Goal: Task Accomplishment & Management: Manage account settings

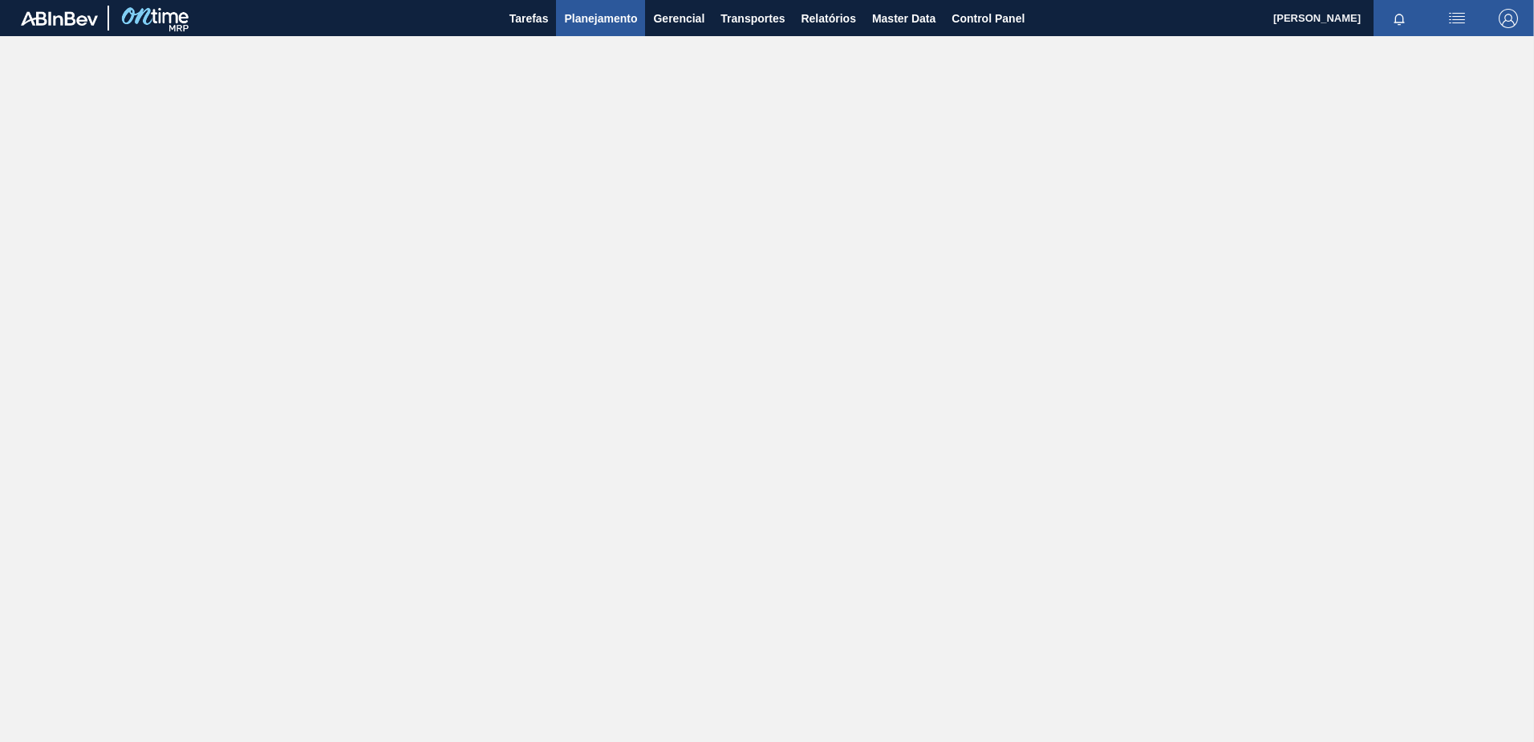
click at [591, 25] on span "Planejamento" at bounding box center [600, 18] width 73 height 19
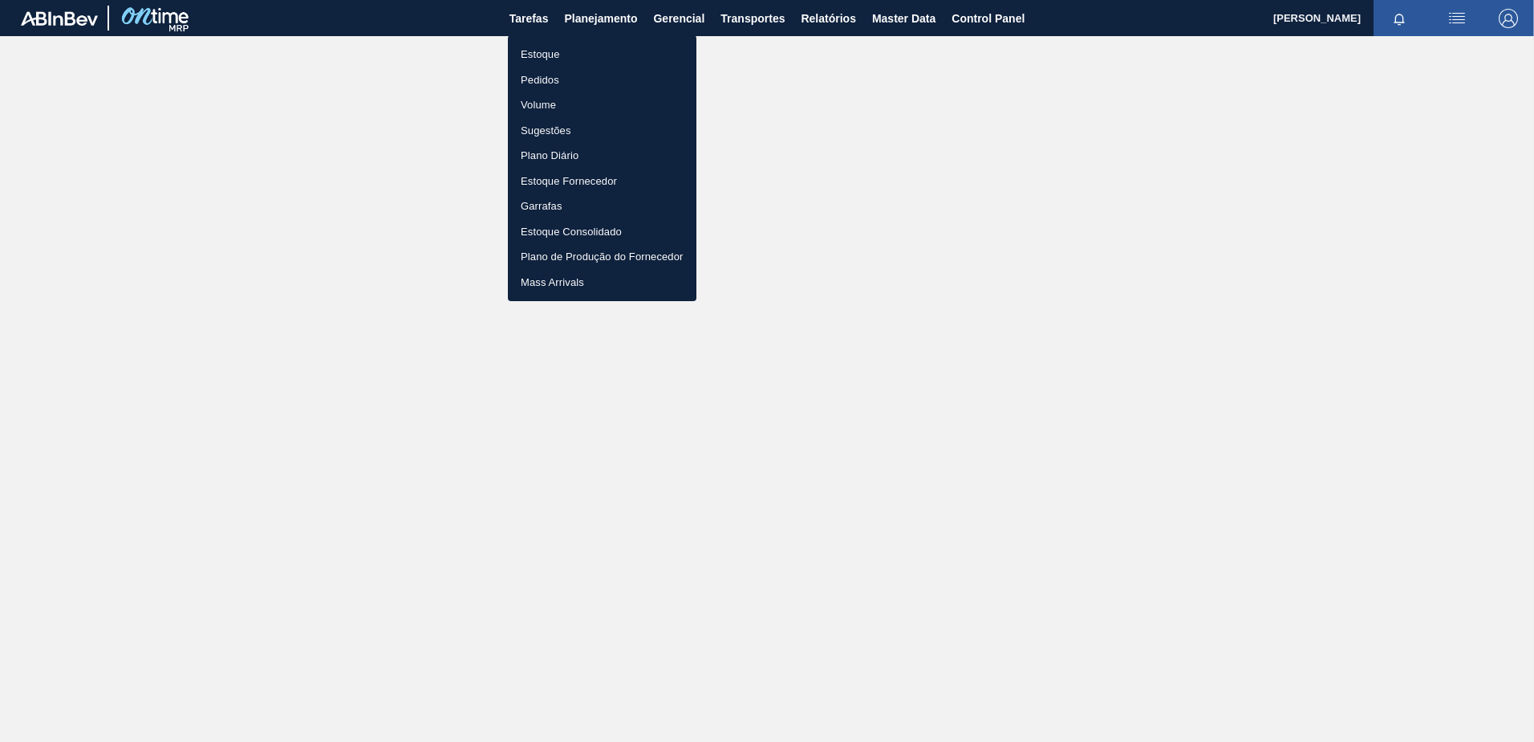
click at [548, 77] on li "Pedidos" at bounding box center [602, 80] width 189 height 26
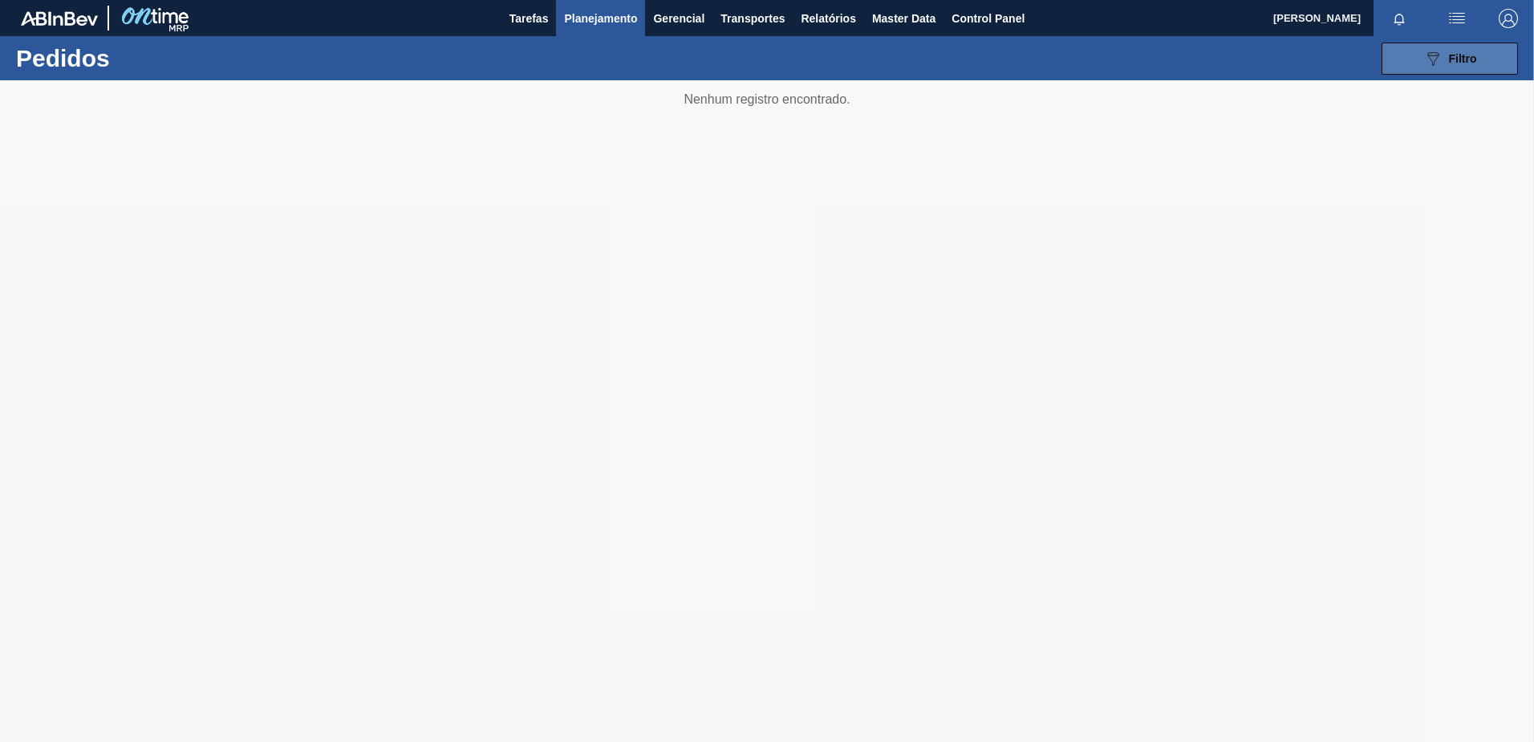
click at [1450, 57] on span "Filtro" at bounding box center [1463, 58] width 28 height 13
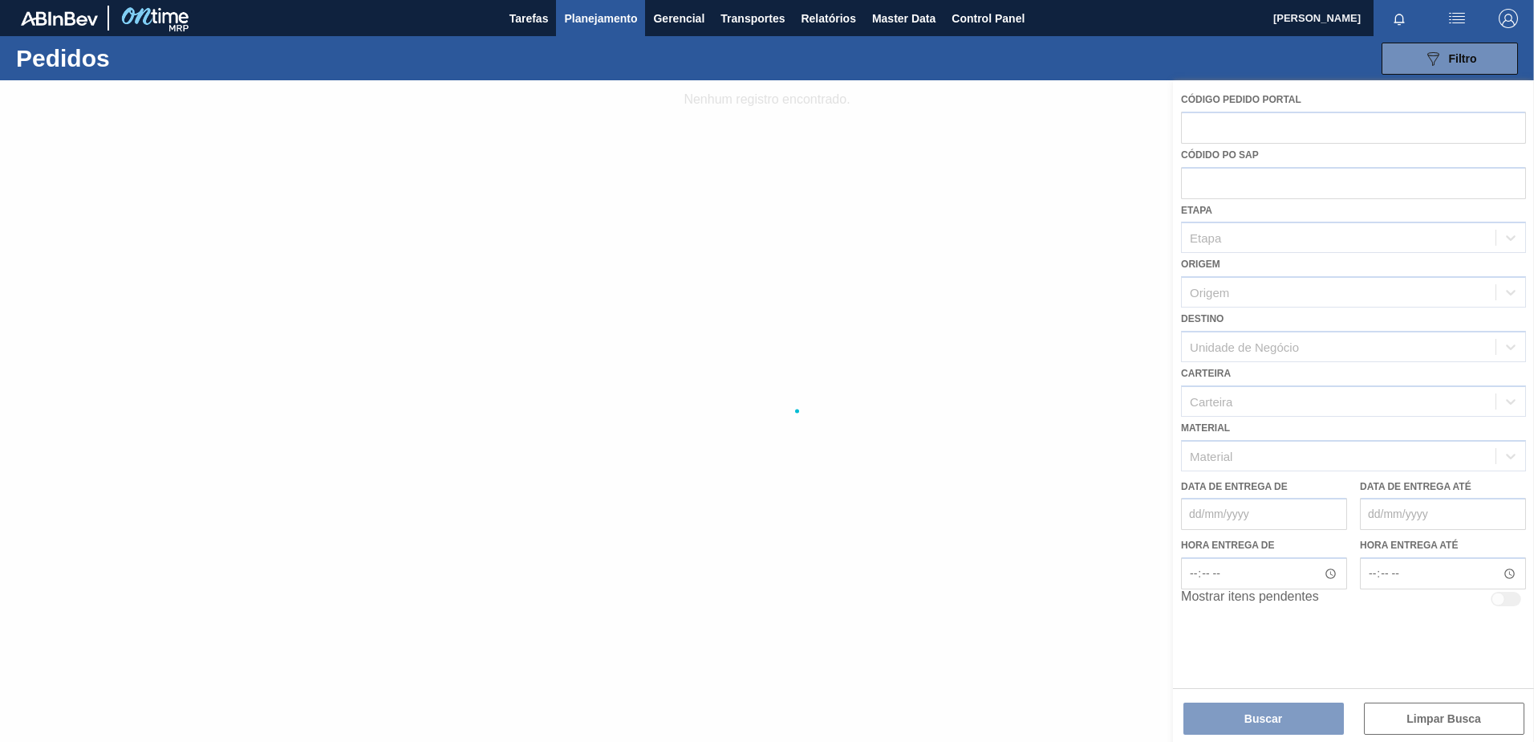
click at [1225, 121] on div at bounding box center [767, 410] width 1534 height 661
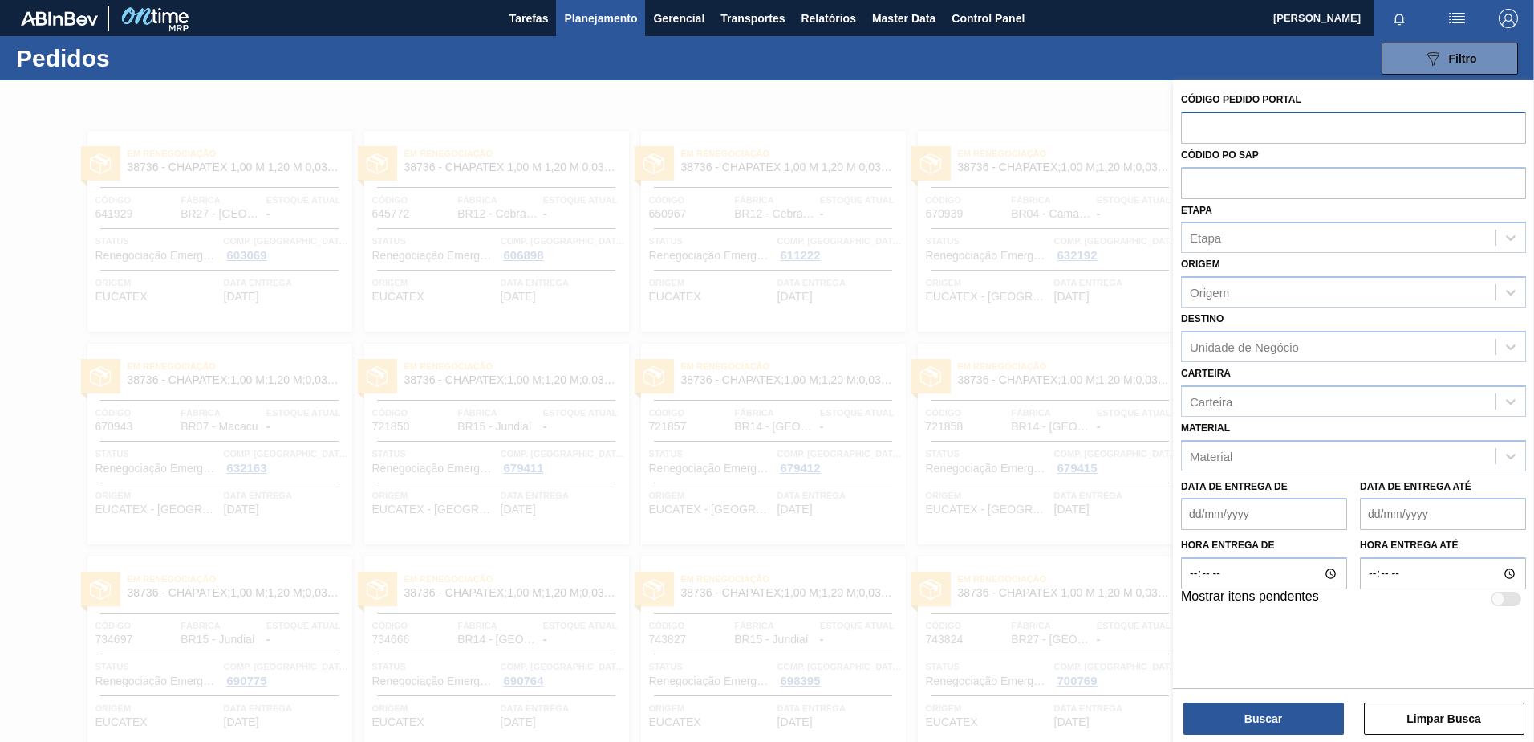
click at [1201, 133] on input "text" at bounding box center [1353, 127] width 345 height 30
type input "2006"
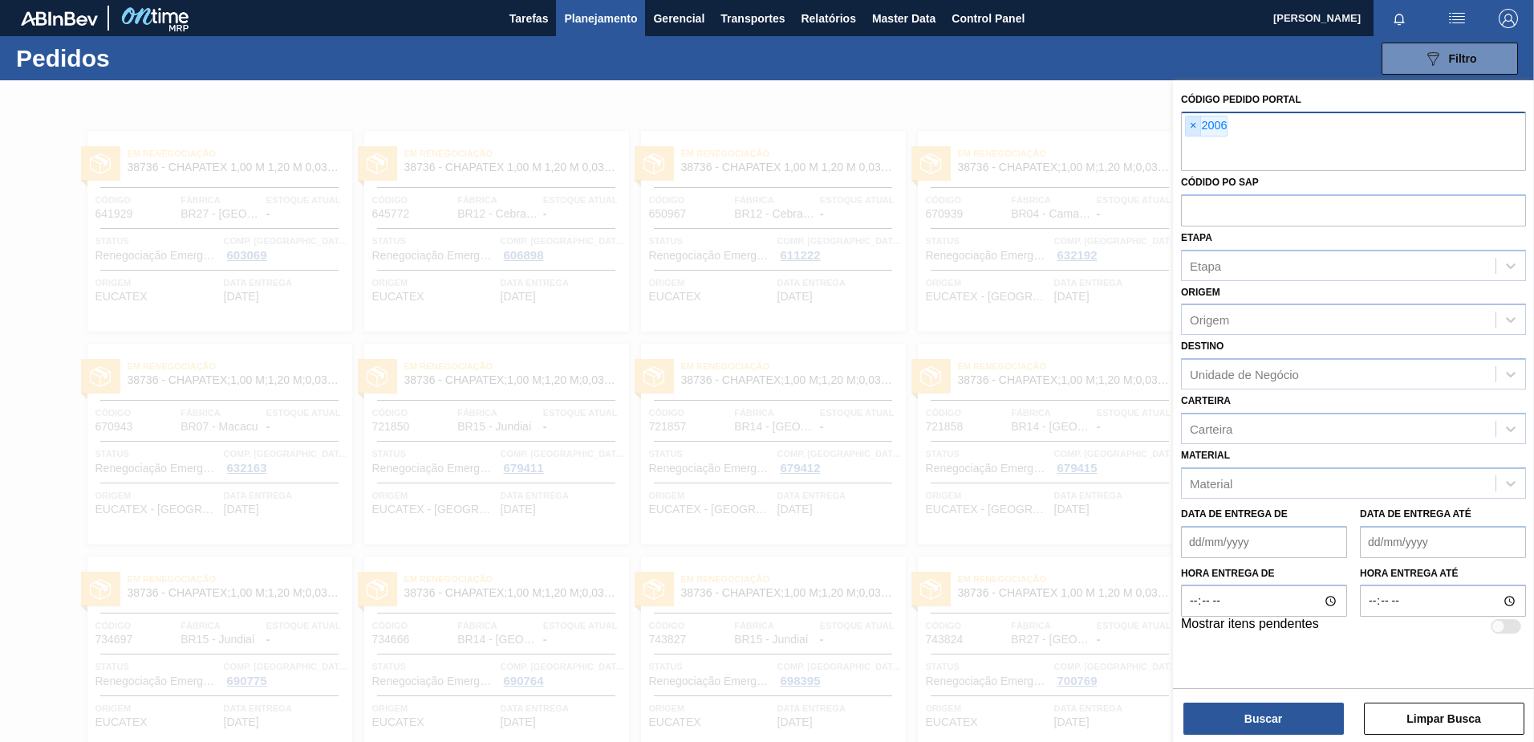
click at [1194, 129] on span "×" at bounding box center [1193, 125] width 15 height 19
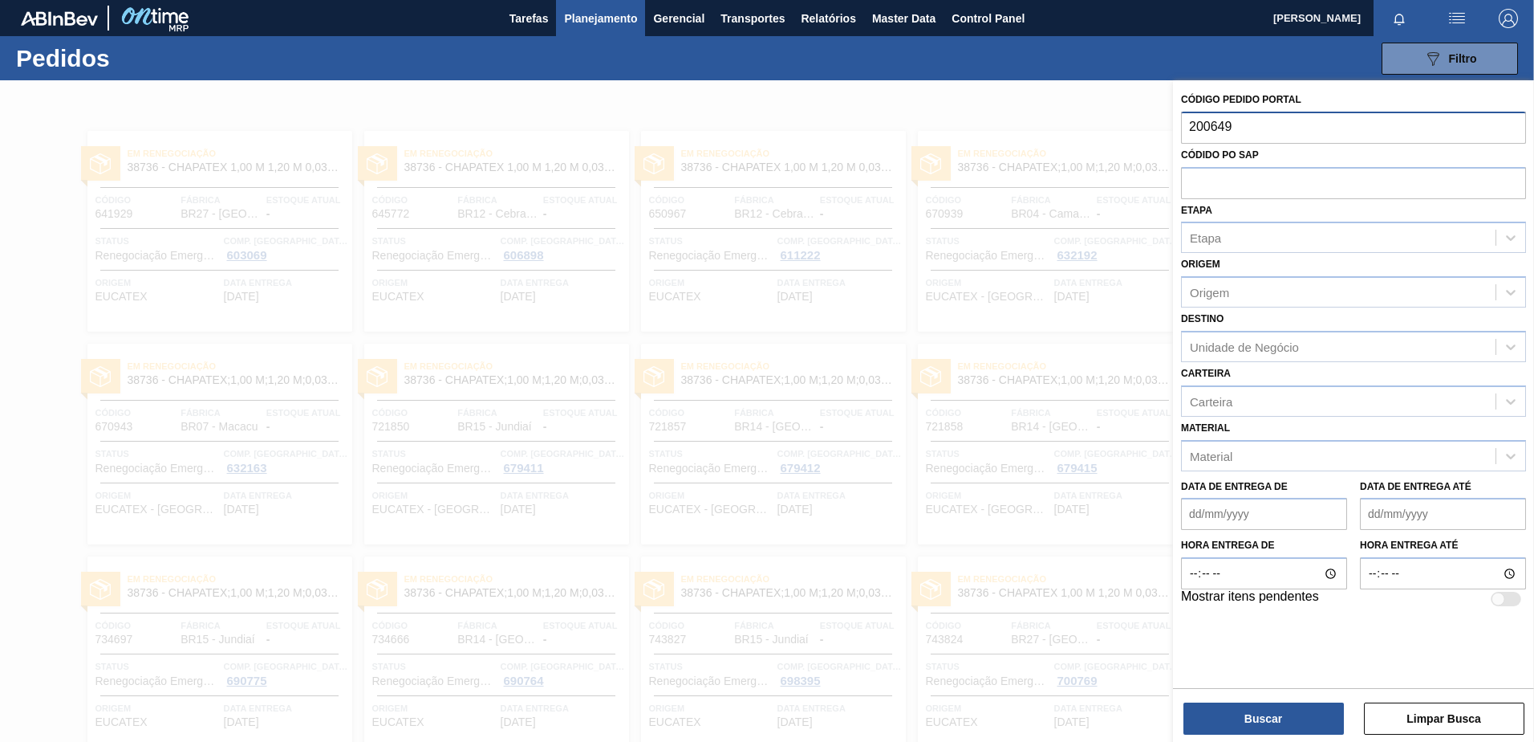
type input "2006491"
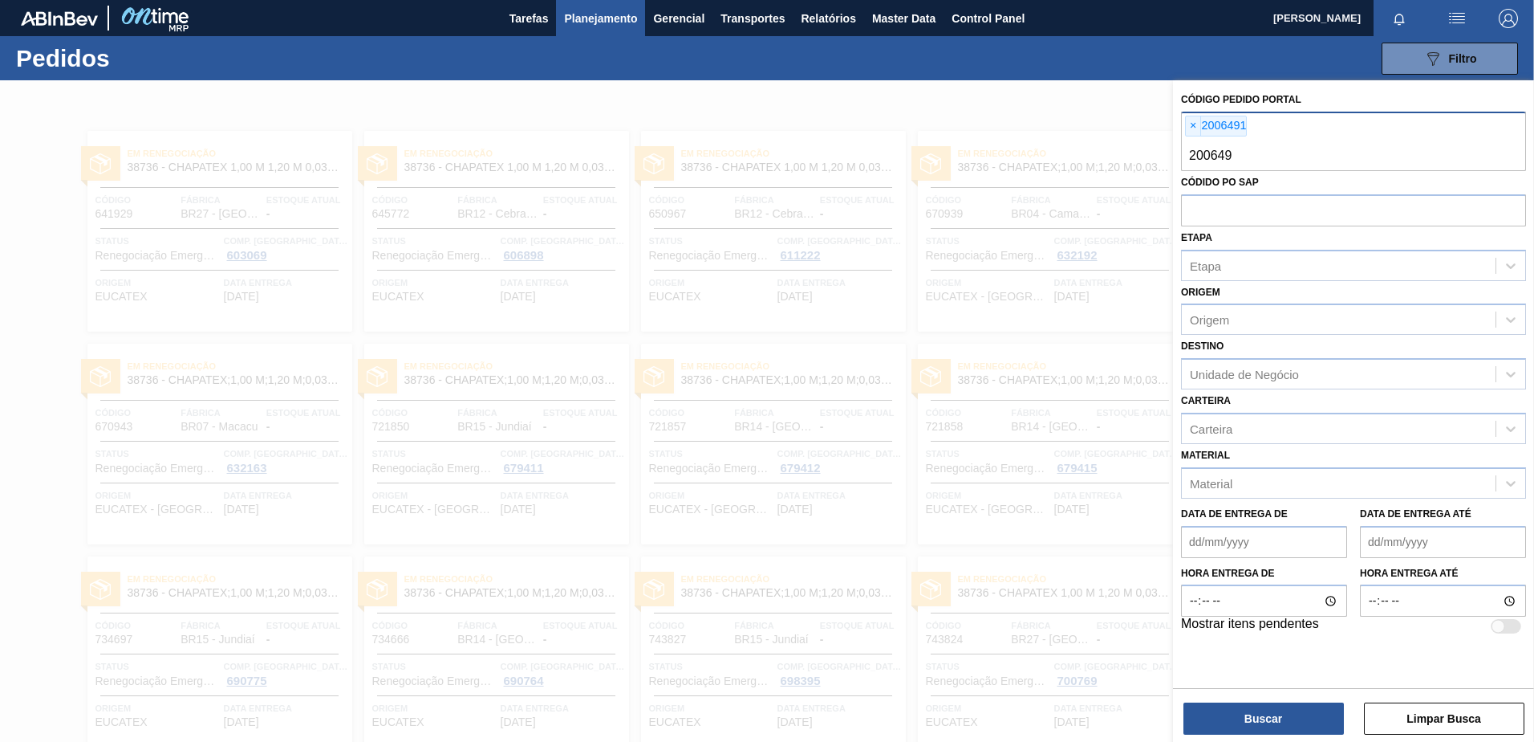
type input "2006493"
click at [1238, 724] on button "Buscar" at bounding box center [1264, 718] width 161 height 32
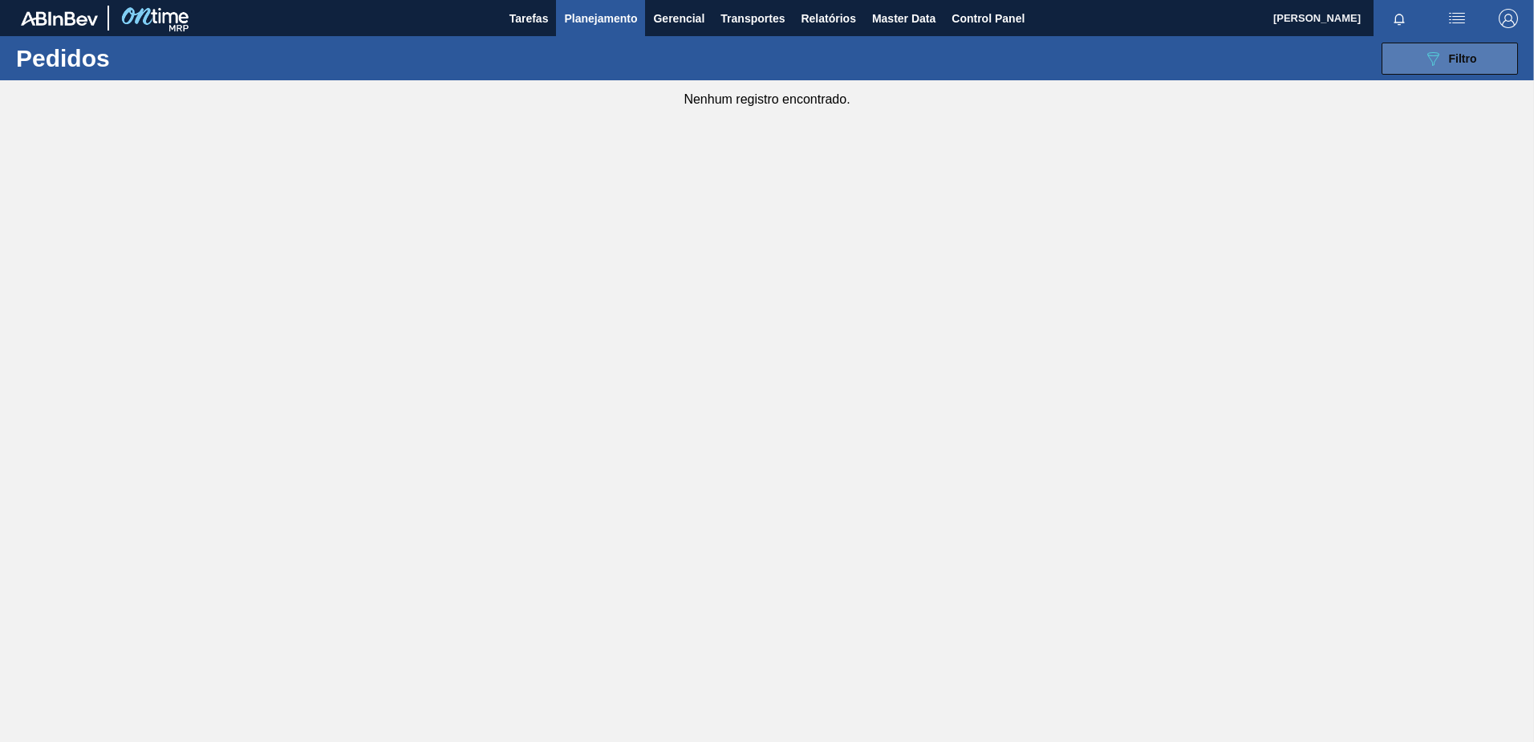
click at [1428, 66] on icon "089F7B8B-B2A5-4AFE-B5C0-19BA573D28AC" at bounding box center [1433, 58] width 19 height 19
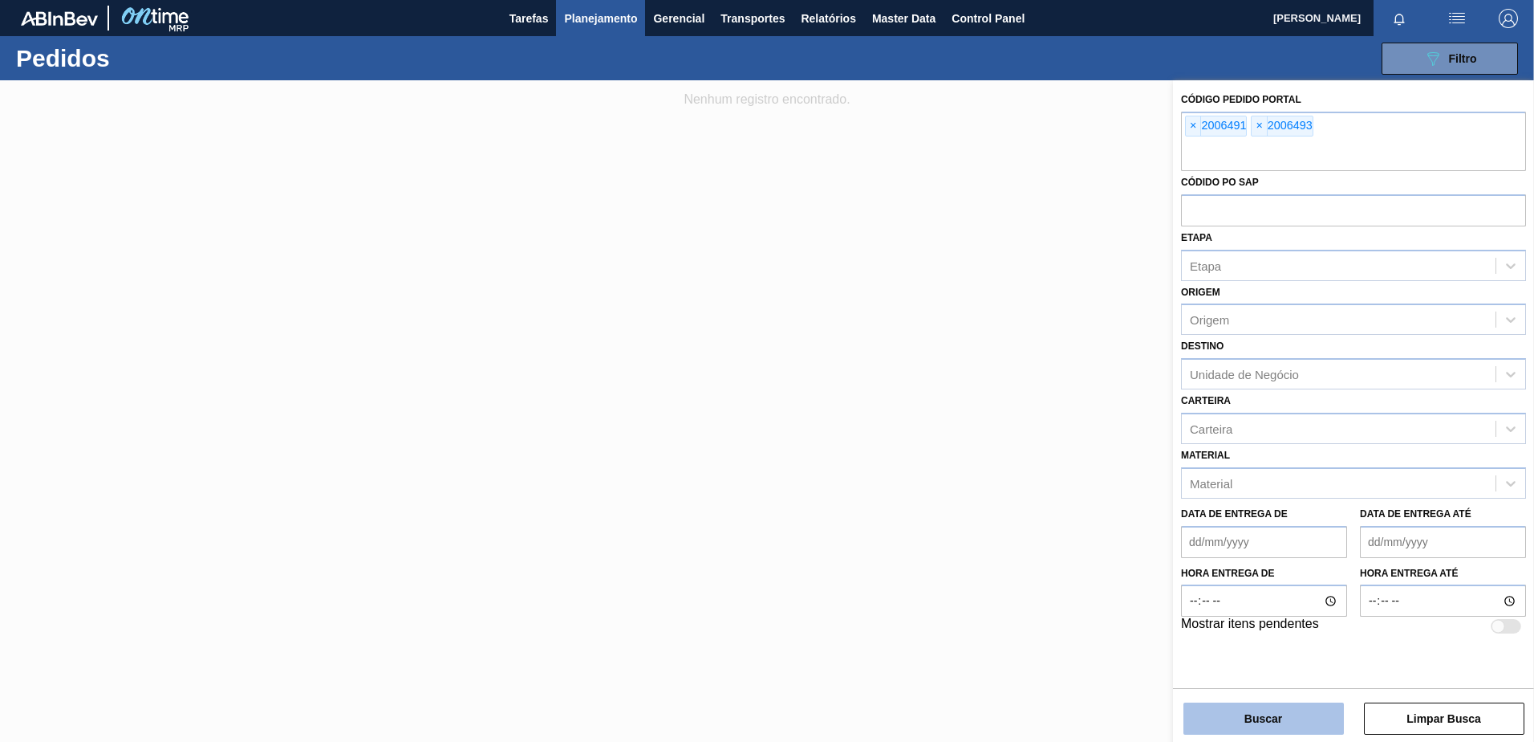
click at [1243, 717] on button "Buscar" at bounding box center [1264, 718] width 161 height 32
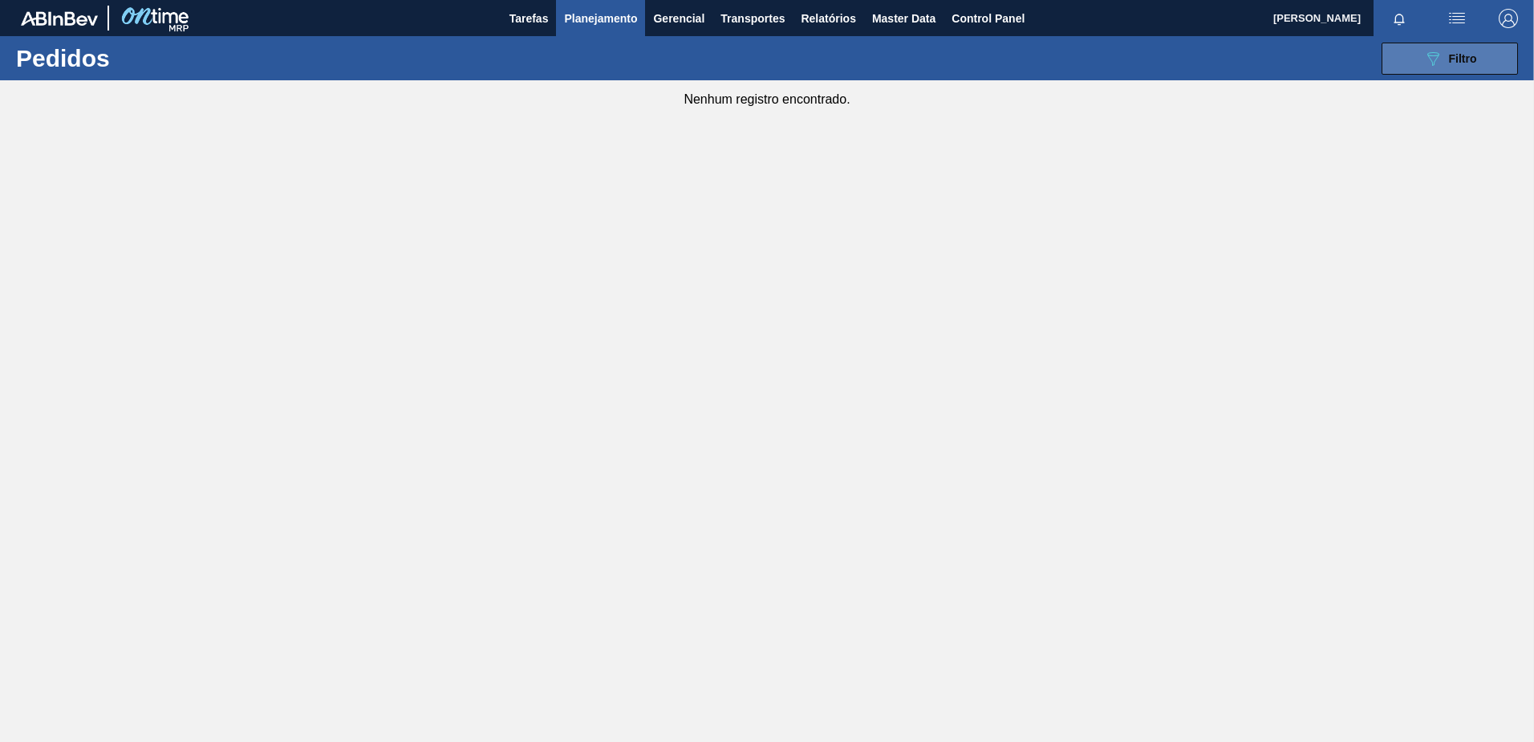
click at [1448, 53] on div "089F7B8B-B2A5-4AFE-B5C0-19BA573D28AC Filtro" at bounding box center [1451, 58] width 54 height 19
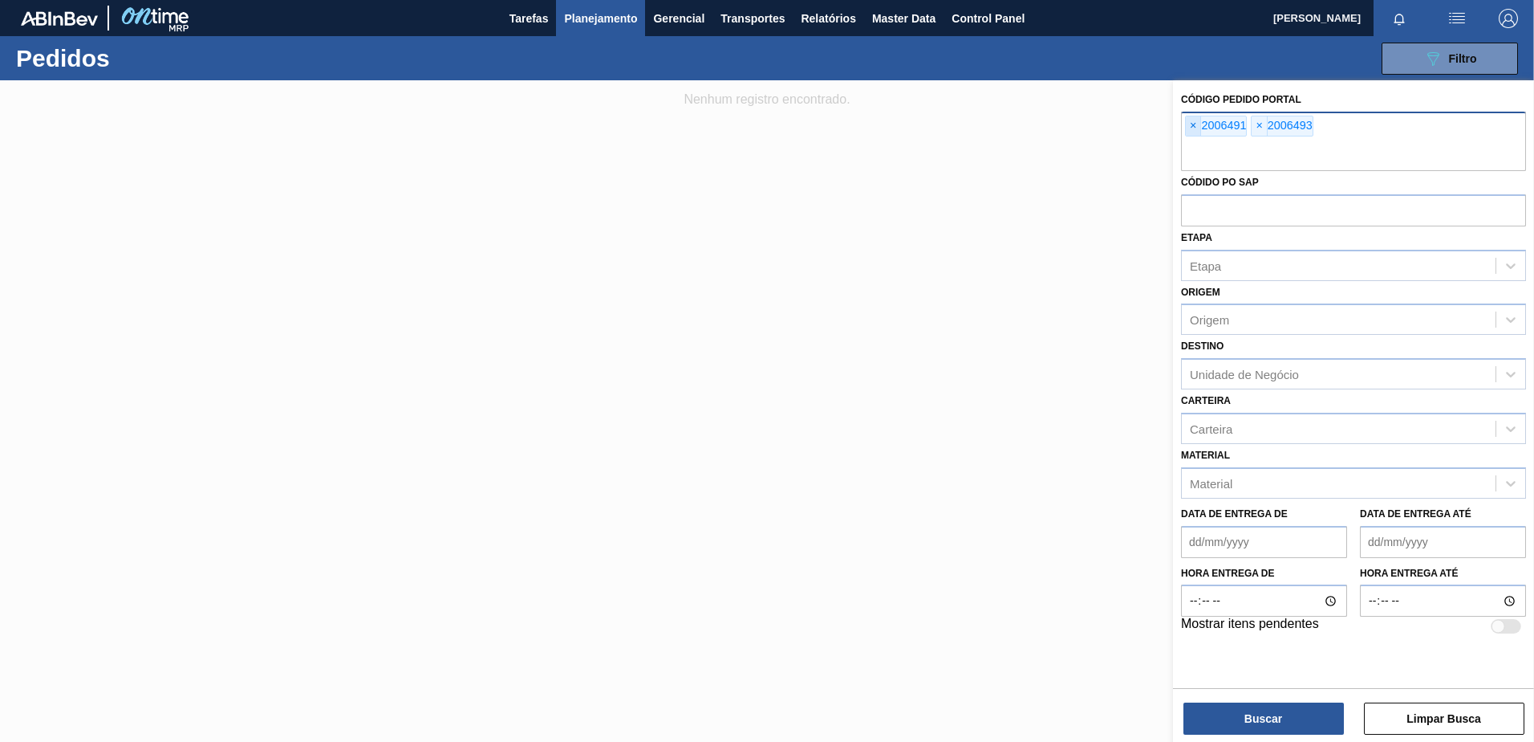
click at [1194, 125] on span "×" at bounding box center [1193, 125] width 15 height 19
click at [1197, 120] on span "×" at bounding box center [1193, 125] width 15 height 19
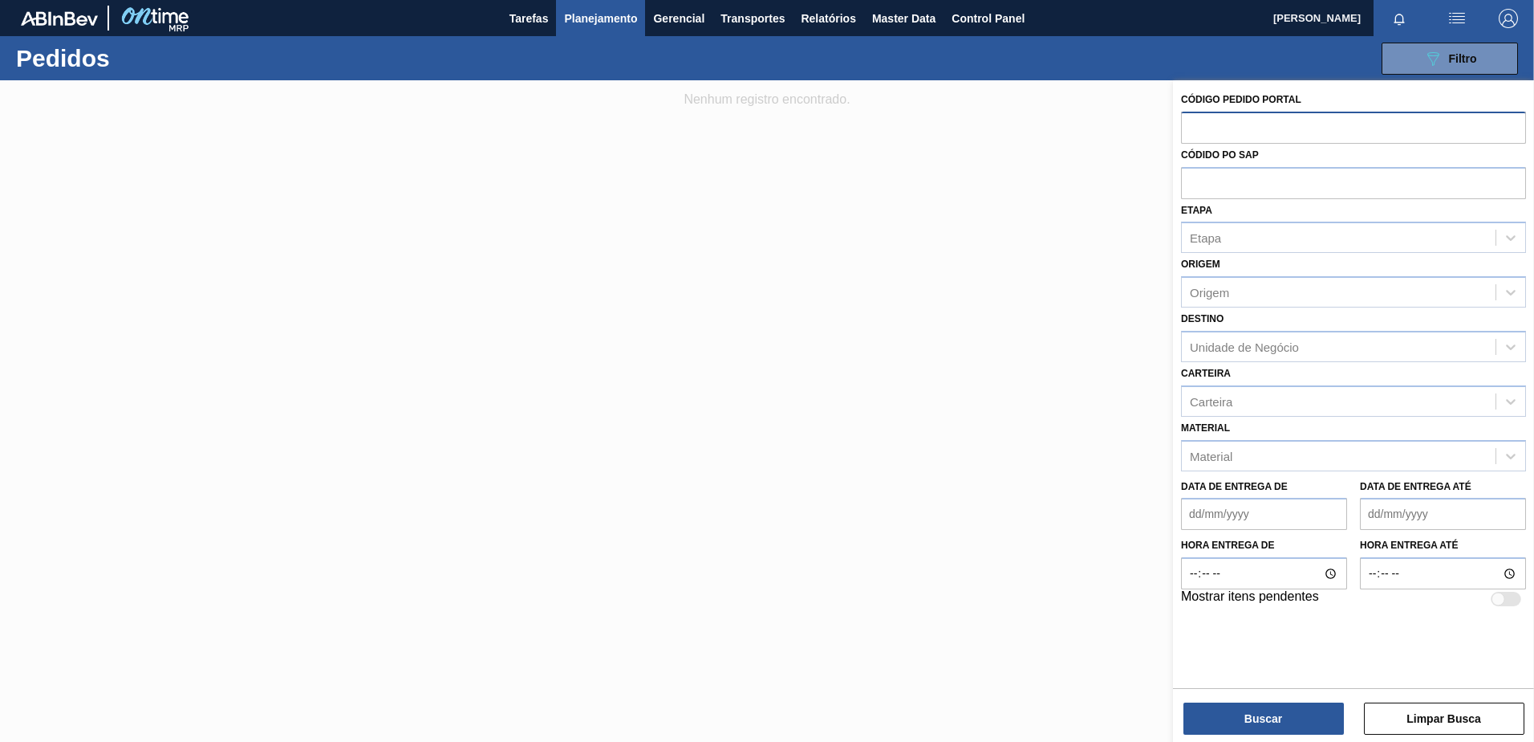
click at [588, 26] on span "Planejamento" at bounding box center [600, 18] width 73 height 19
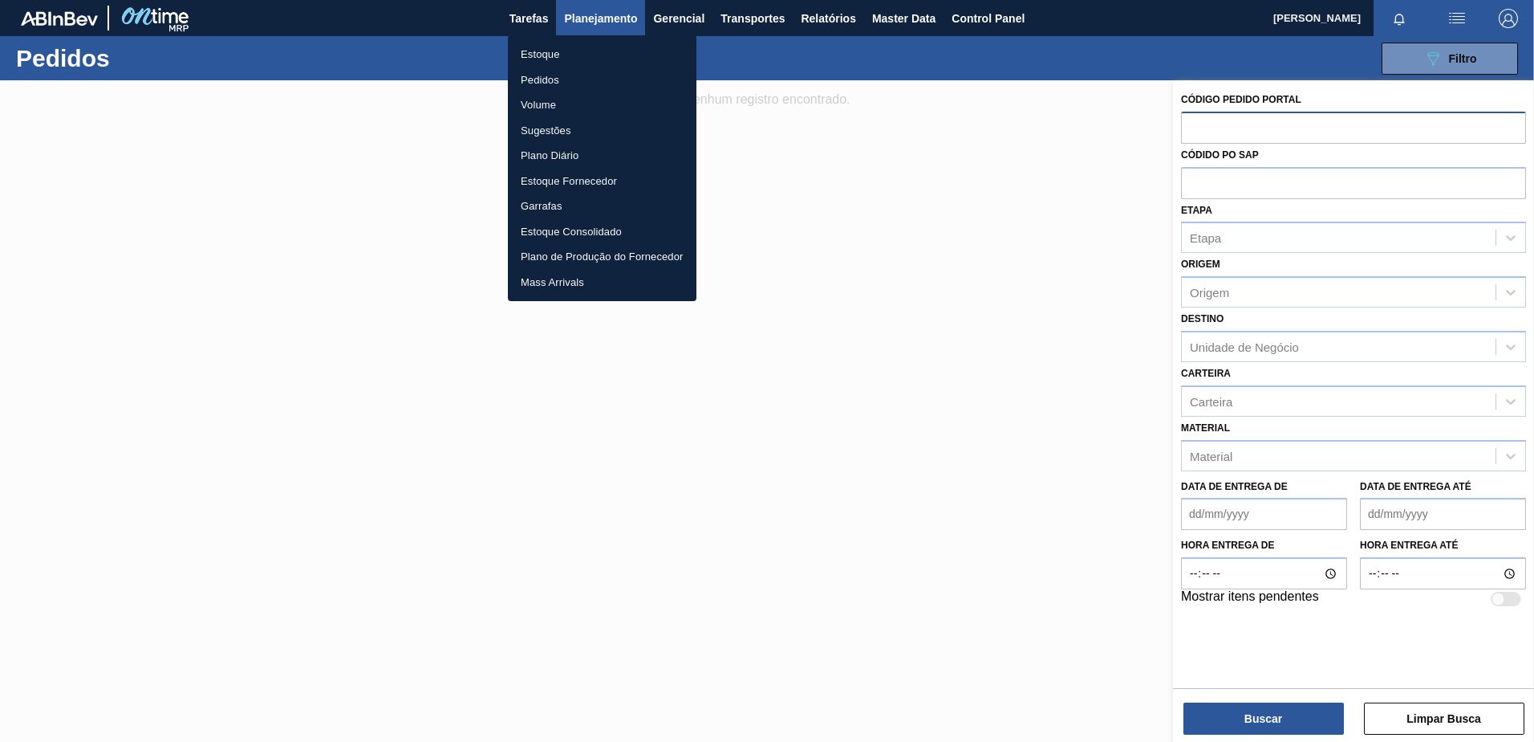
click at [542, 59] on li "Estoque" at bounding box center [602, 55] width 189 height 26
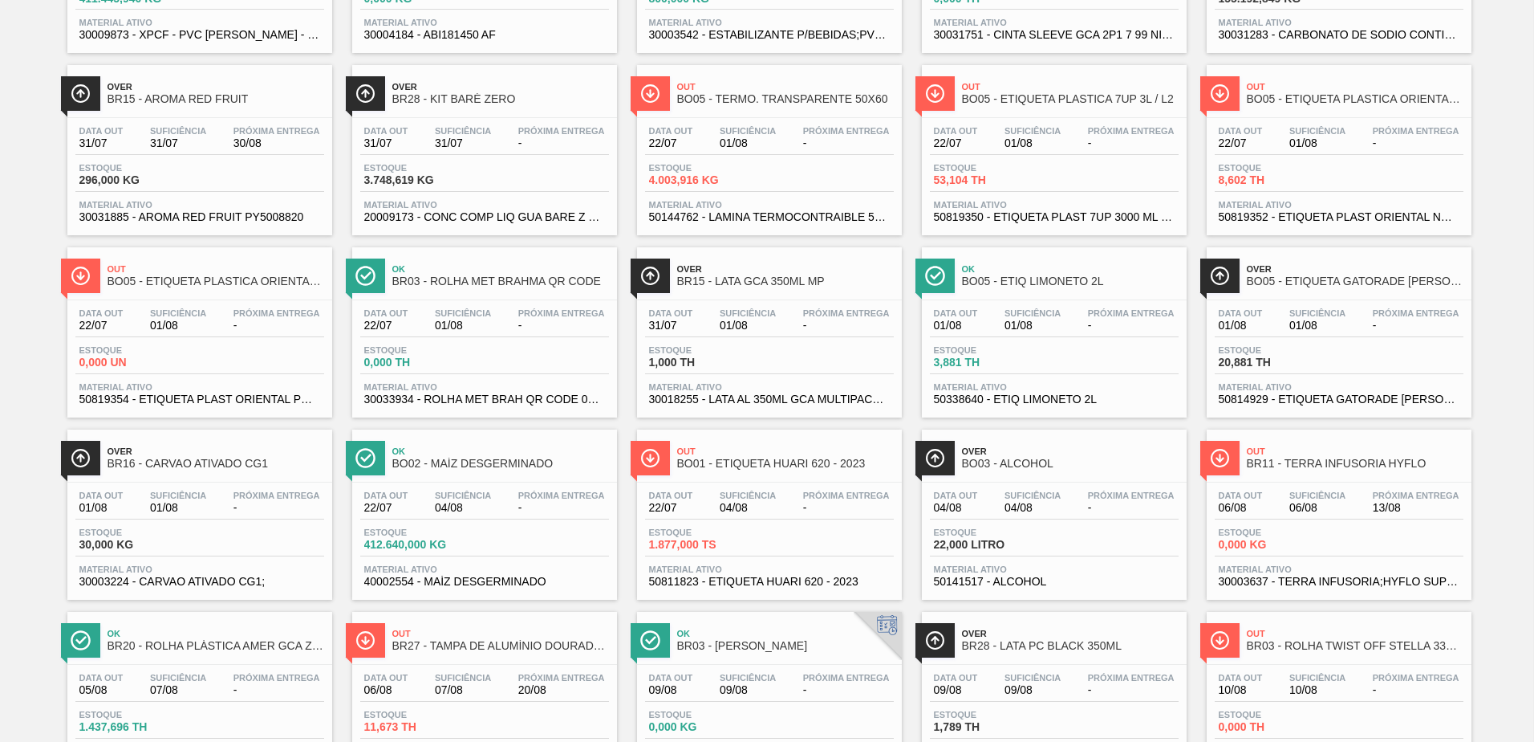
scroll to position [1238, 0]
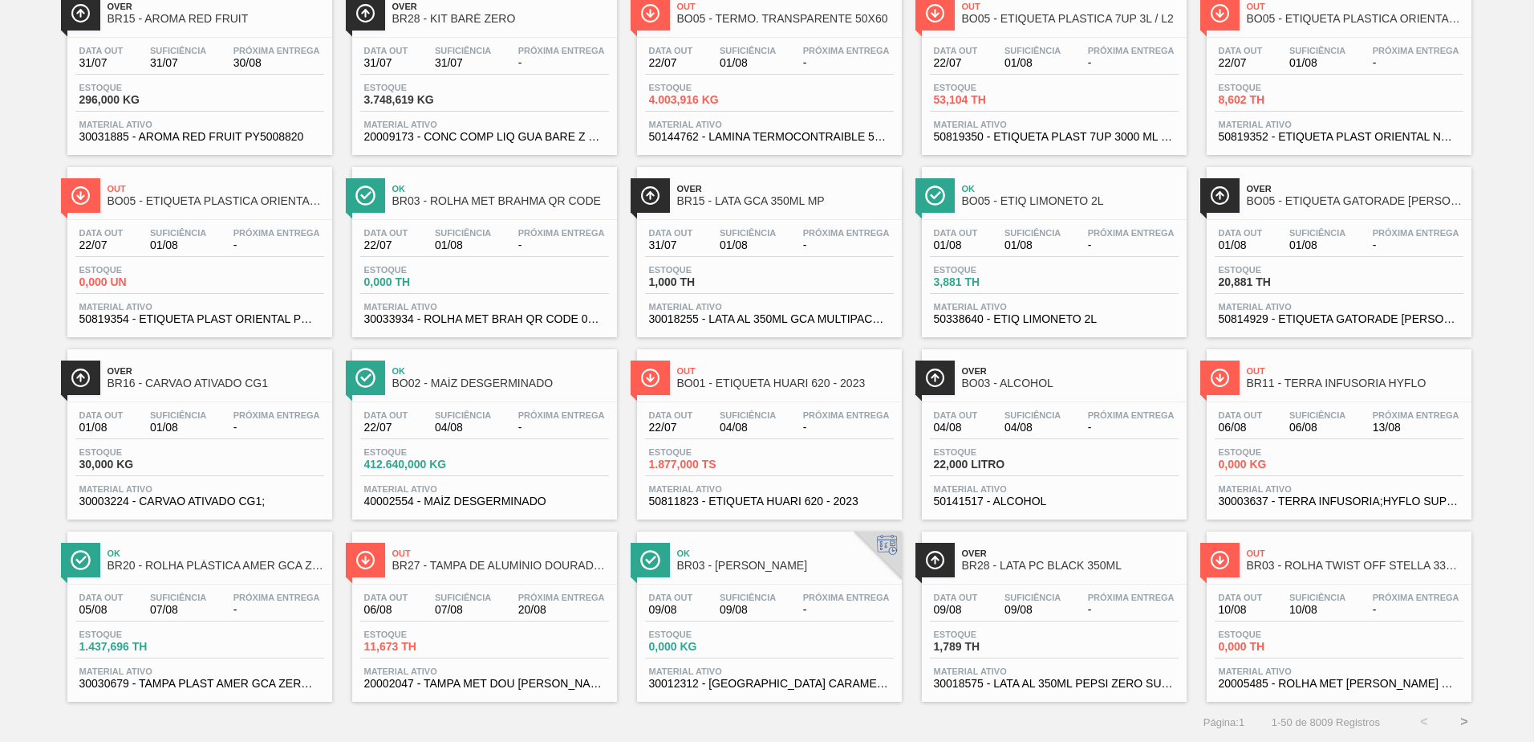
click at [736, 398] on div "Out BO01 - ETIQUETA HUARI 620 - 2023 Data out 22/07 Suficiência 04/08 Próxima E…" at bounding box center [769, 434] width 265 height 170
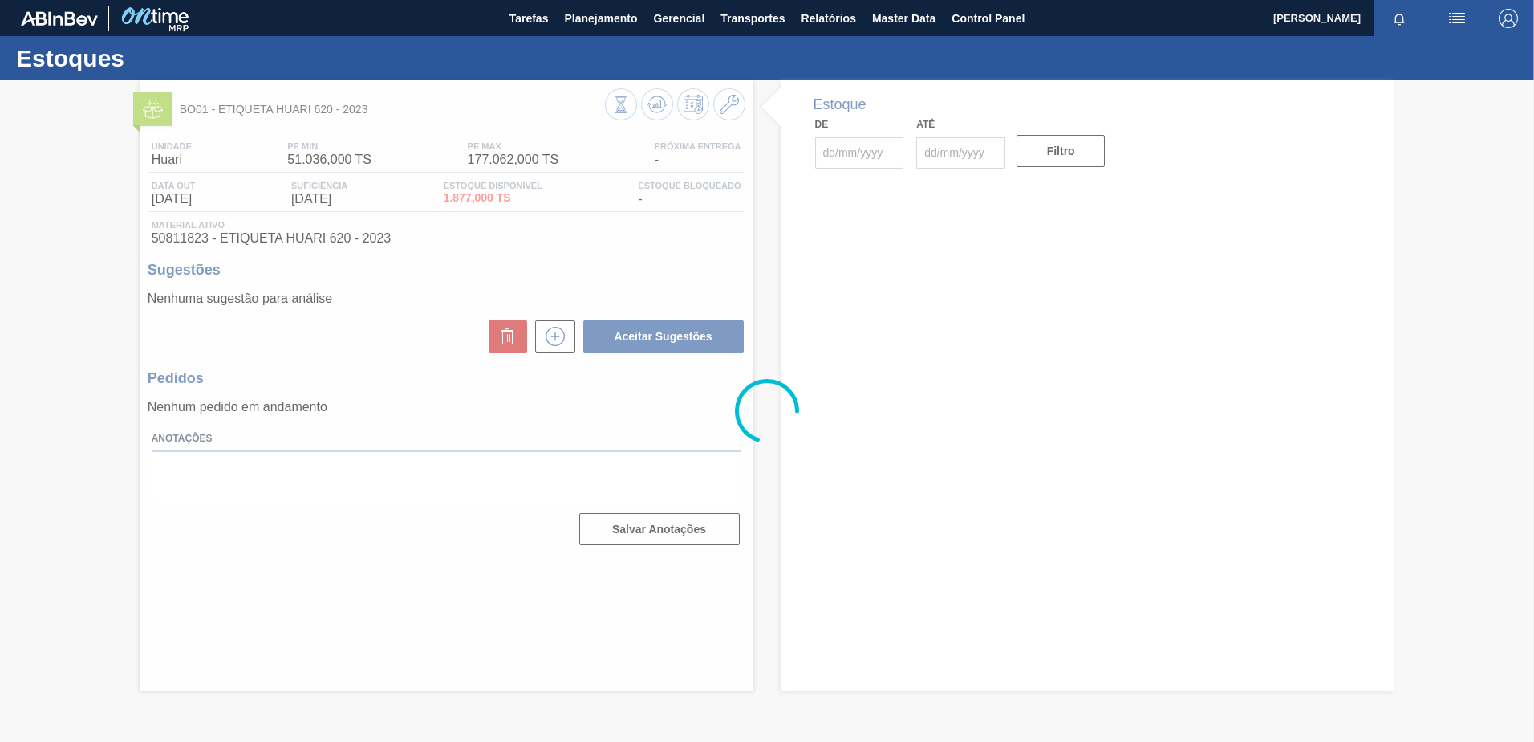
type input "[DATE]"
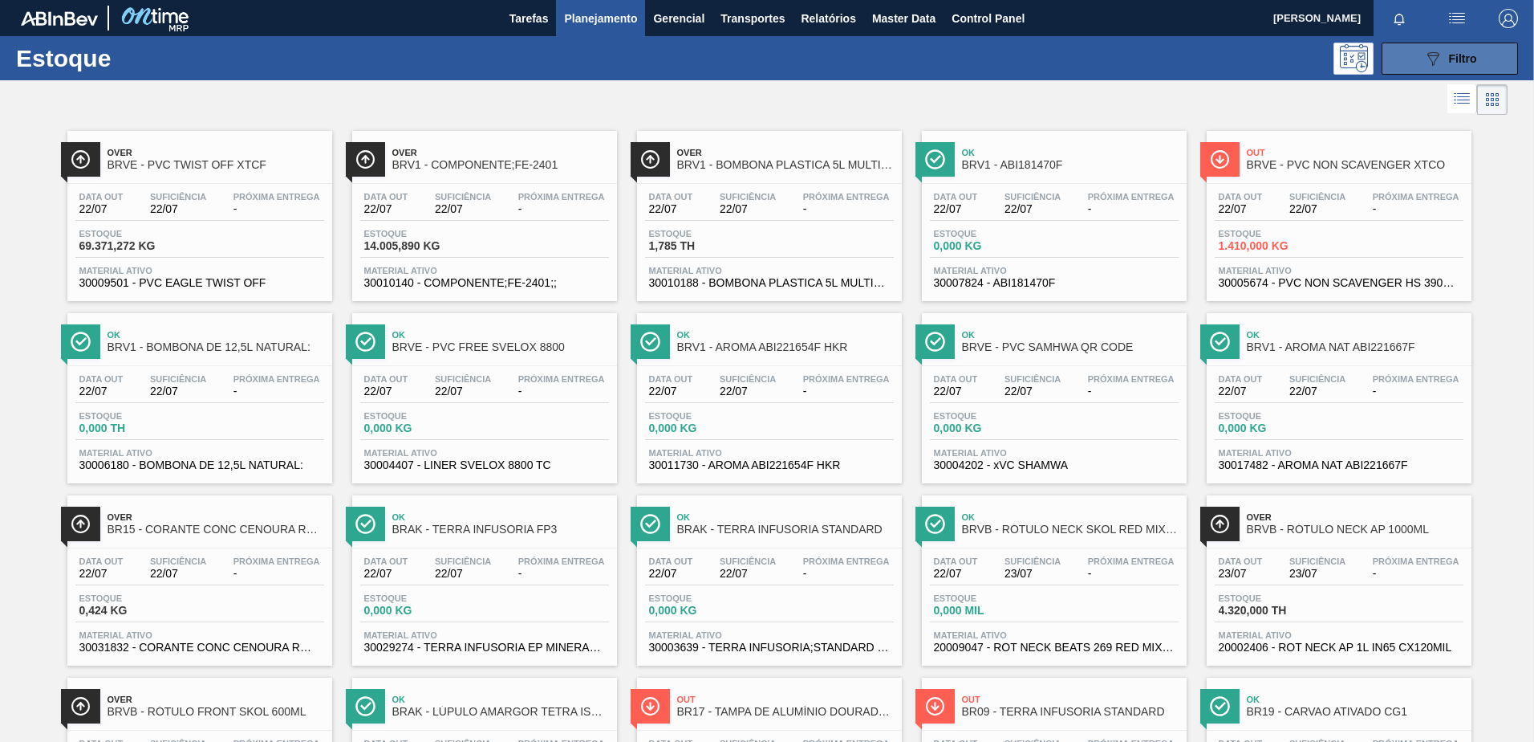
click at [1429, 47] on button "089F7B8B-B2A5-4AFE-B5C0-19BA573D28AC Filtro" at bounding box center [1450, 59] width 136 height 32
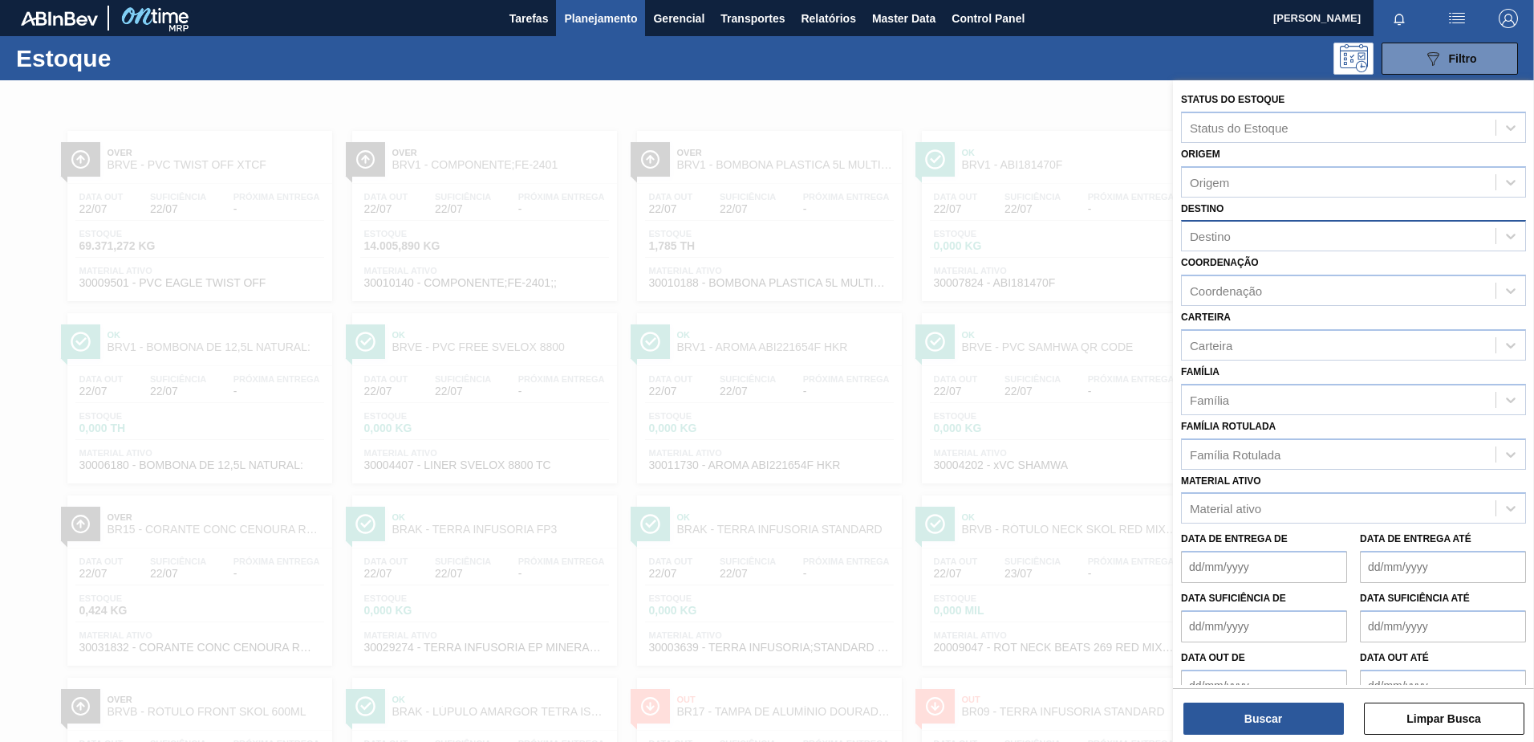
click at [1250, 234] on div "Destino" at bounding box center [1339, 236] width 314 height 23
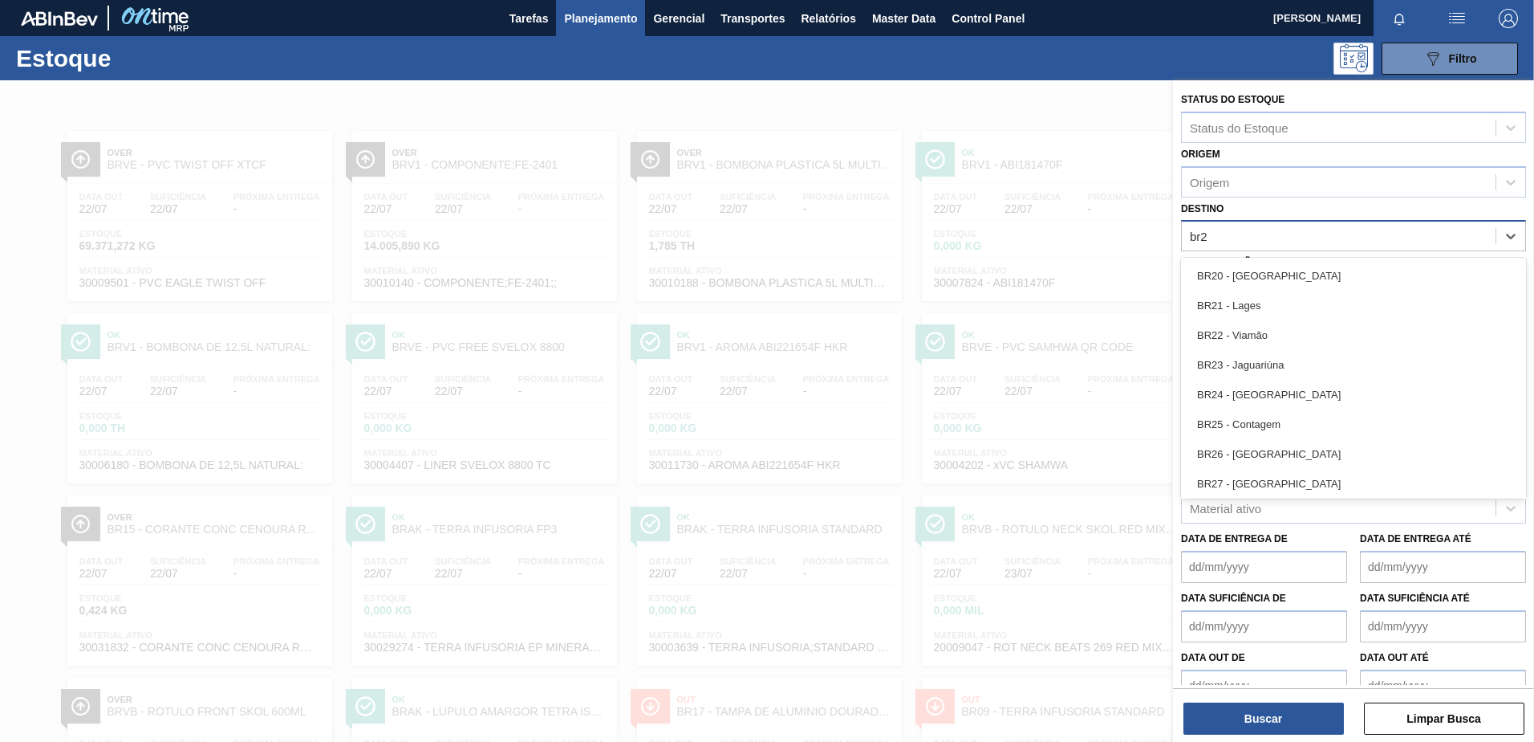
type input "br26"
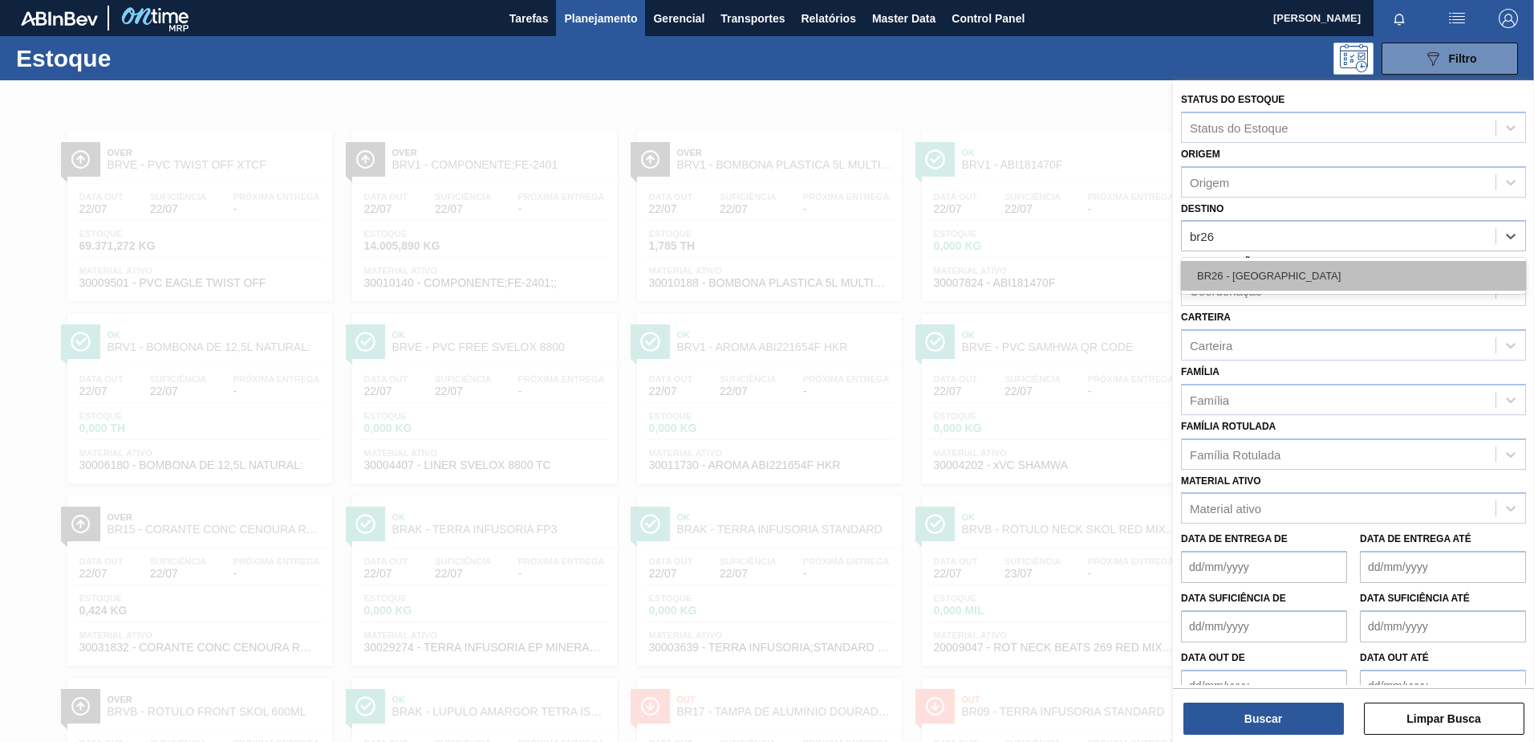
click at [1237, 278] on div "BR26 - [GEOGRAPHIC_DATA]" at bounding box center [1353, 276] width 345 height 30
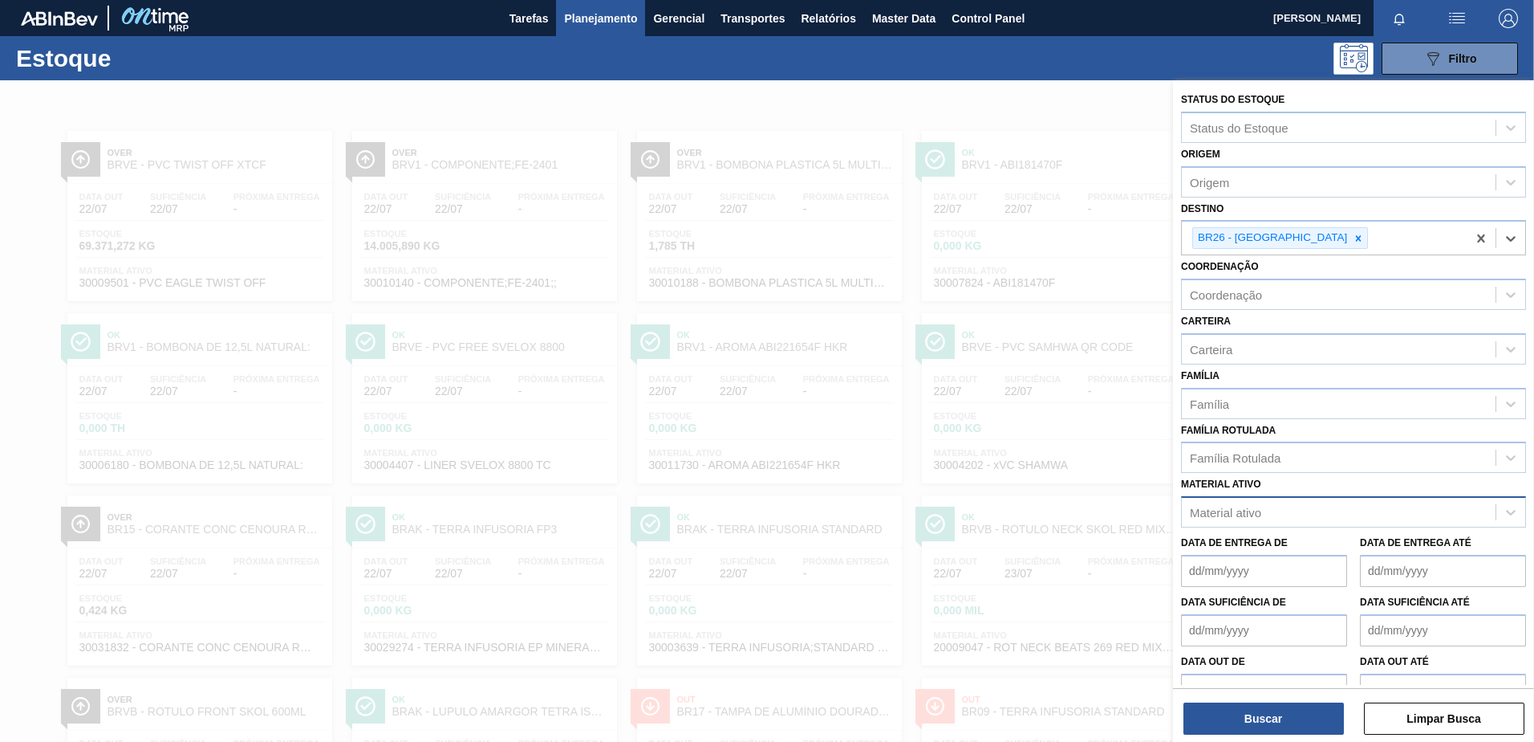
click at [1234, 518] on div "Material ativo" at bounding box center [1225, 513] width 71 height 14
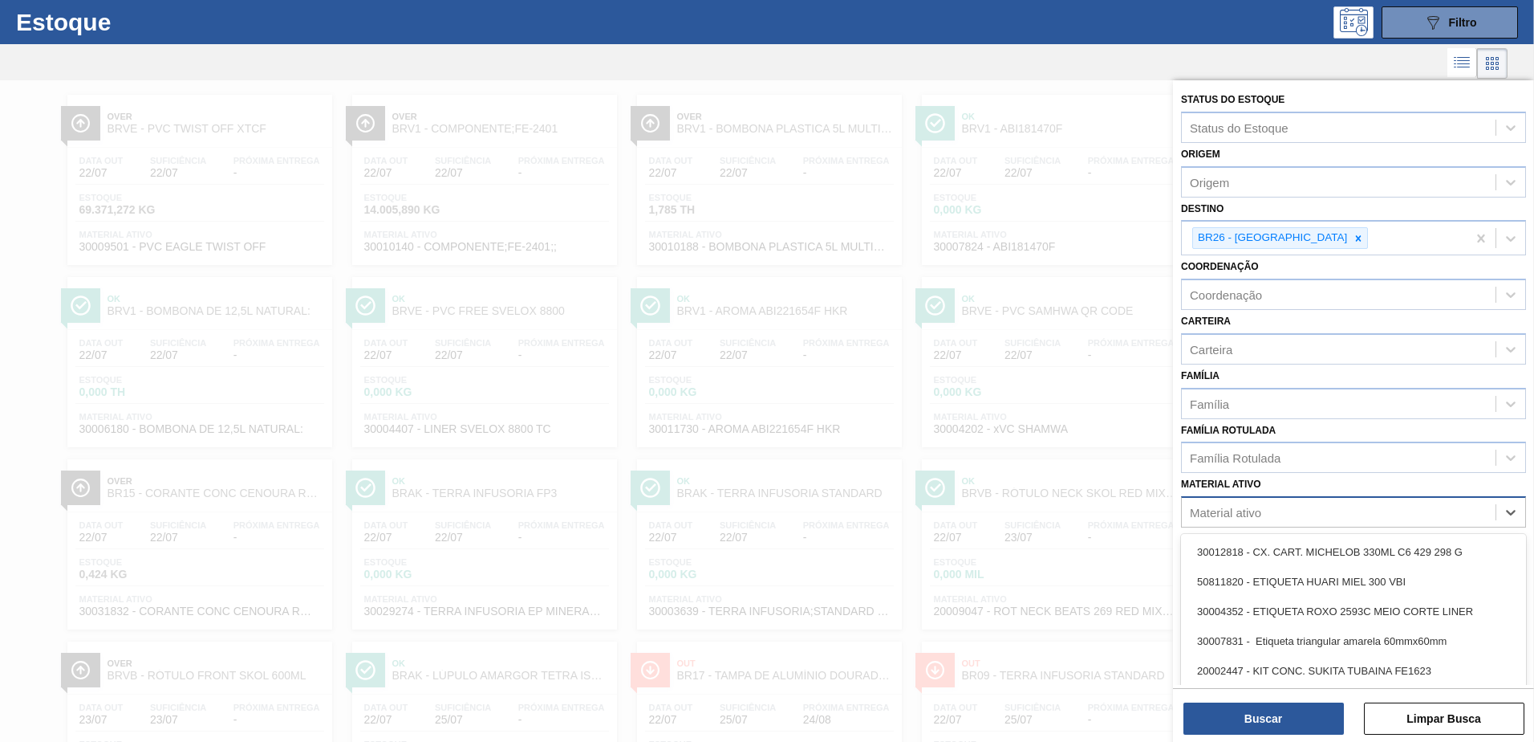
scroll to position [39, 0]
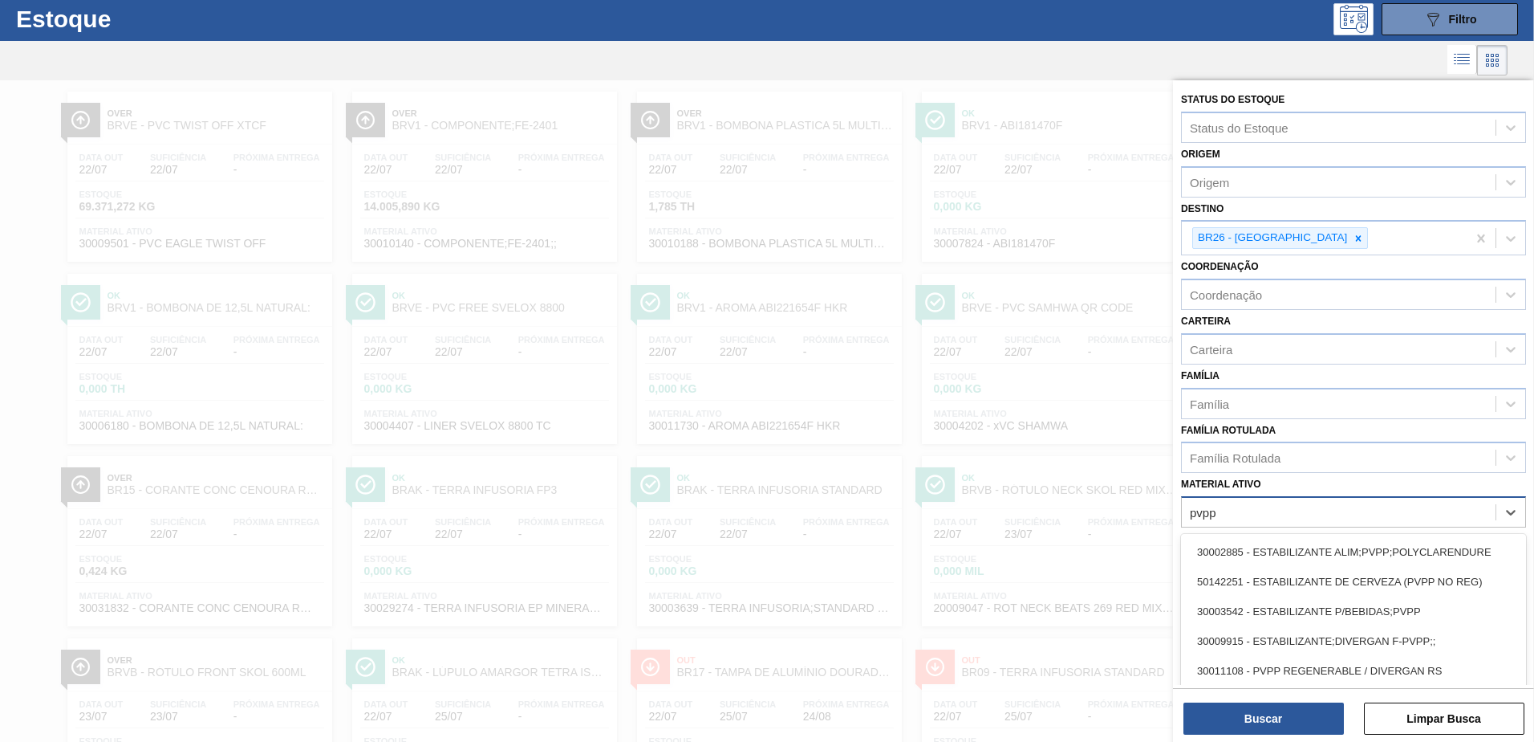
type ativo "pvpp"
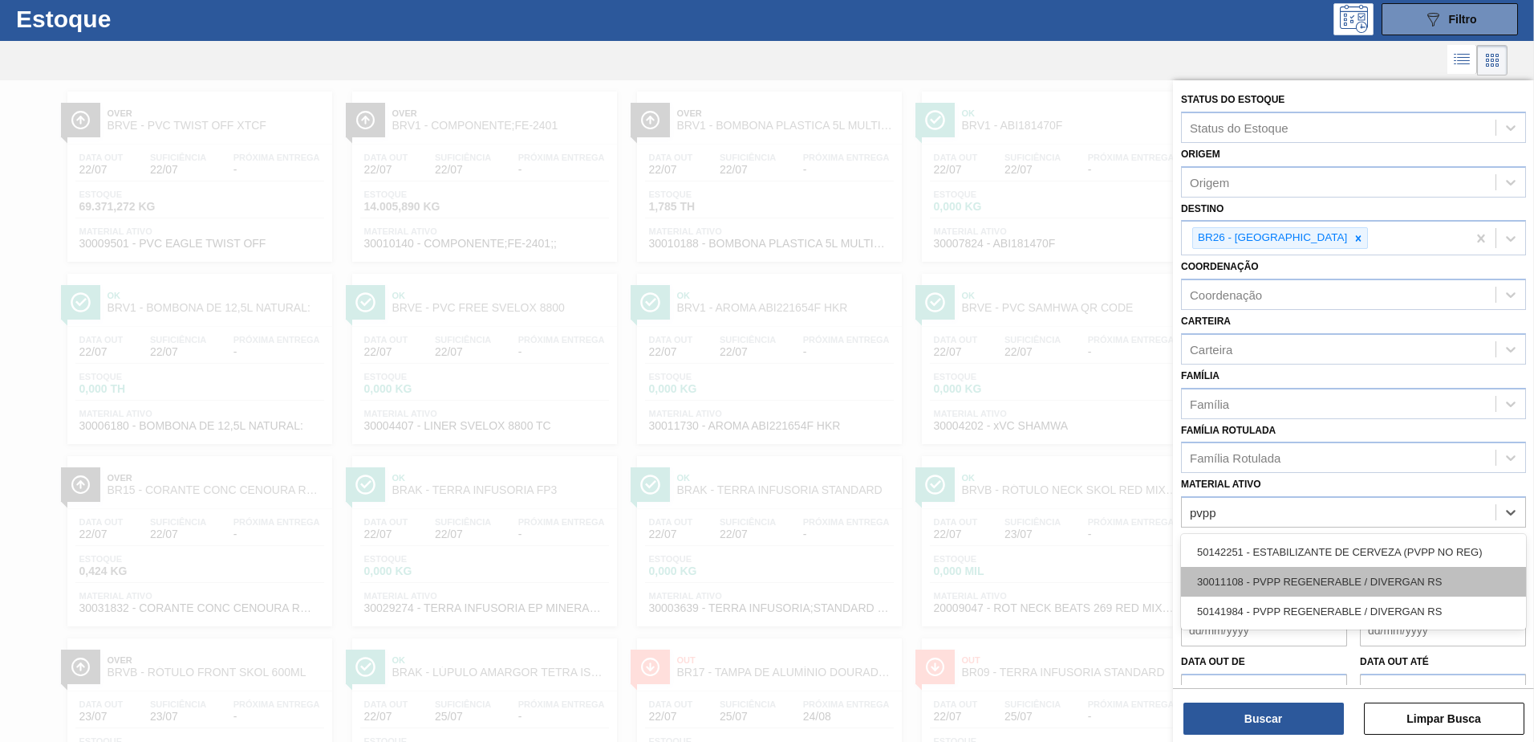
click at [1317, 575] on div "30011108 - PVPP REGENERABLE / DIVERGAN RS" at bounding box center [1353, 582] width 345 height 30
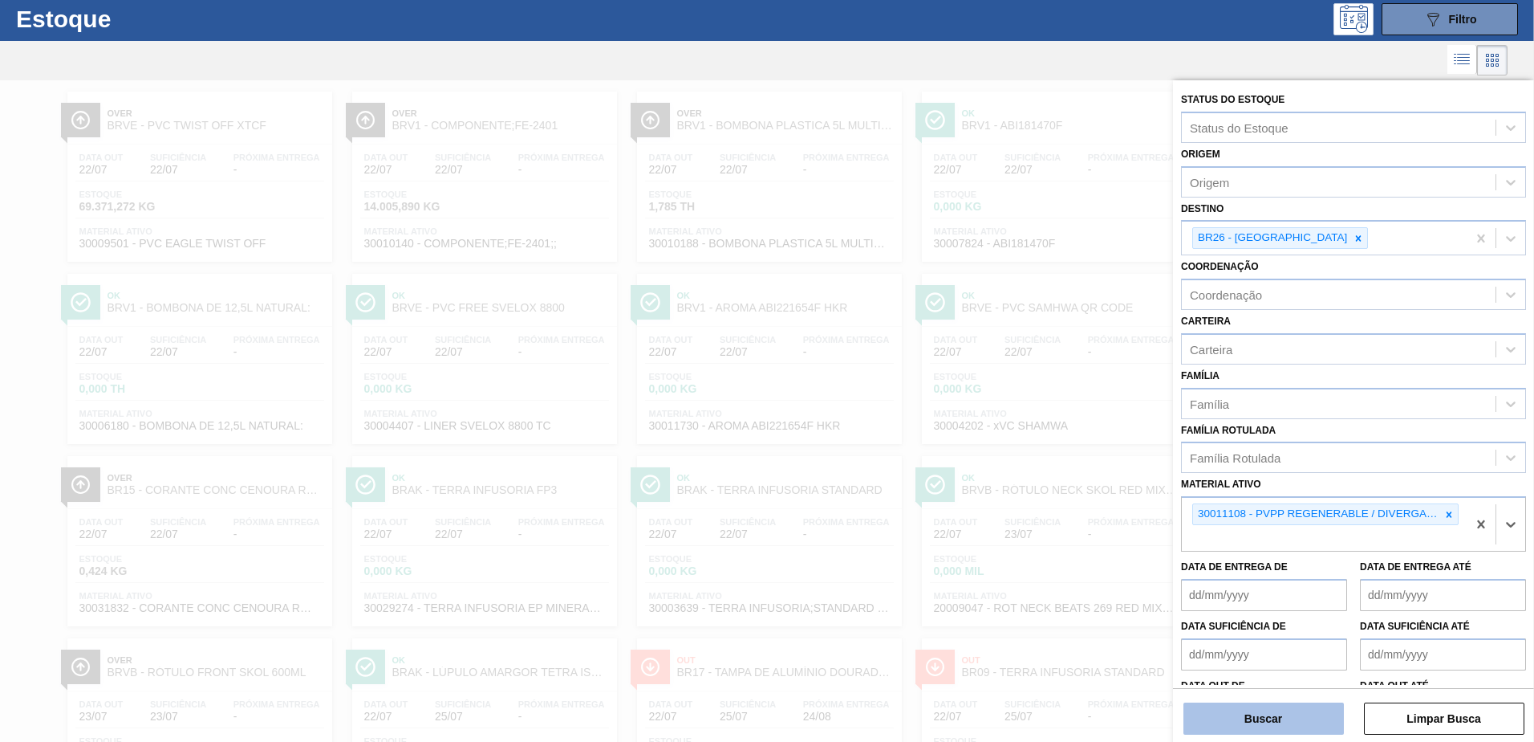
click at [1254, 721] on button "Buscar" at bounding box center [1264, 718] width 161 height 32
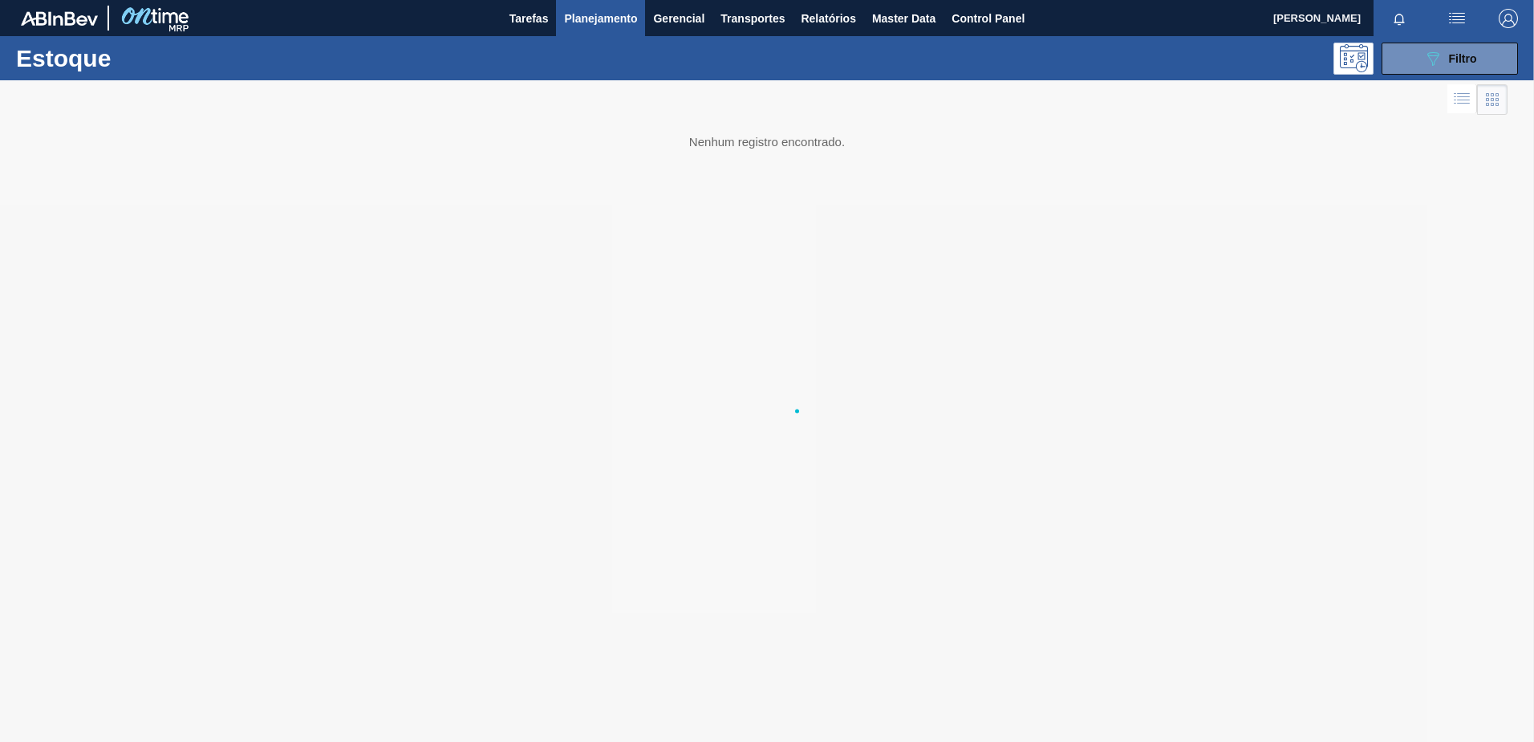
scroll to position [0, 0]
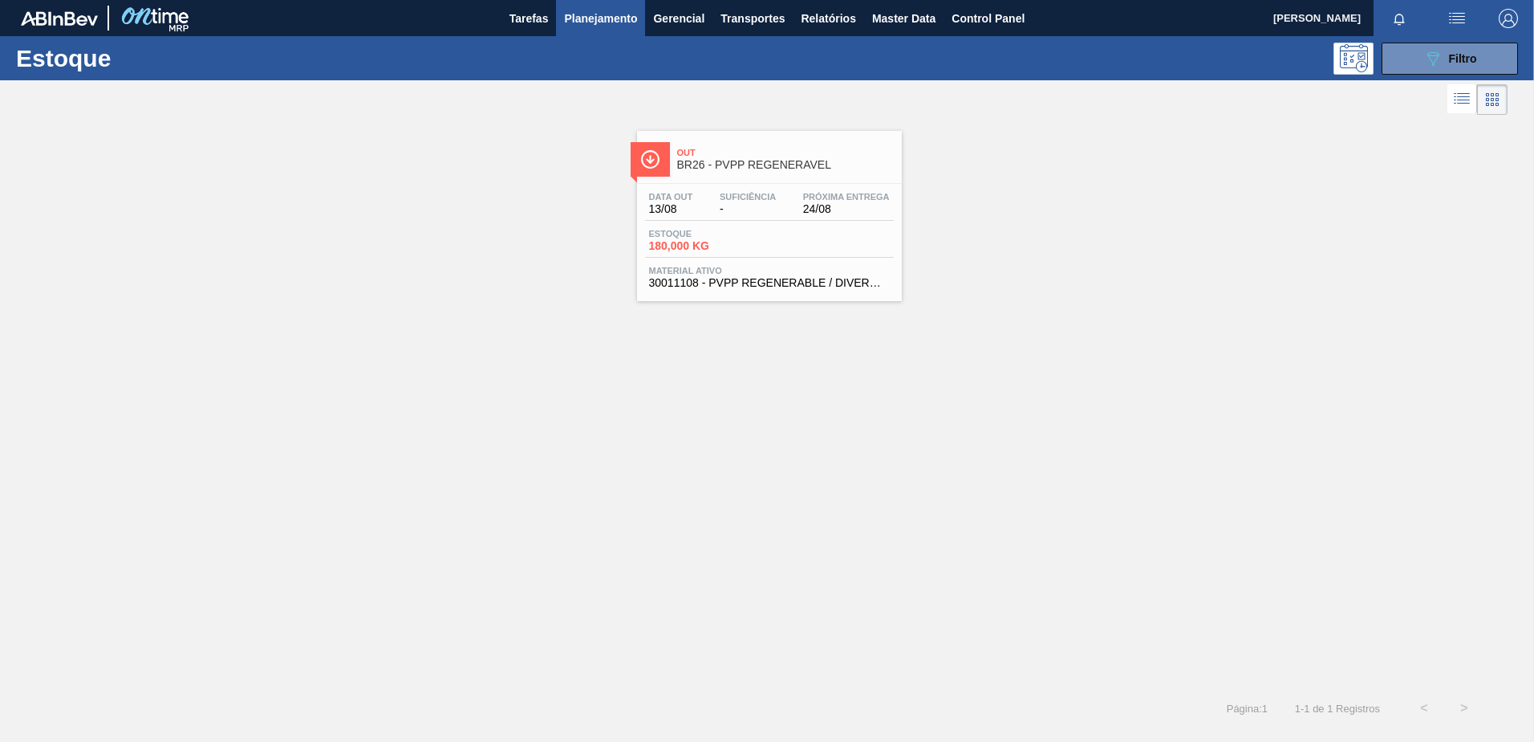
click at [790, 205] on div "Data out 13/08 Suficiência - Próxima Entrega 24/08" at bounding box center [769, 206] width 249 height 29
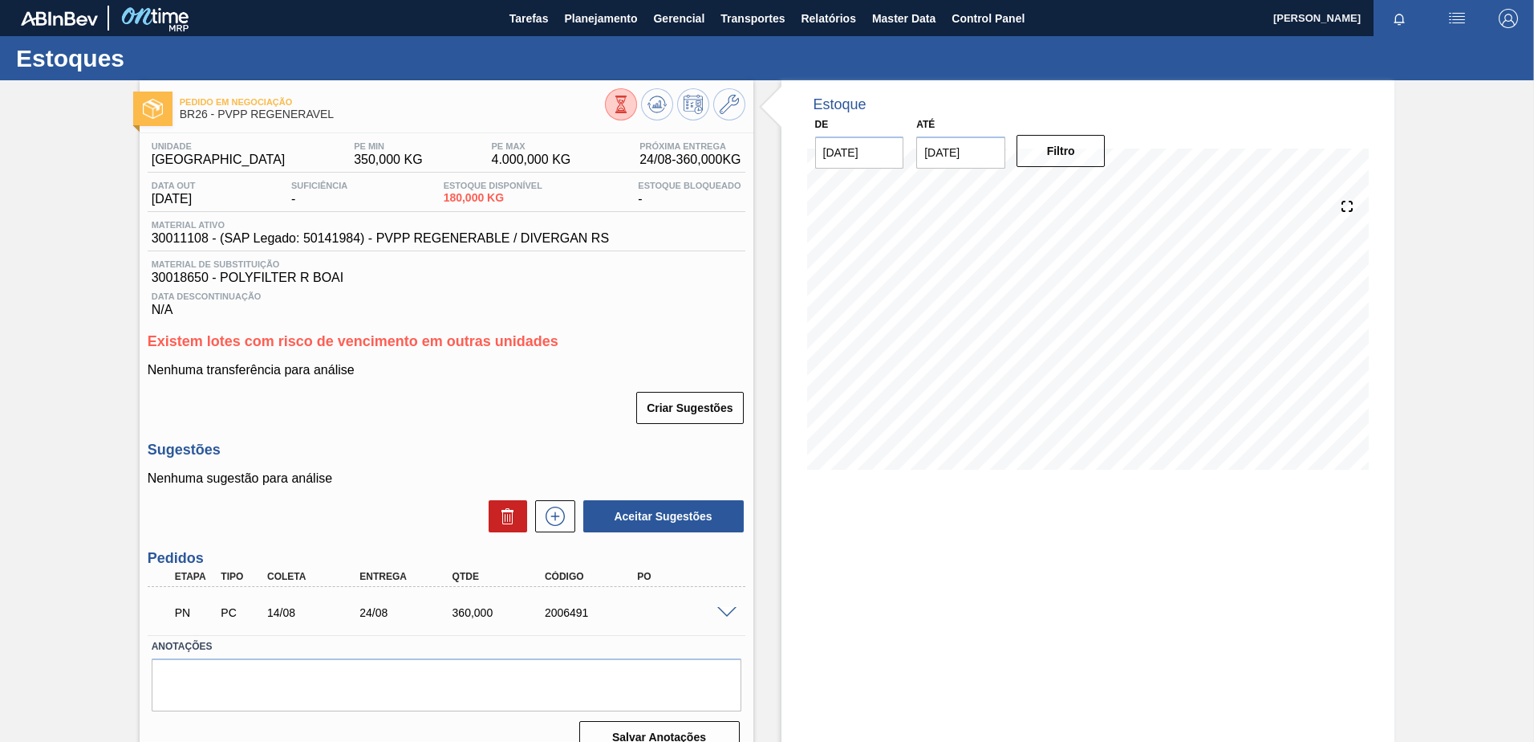
click at [727, 610] on span at bounding box center [726, 613] width 19 height 12
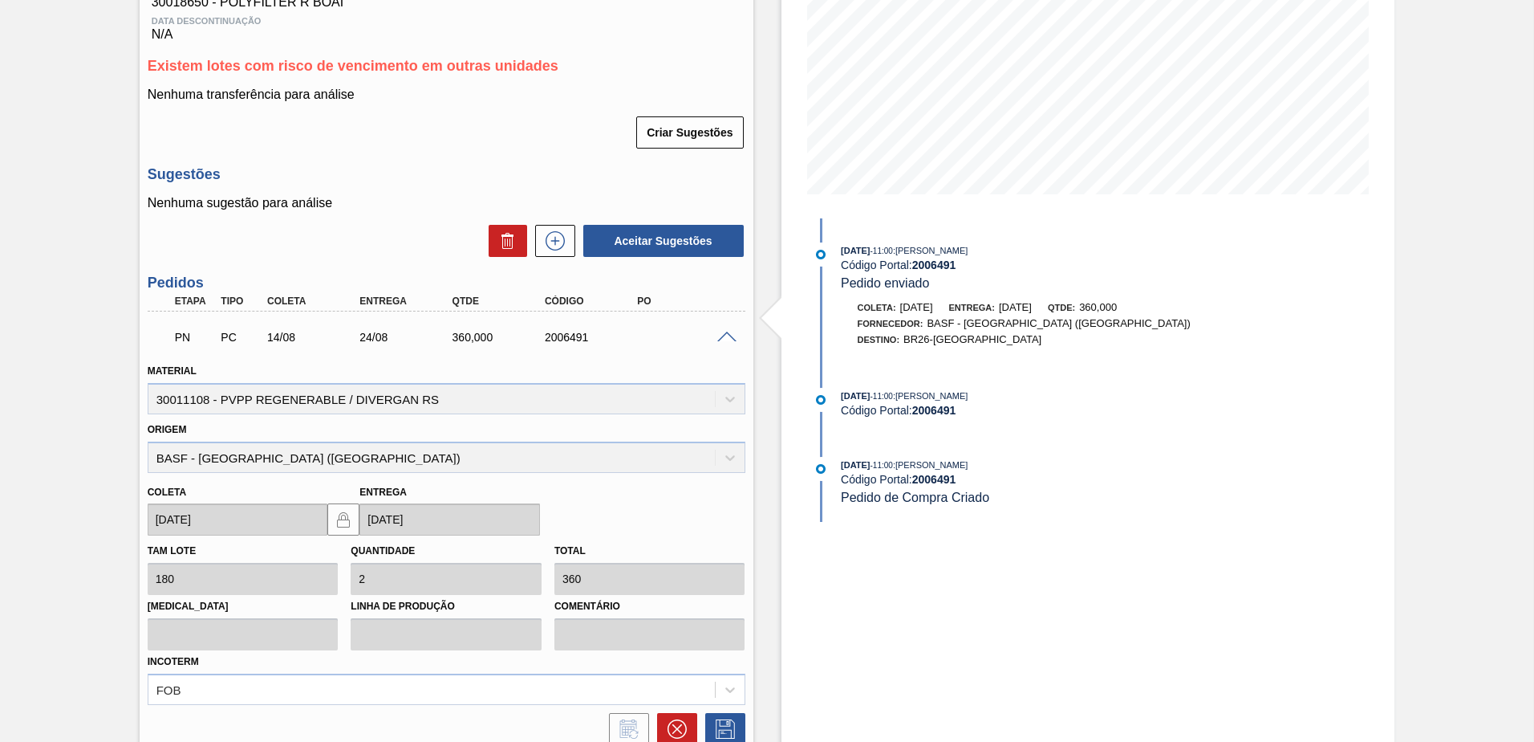
scroll to position [254, 0]
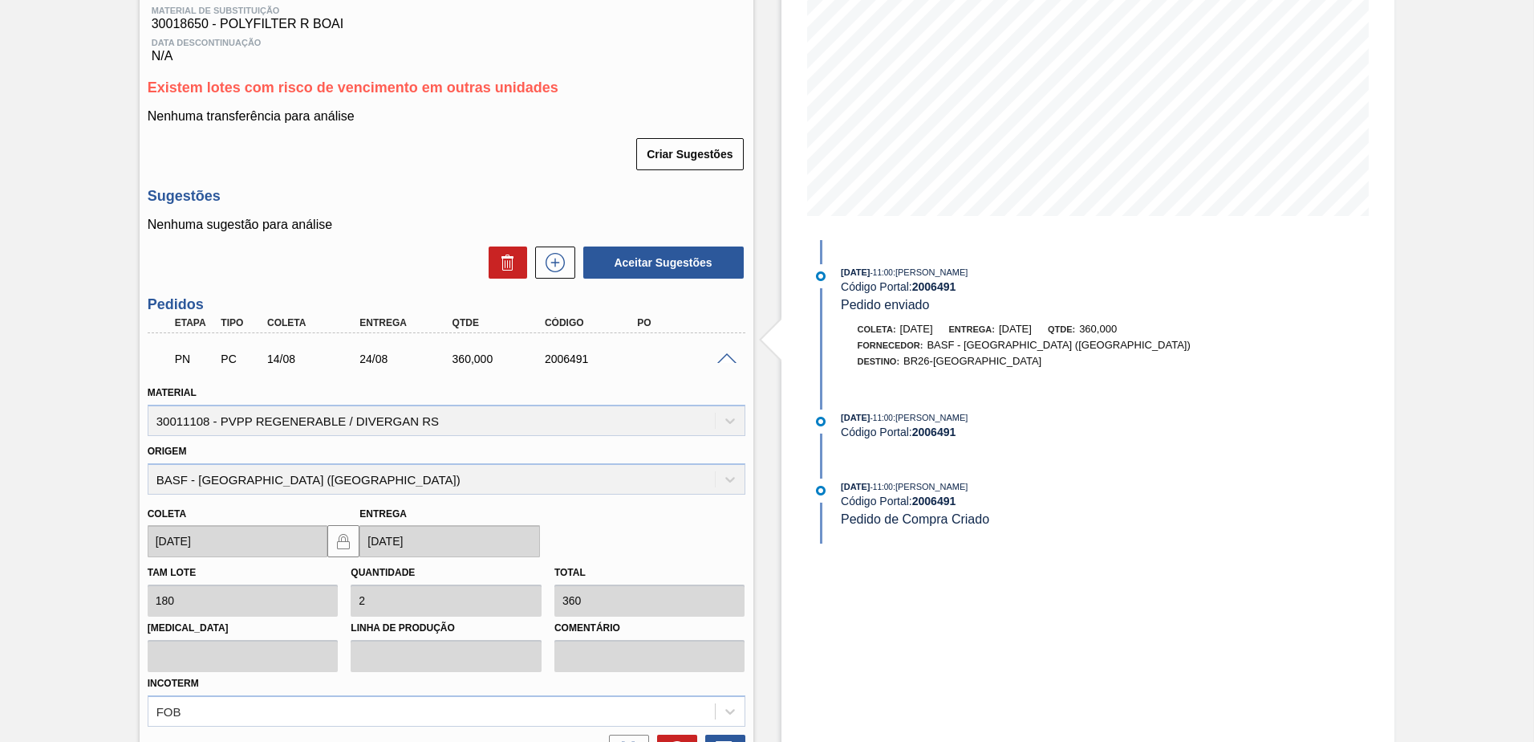
click at [732, 357] on span at bounding box center [726, 359] width 19 height 12
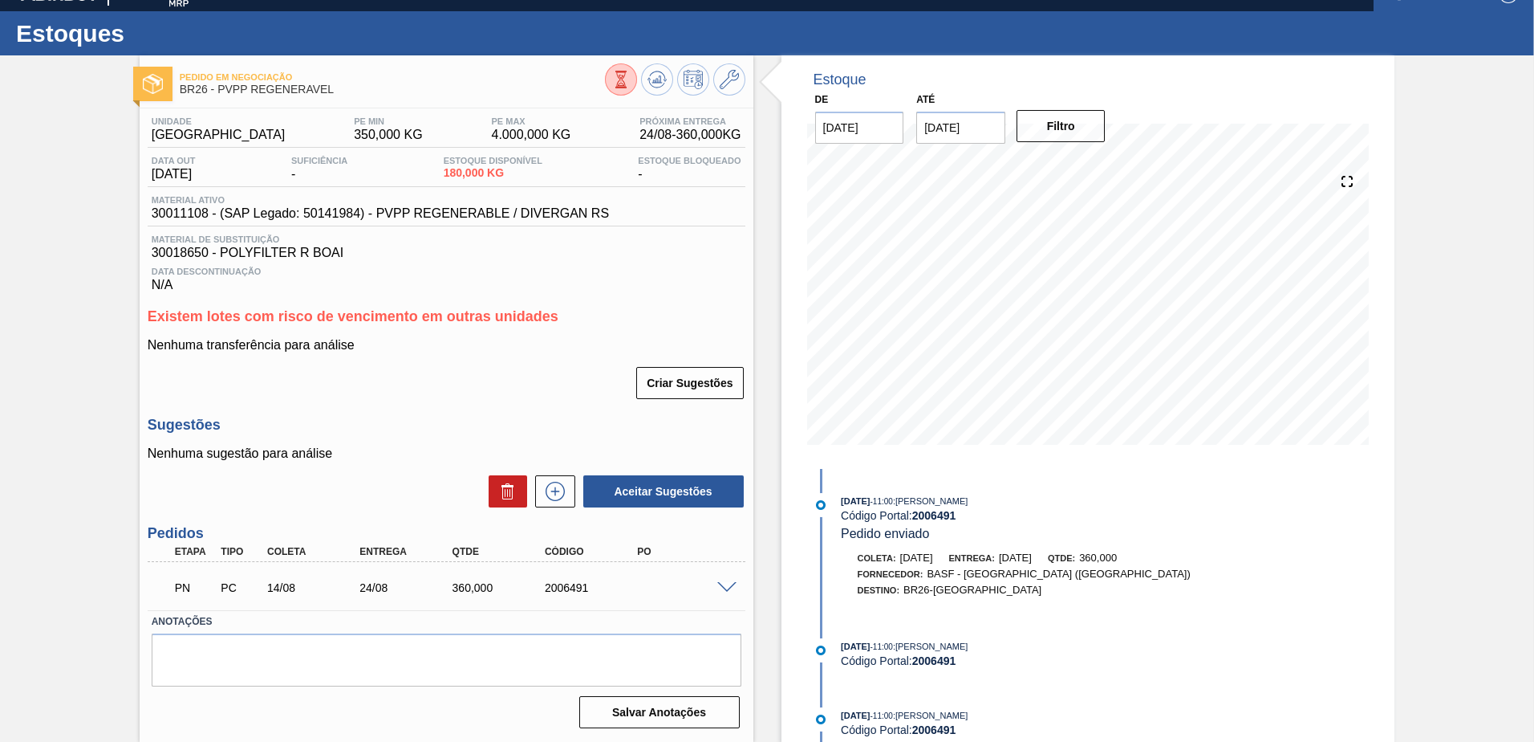
click at [725, 586] on span at bounding box center [726, 588] width 19 height 12
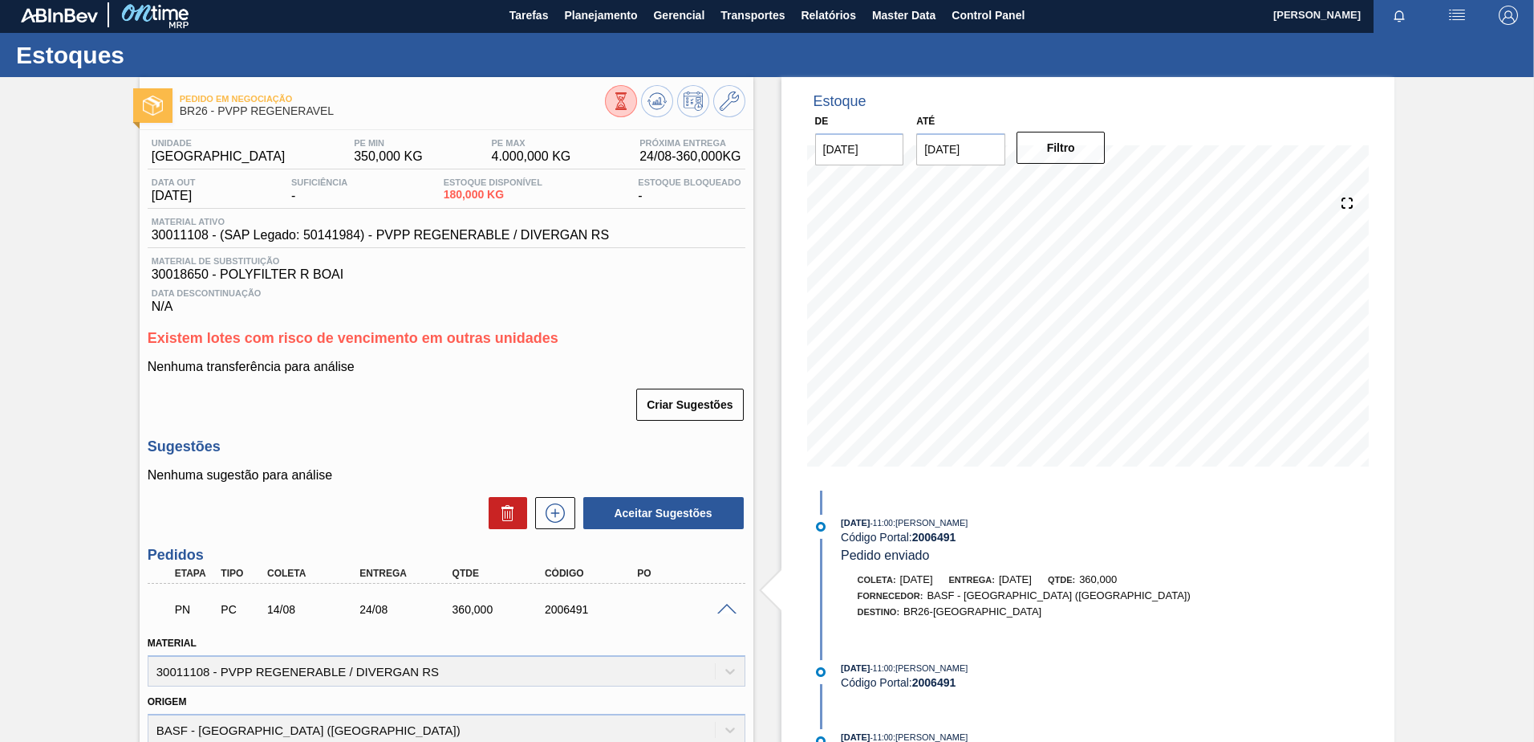
scroll to position [0, 0]
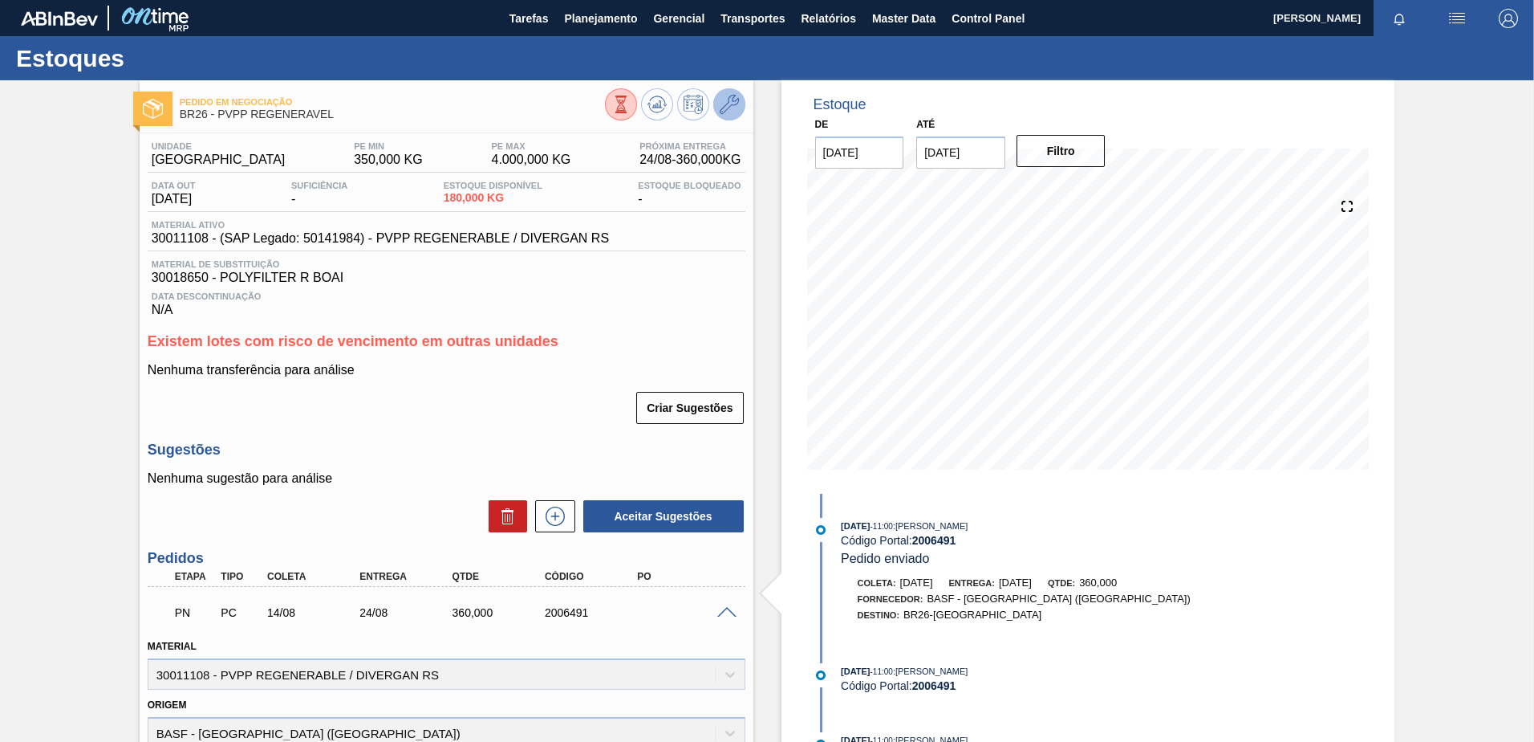
click at [733, 104] on icon at bounding box center [729, 104] width 19 height 19
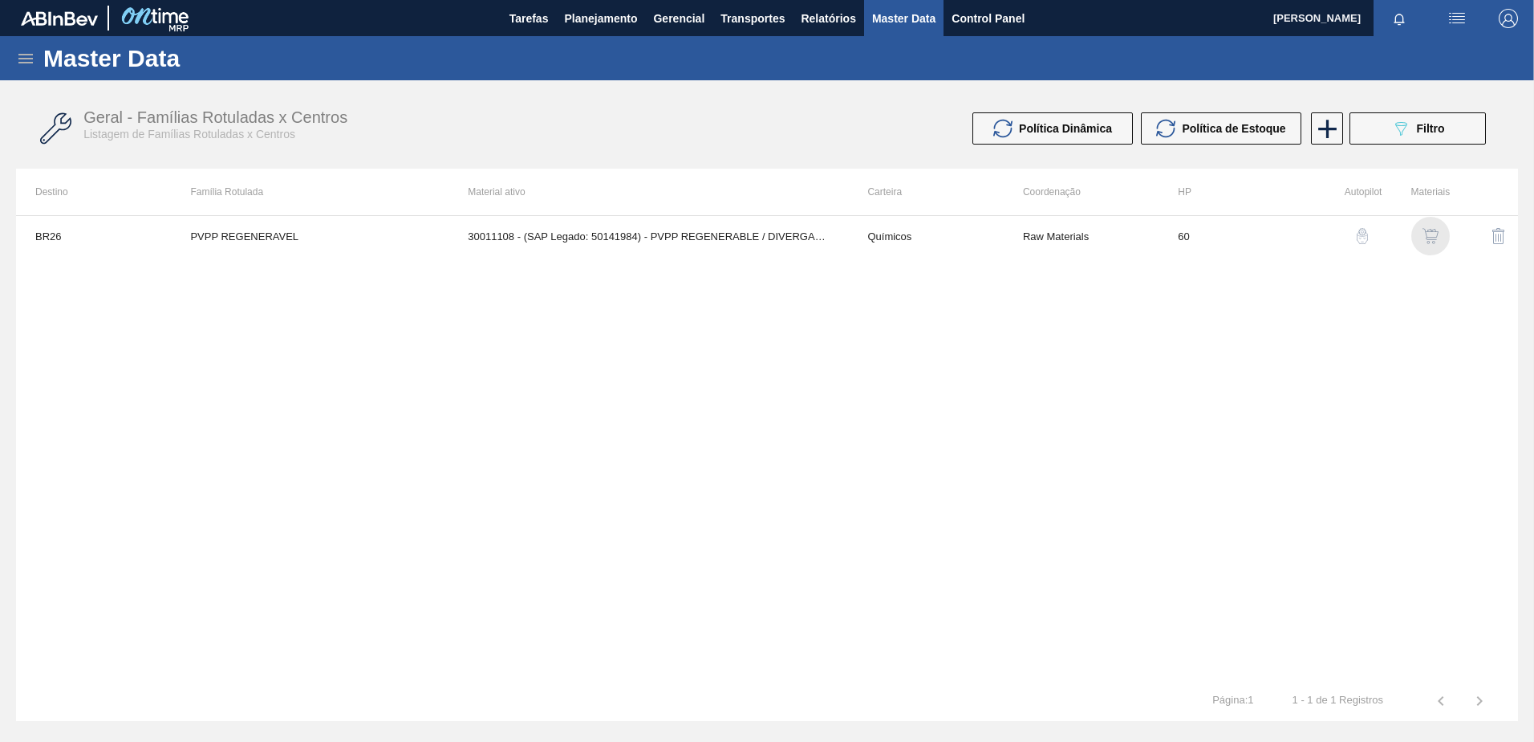
click at [1427, 236] on img "button" at bounding box center [1431, 236] width 16 height 16
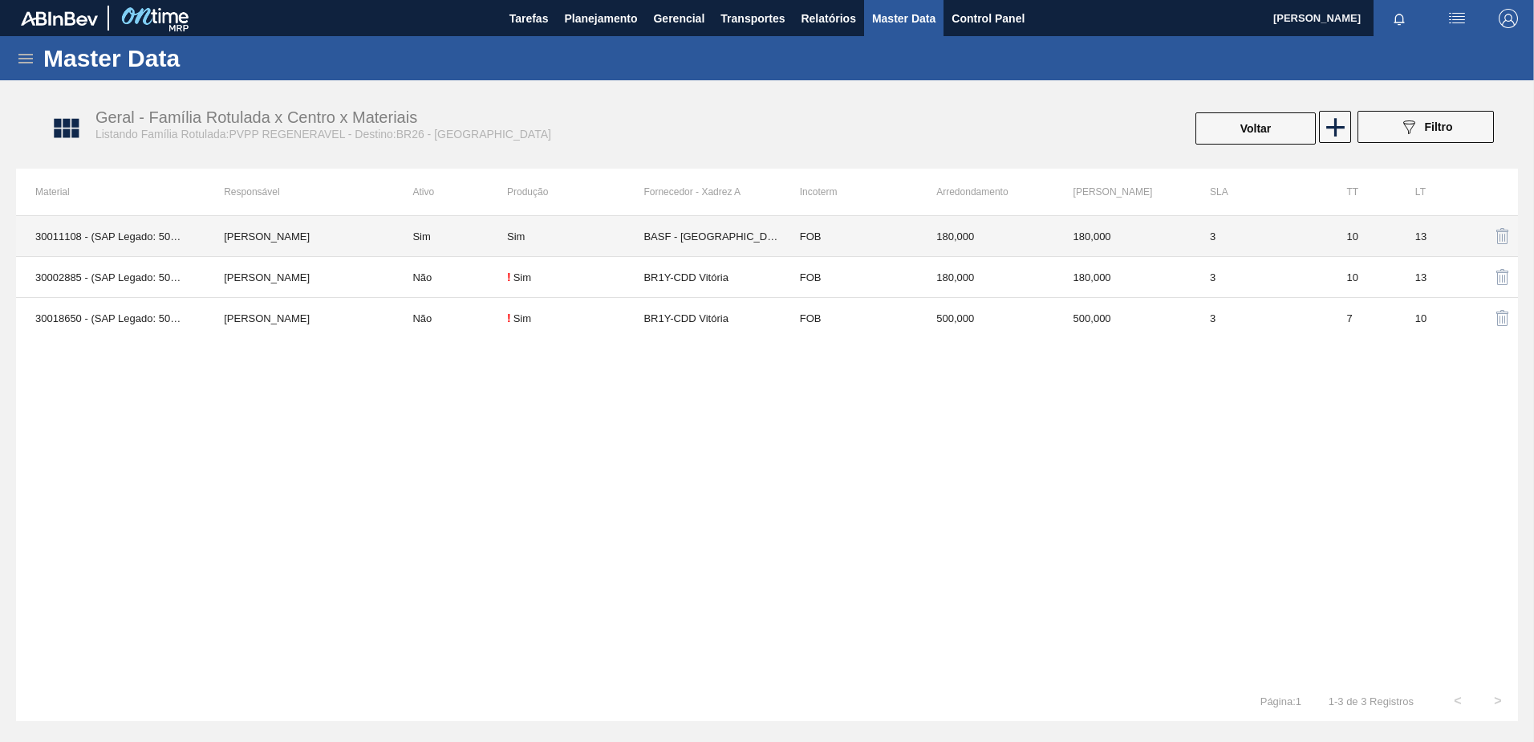
click at [534, 245] on td "Sim" at bounding box center [575, 236] width 136 height 41
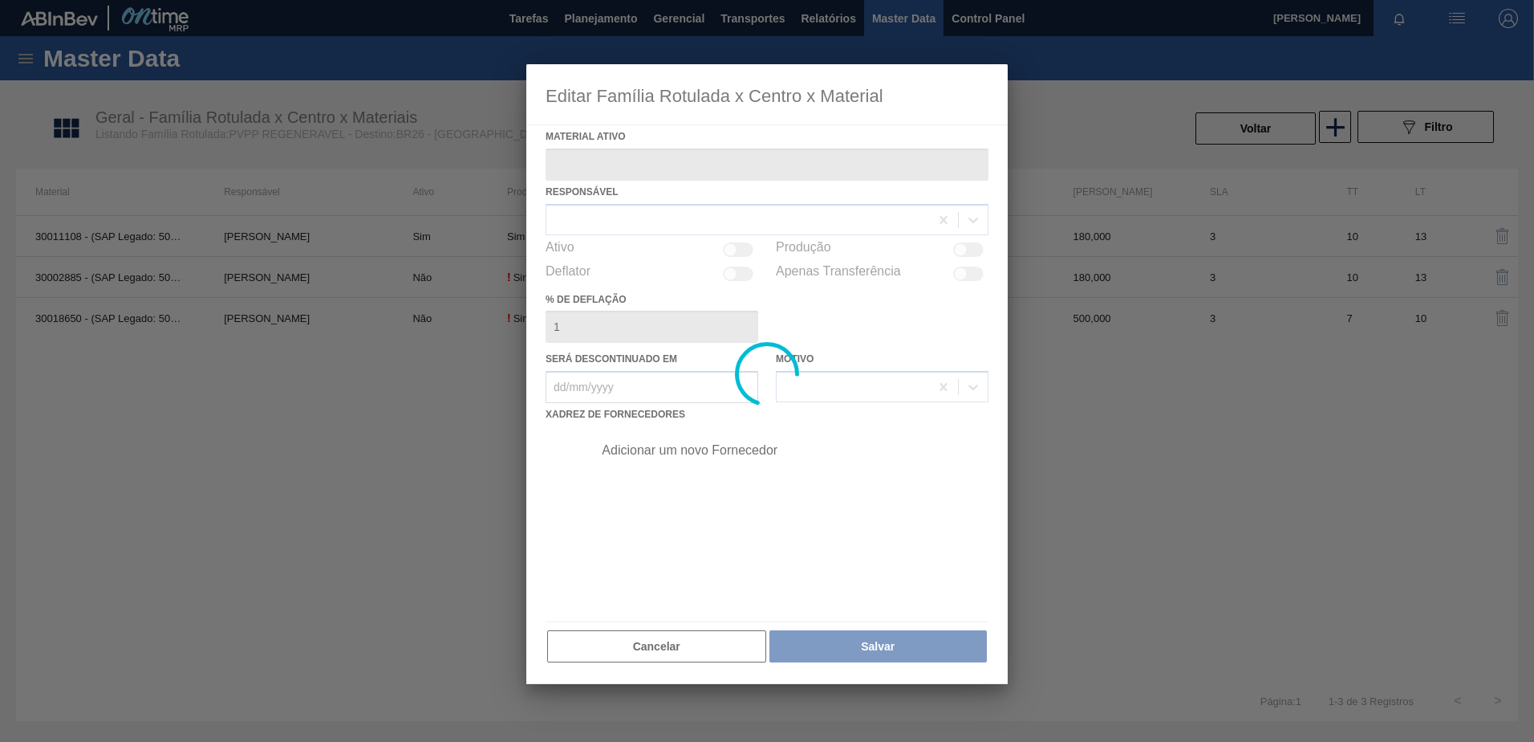
type ativo "30011108 - (SAP Legado: 50141984) - PVPP REGENERABLE / DIVERGAN RS"
checkbox input "true"
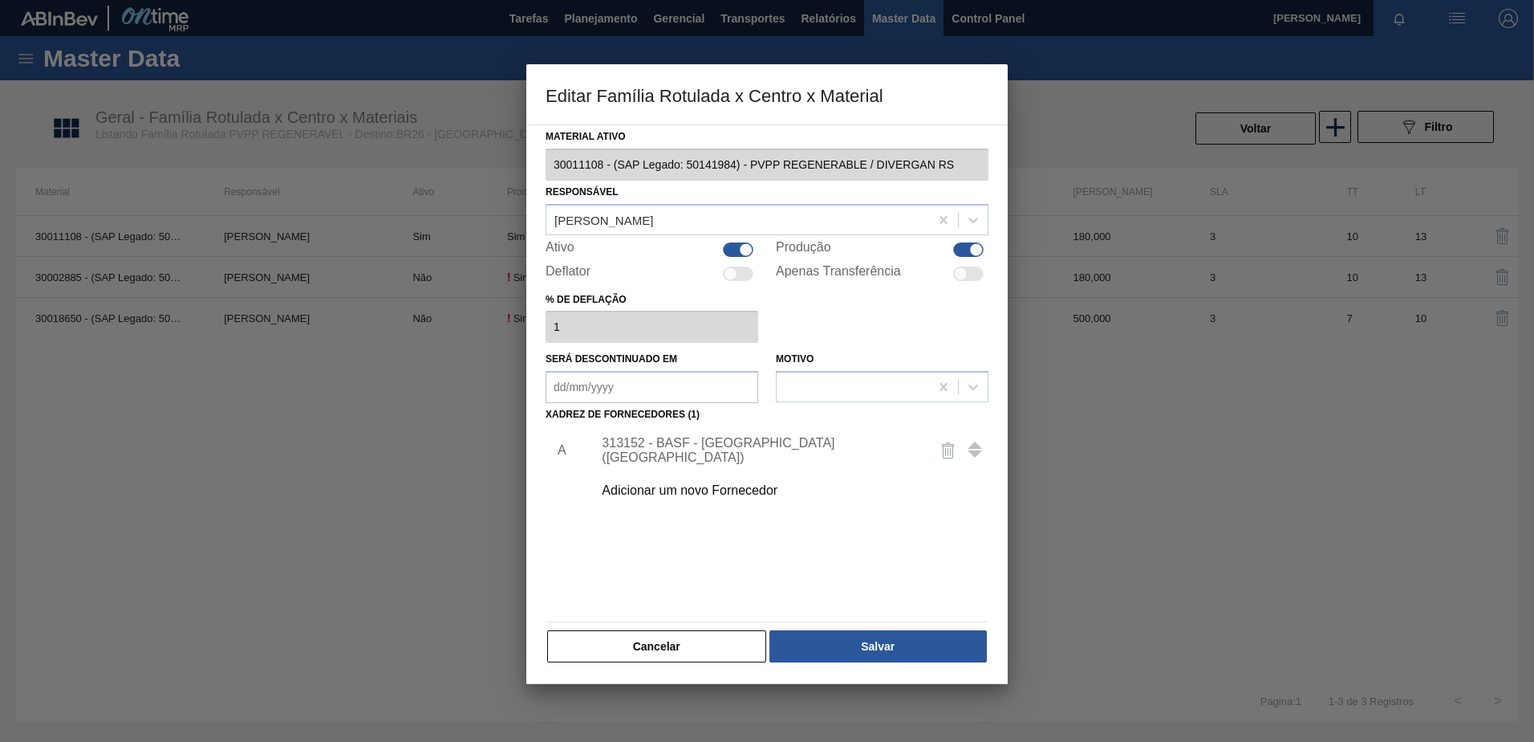
click at [717, 447] on div "313152 - BASF - SÃO PAULO (SP)" at bounding box center [759, 450] width 315 height 29
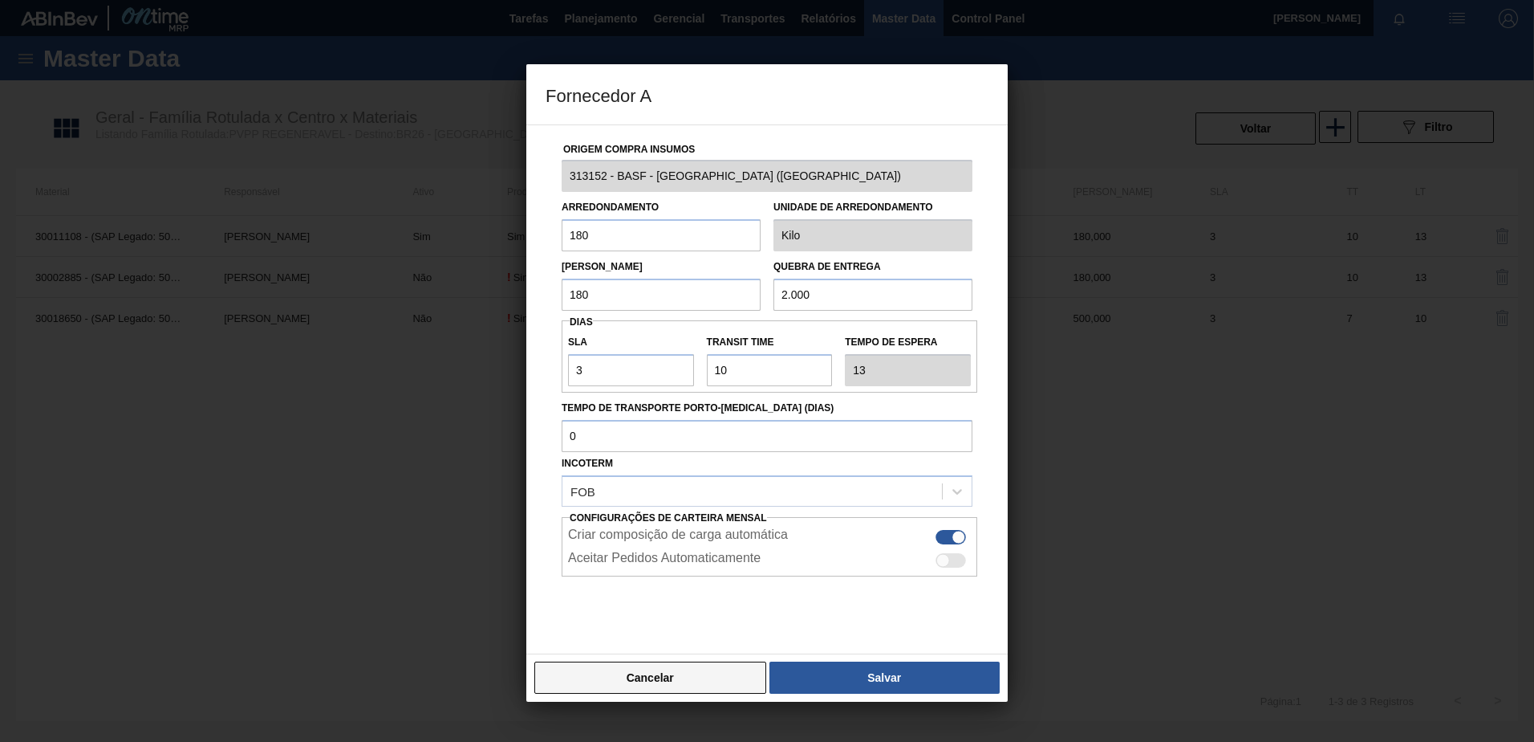
click at [651, 671] on button "Cancelar" at bounding box center [650, 677] width 232 height 32
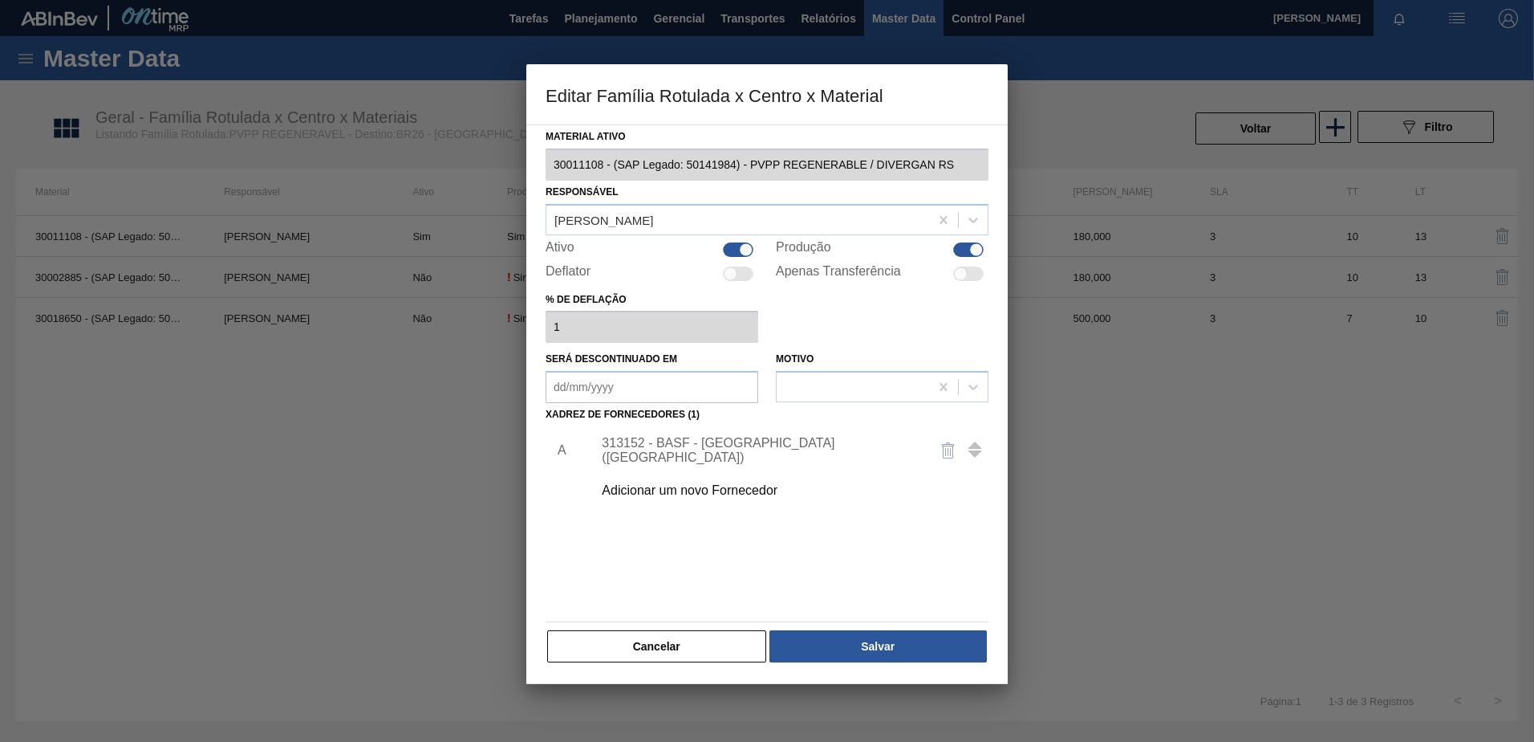
click at [627, 652] on button "Cancelar" at bounding box center [656, 646] width 219 height 32
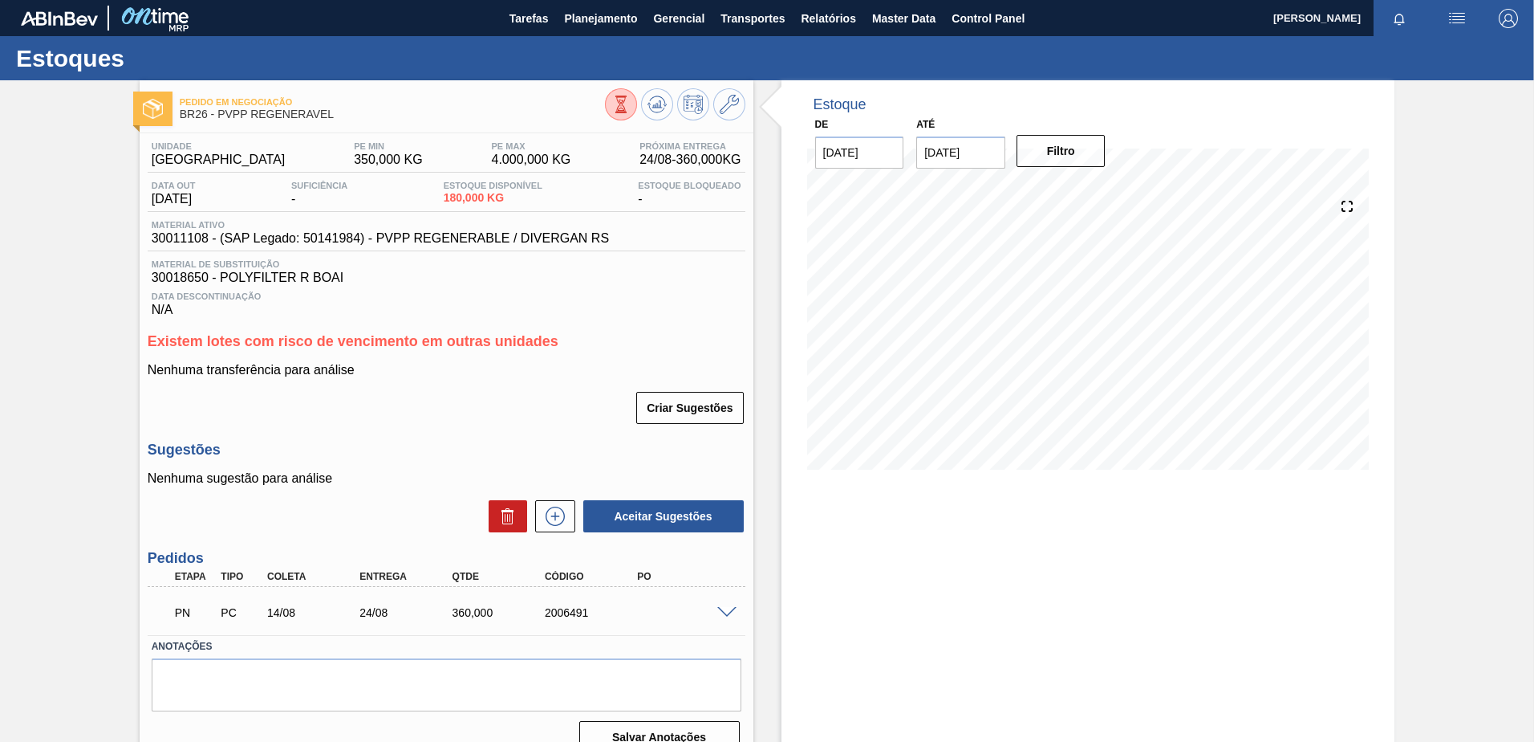
click at [722, 612] on span at bounding box center [726, 613] width 19 height 12
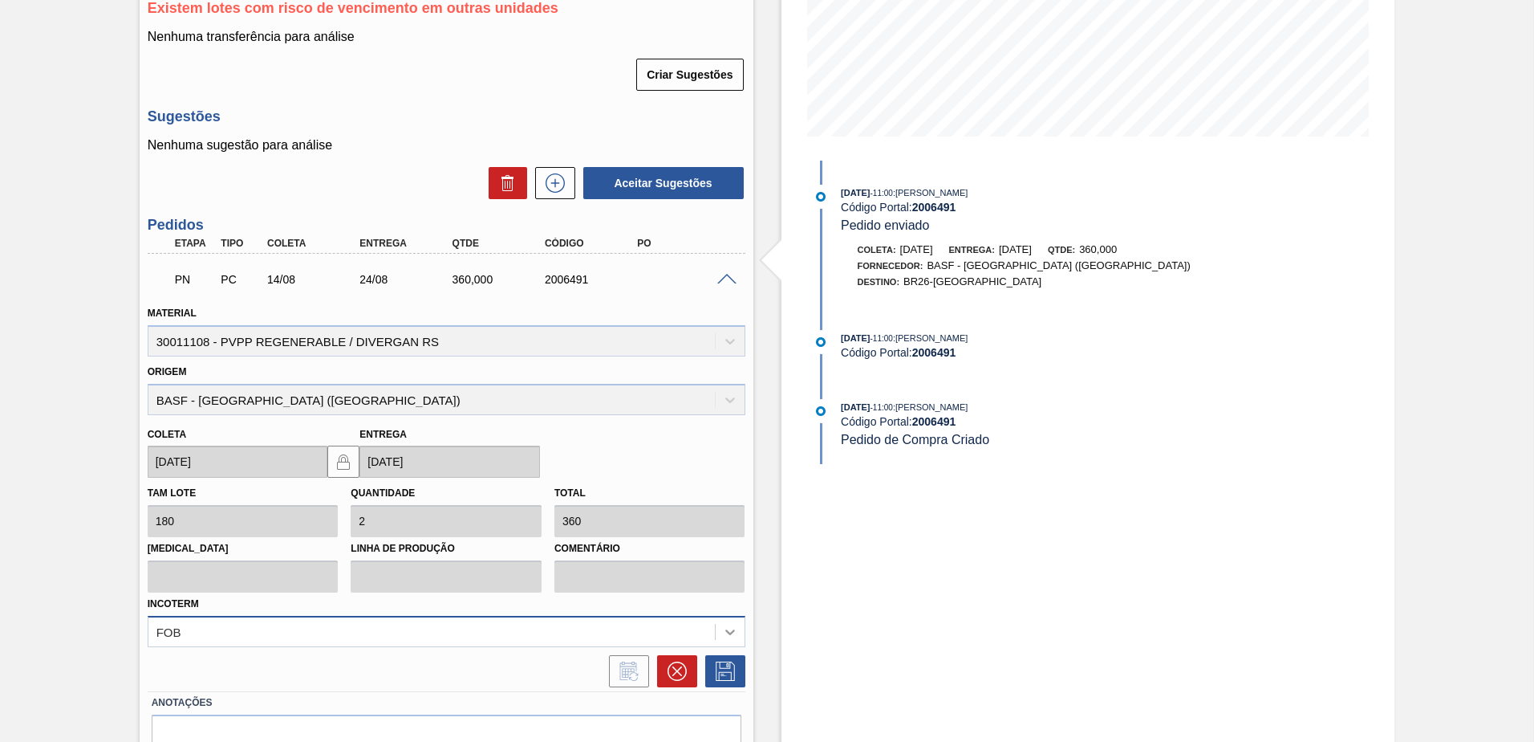
scroll to position [401, 0]
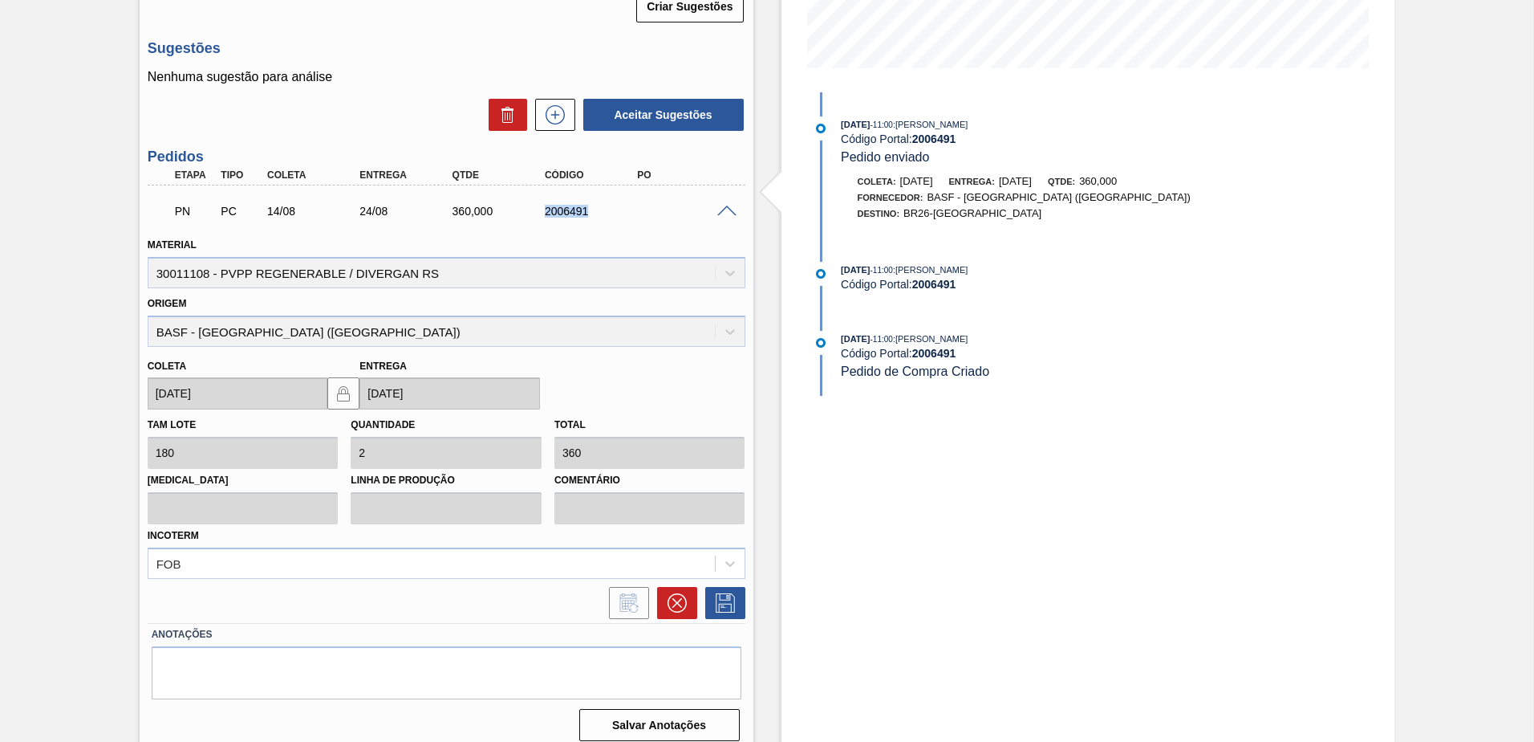
drag, startPoint x: 582, startPoint y: 216, endPoint x: 543, endPoint y: 213, distance: 38.6
click at [543, 213] on div "2006491" at bounding box center [593, 211] width 104 height 13
copy div "2006491"
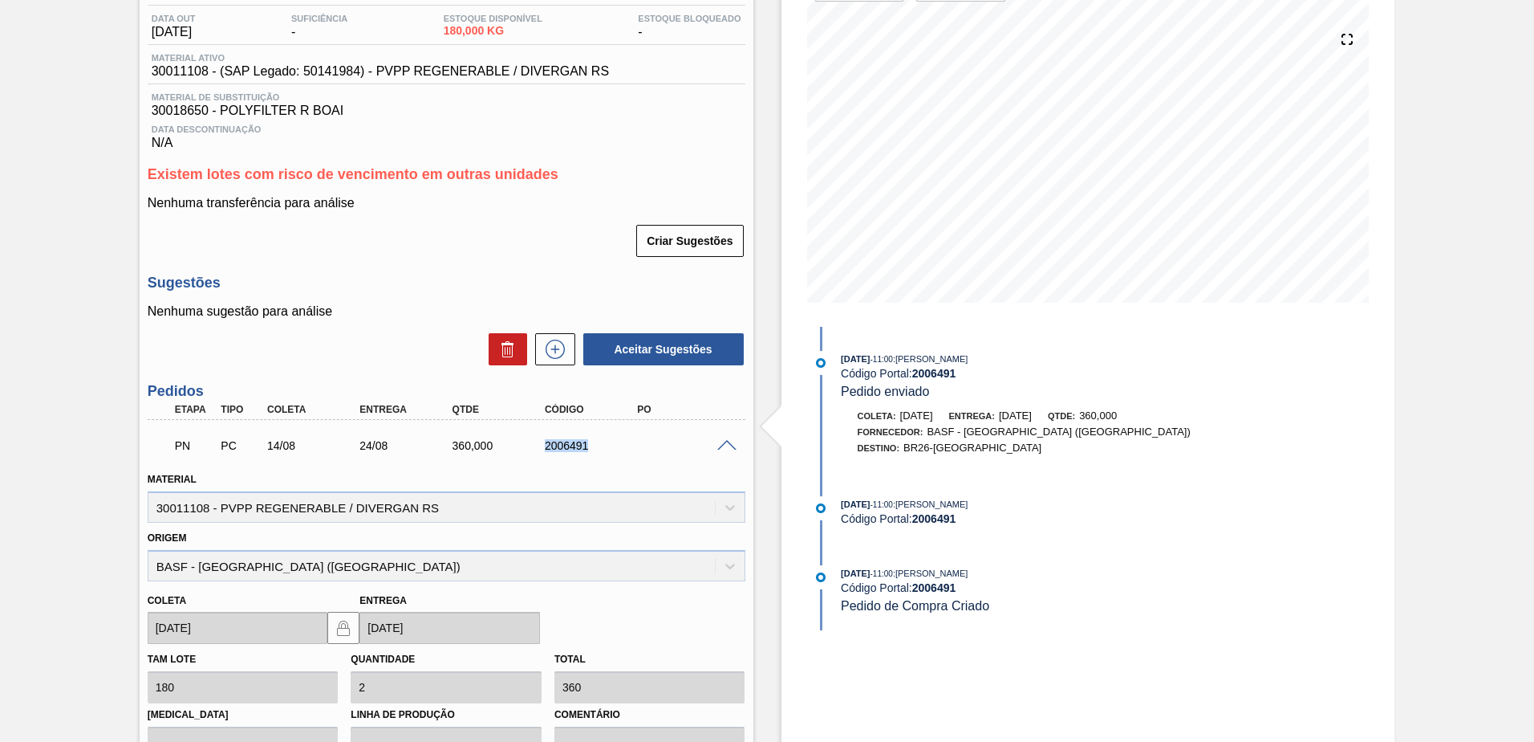
scroll to position [241, 0]
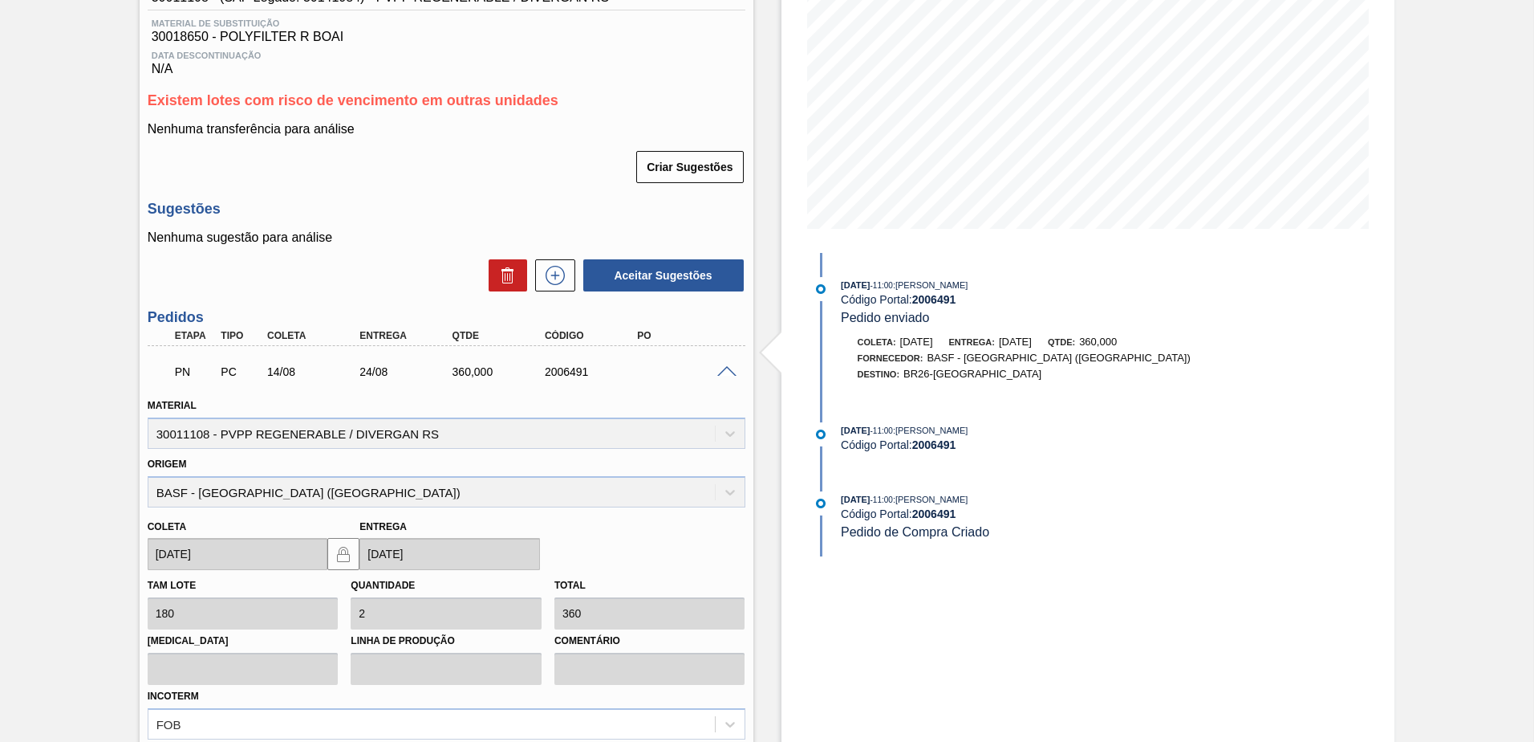
click at [723, 372] on span at bounding box center [726, 372] width 19 height 12
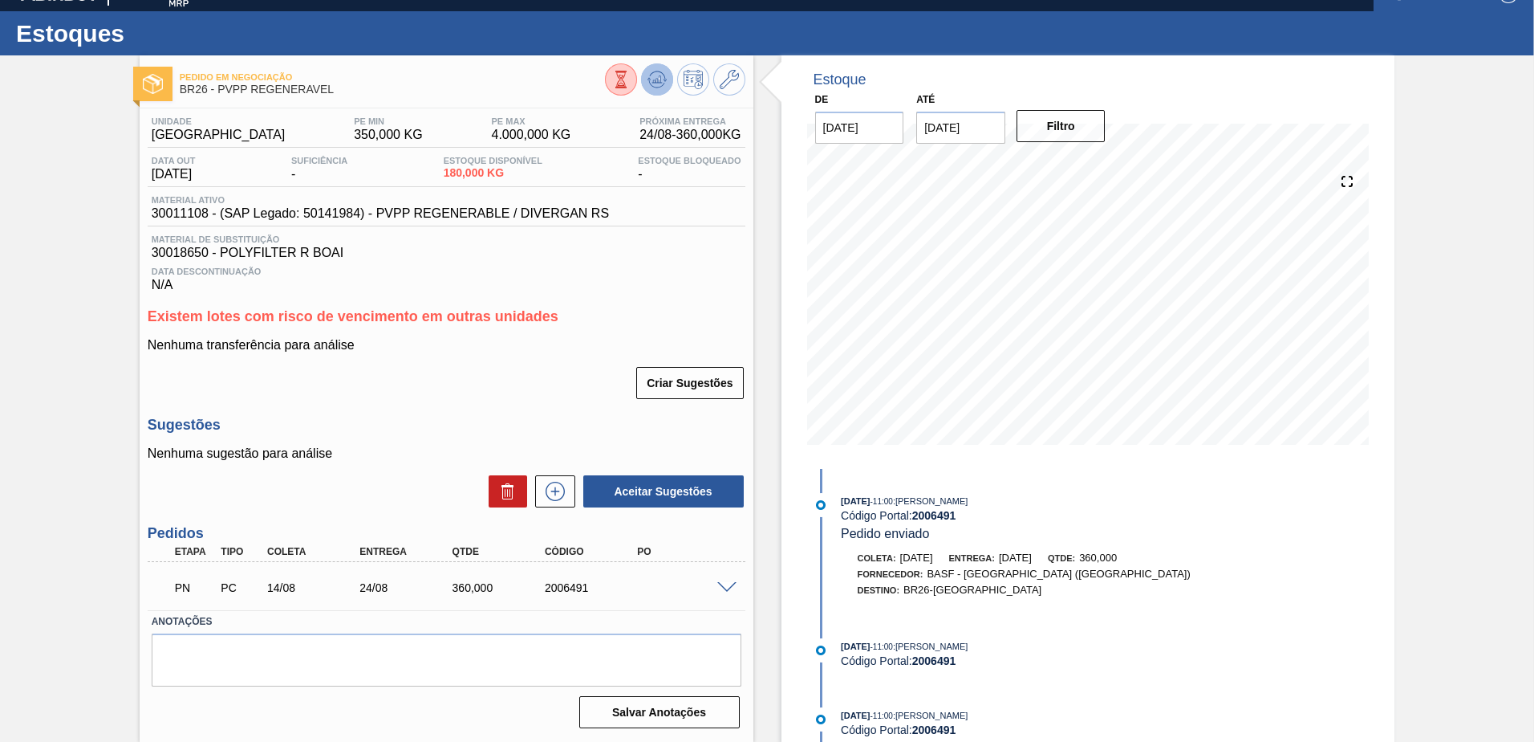
click at [630, 75] on icon at bounding box center [621, 80] width 18 height 18
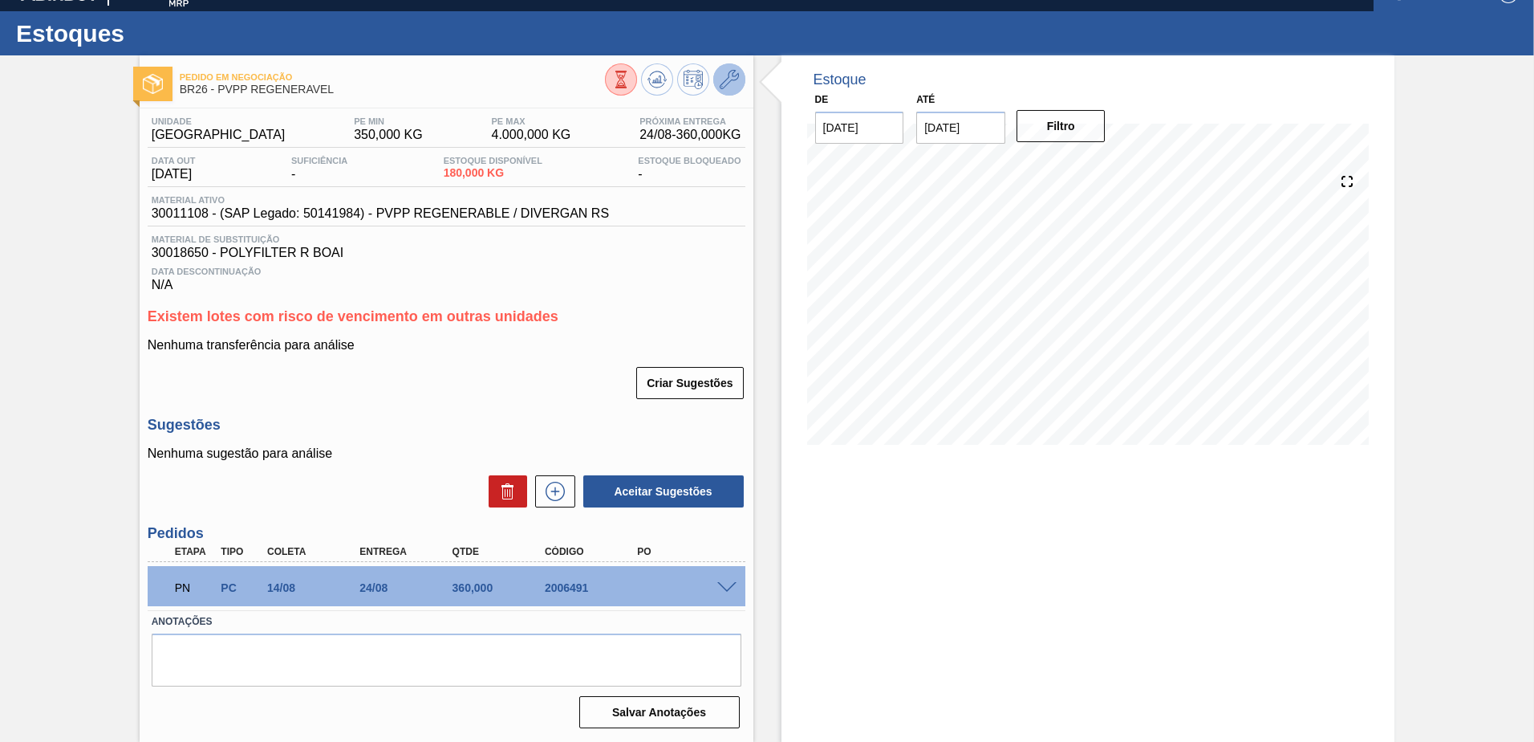
click at [725, 79] on icon at bounding box center [729, 79] width 19 height 19
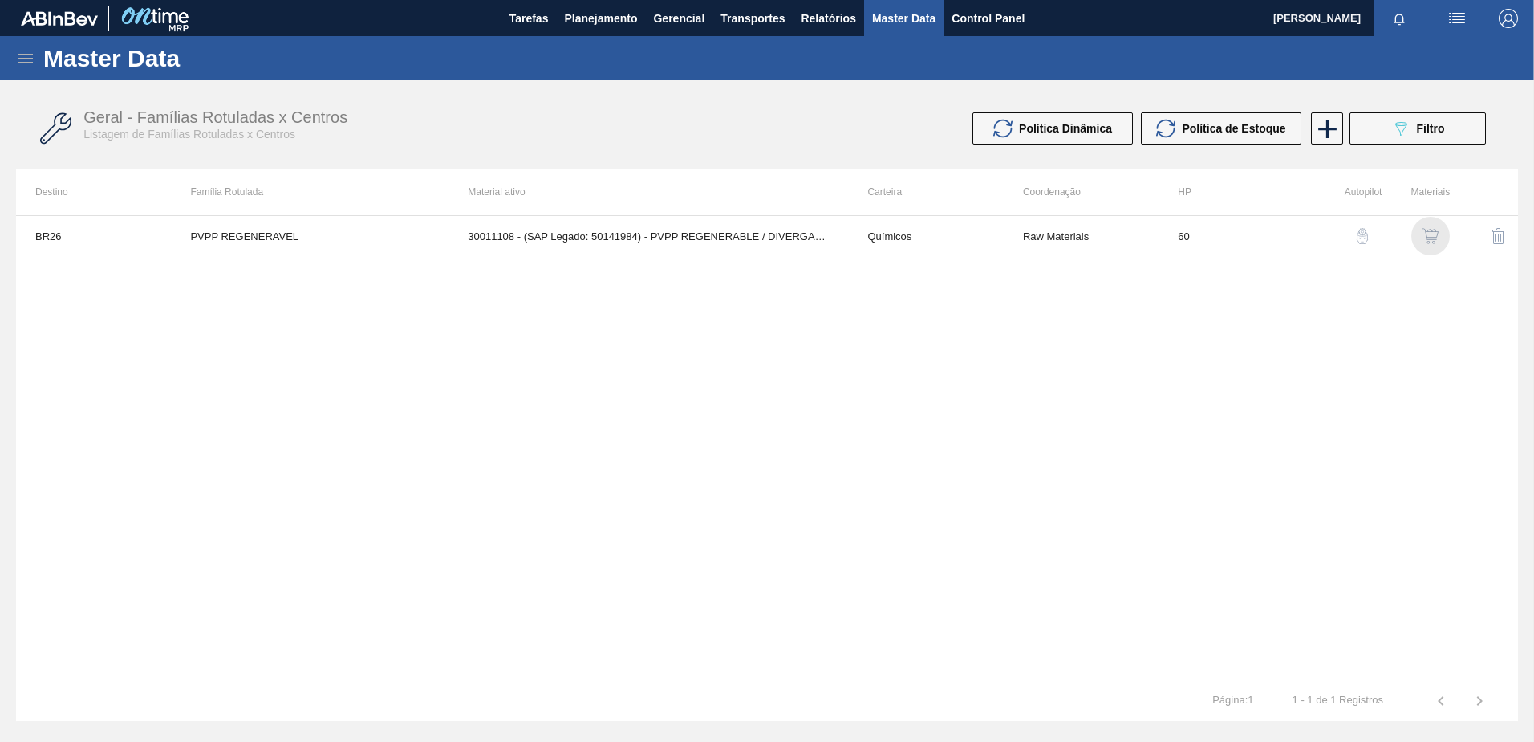
click at [1439, 231] on img "button" at bounding box center [1431, 236] width 16 height 16
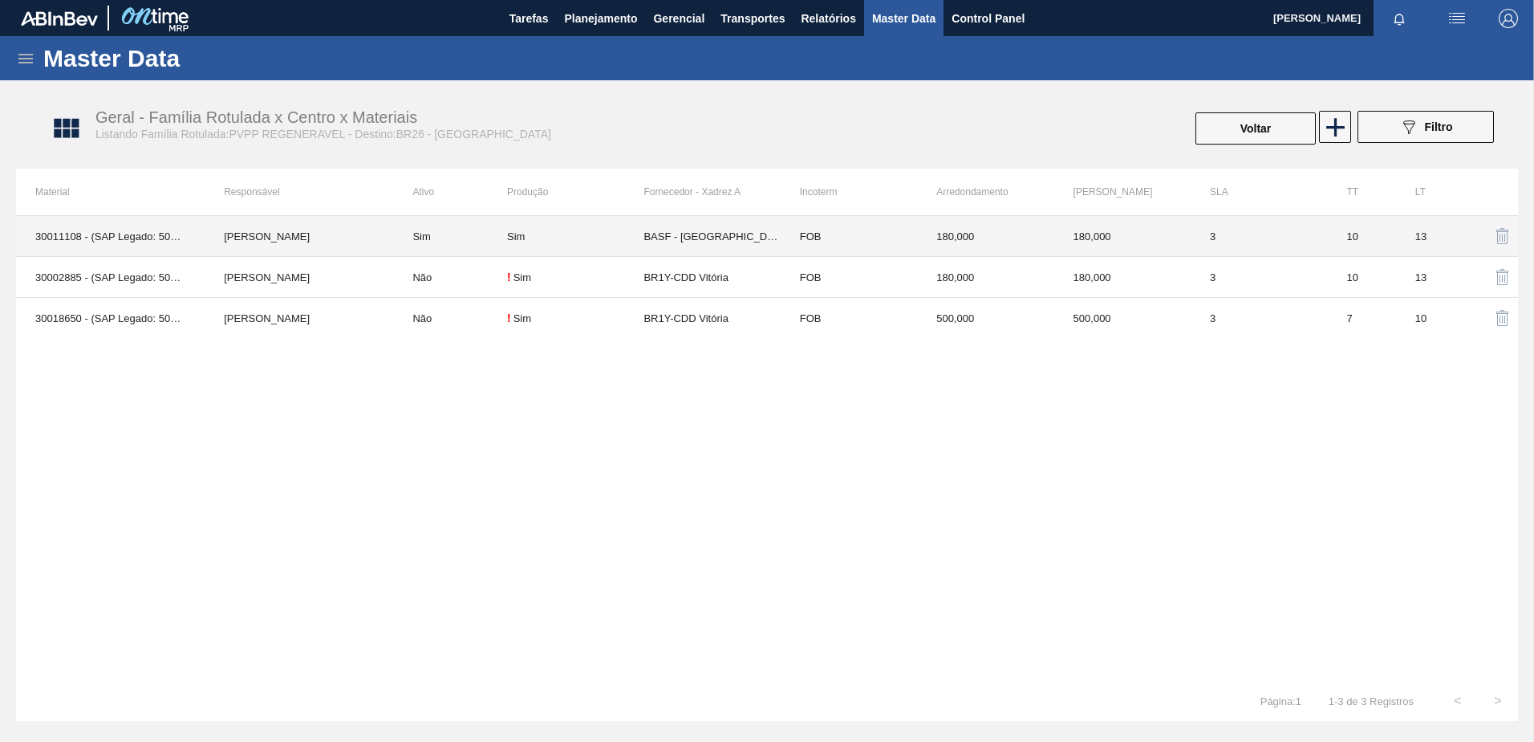
click at [535, 240] on div "Sim" at bounding box center [575, 236] width 136 height 12
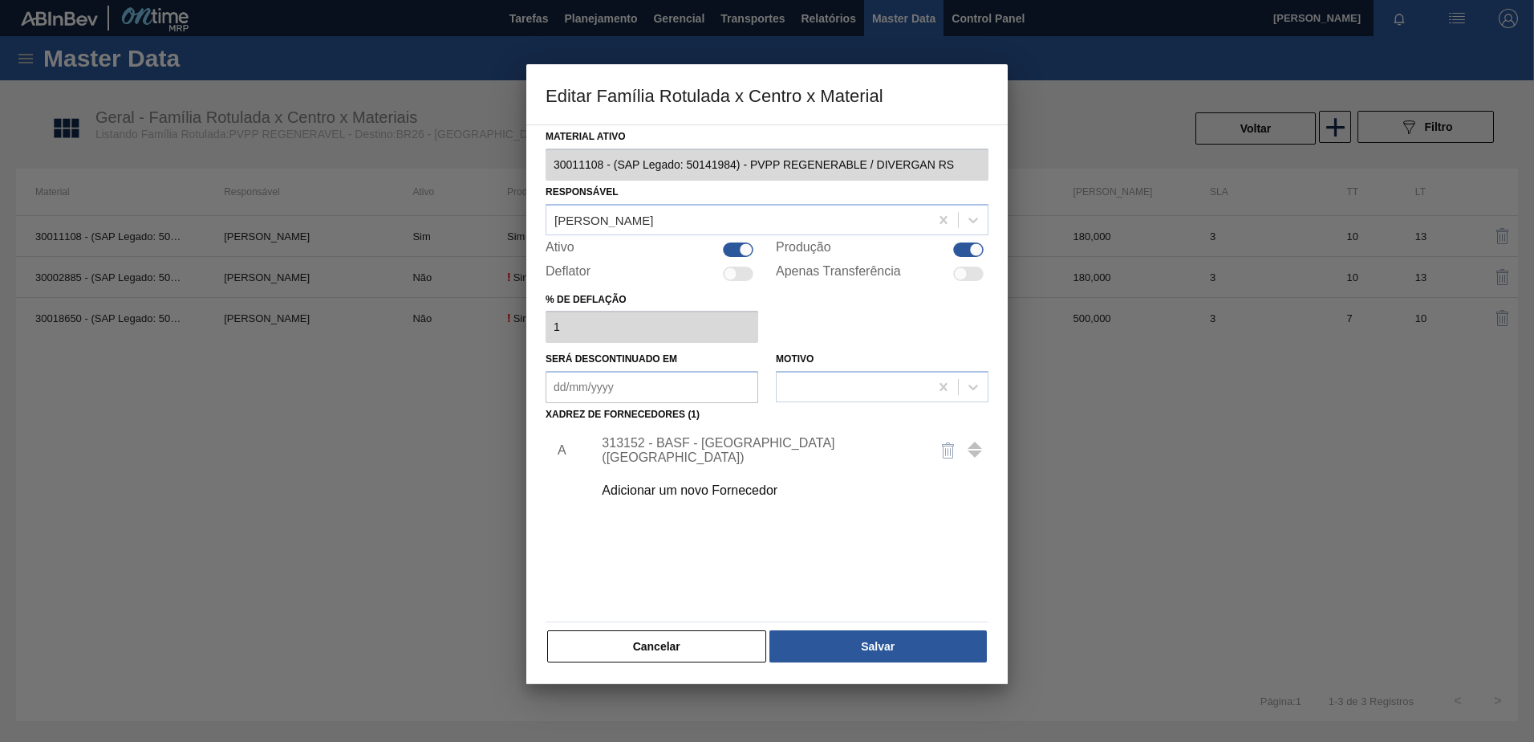
click at [664, 452] on div "313152 - BASF - SÃO PAULO (SP)" at bounding box center [759, 450] width 315 height 29
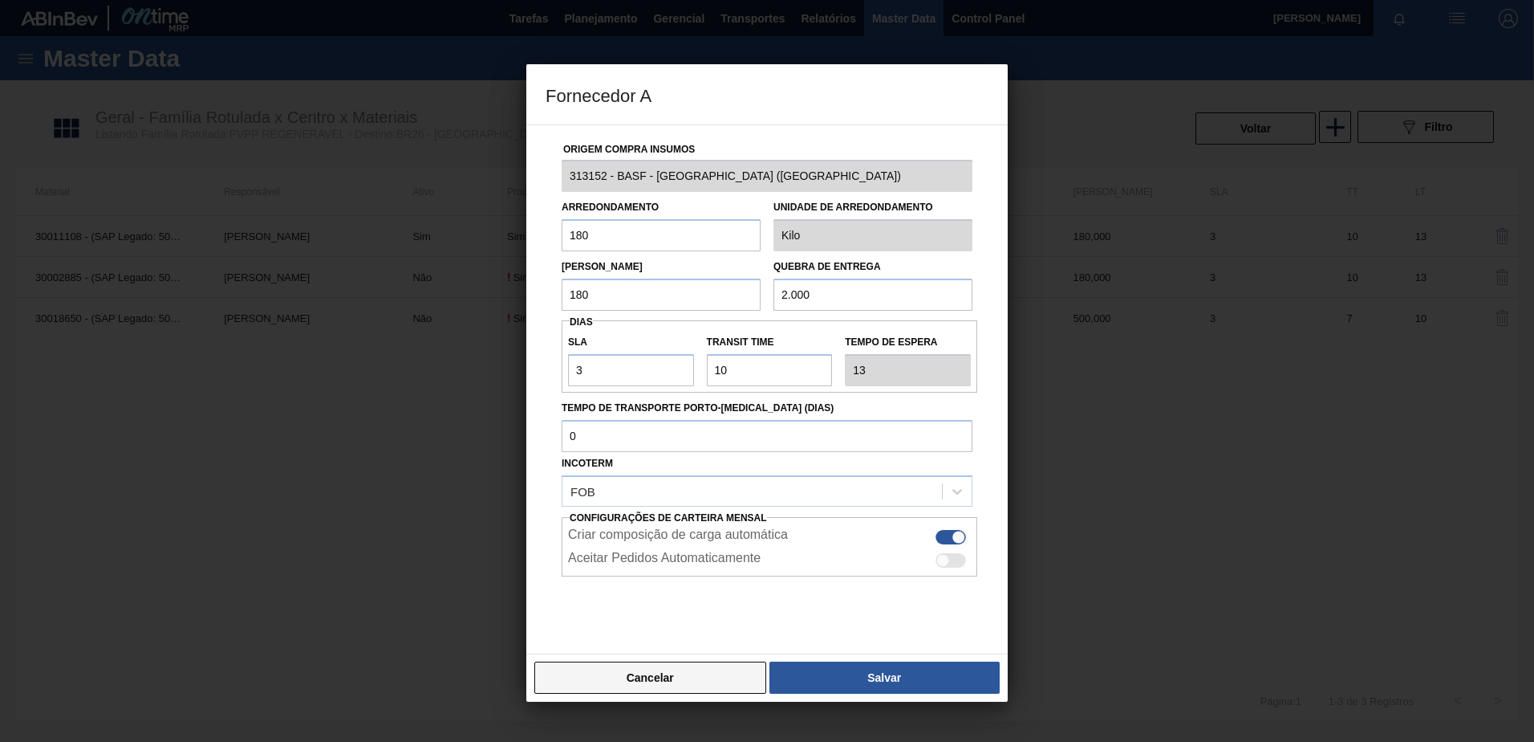
click at [661, 677] on button "Cancelar" at bounding box center [650, 677] width 232 height 32
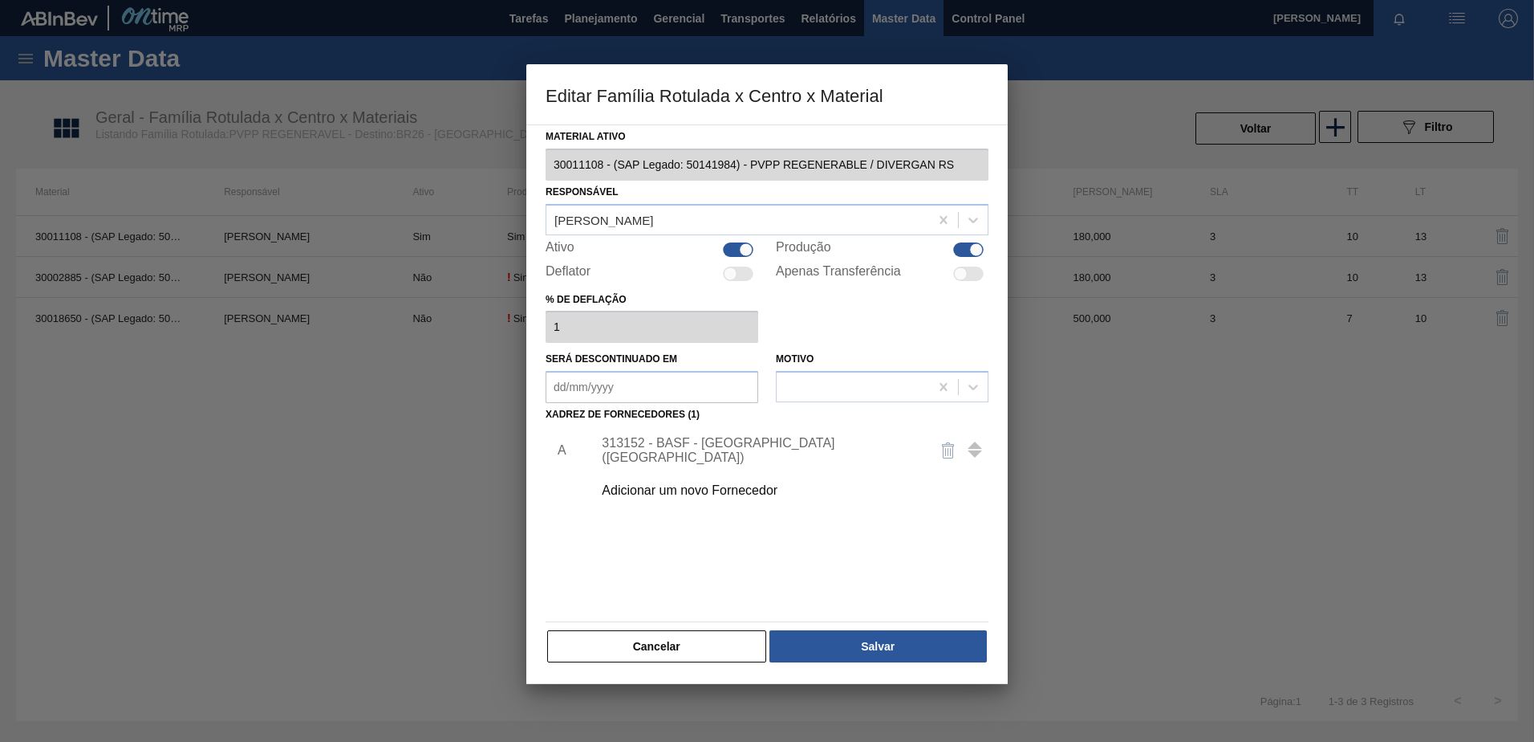
click at [688, 479] on div "Adicionar um novo Fornecedor" at bounding box center [785, 490] width 405 height 40
click at [686, 484] on div "Adicionar um novo Fornecedor" at bounding box center [759, 490] width 315 height 14
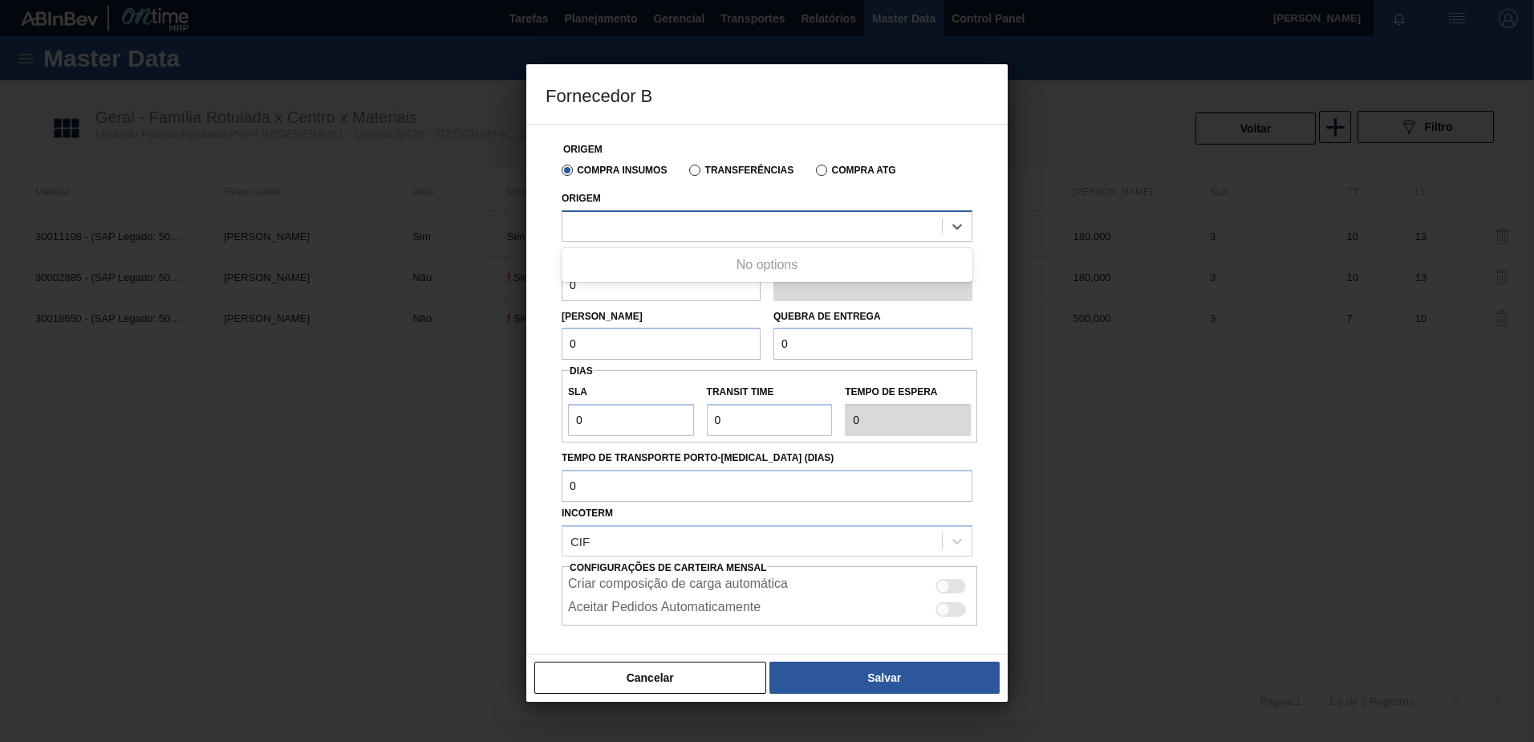
click at [648, 223] on div at bounding box center [753, 225] width 380 height 23
click at [627, 675] on button "Cancelar" at bounding box center [650, 677] width 232 height 32
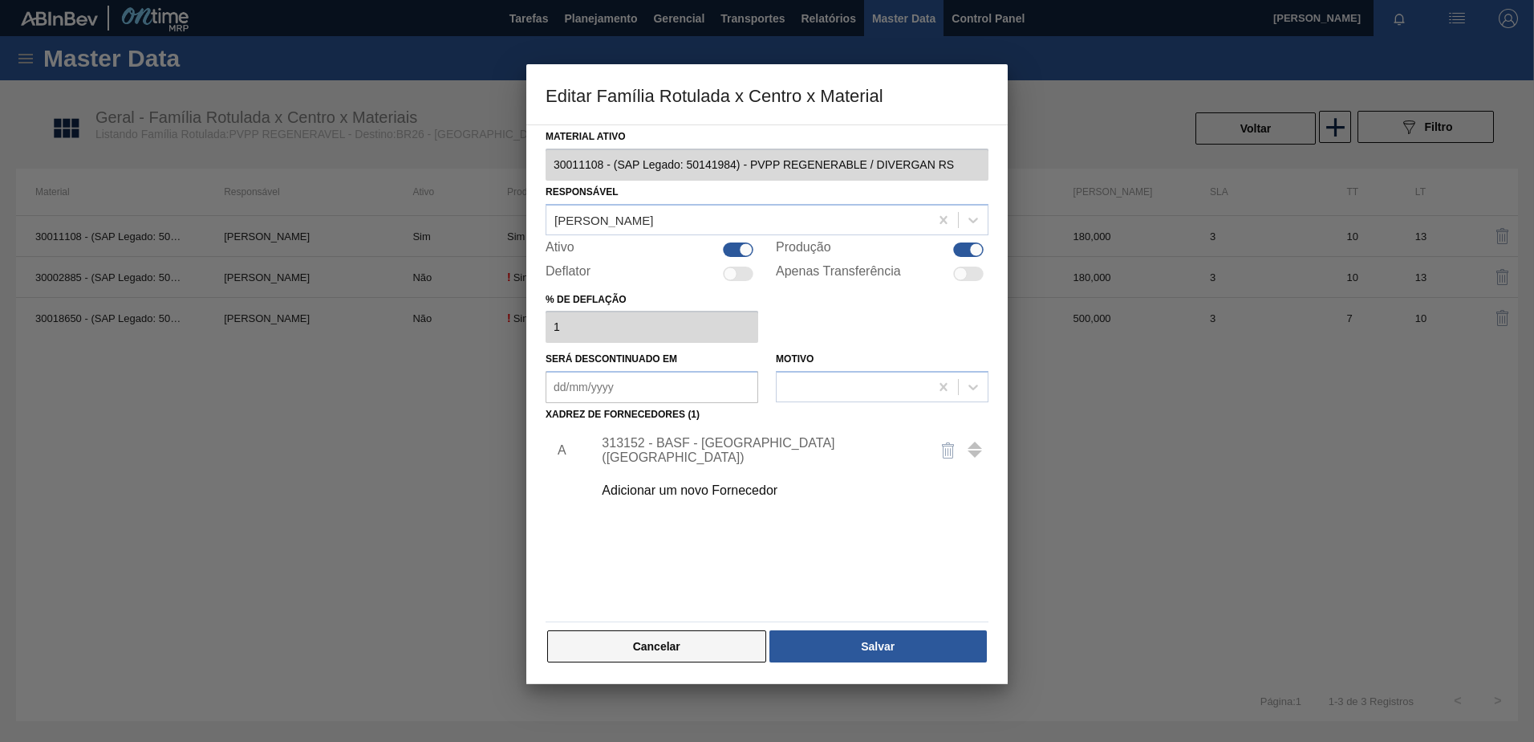
click at [642, 654] on button "Cancelar" at bounding box center [656, 646] width 219 height 32
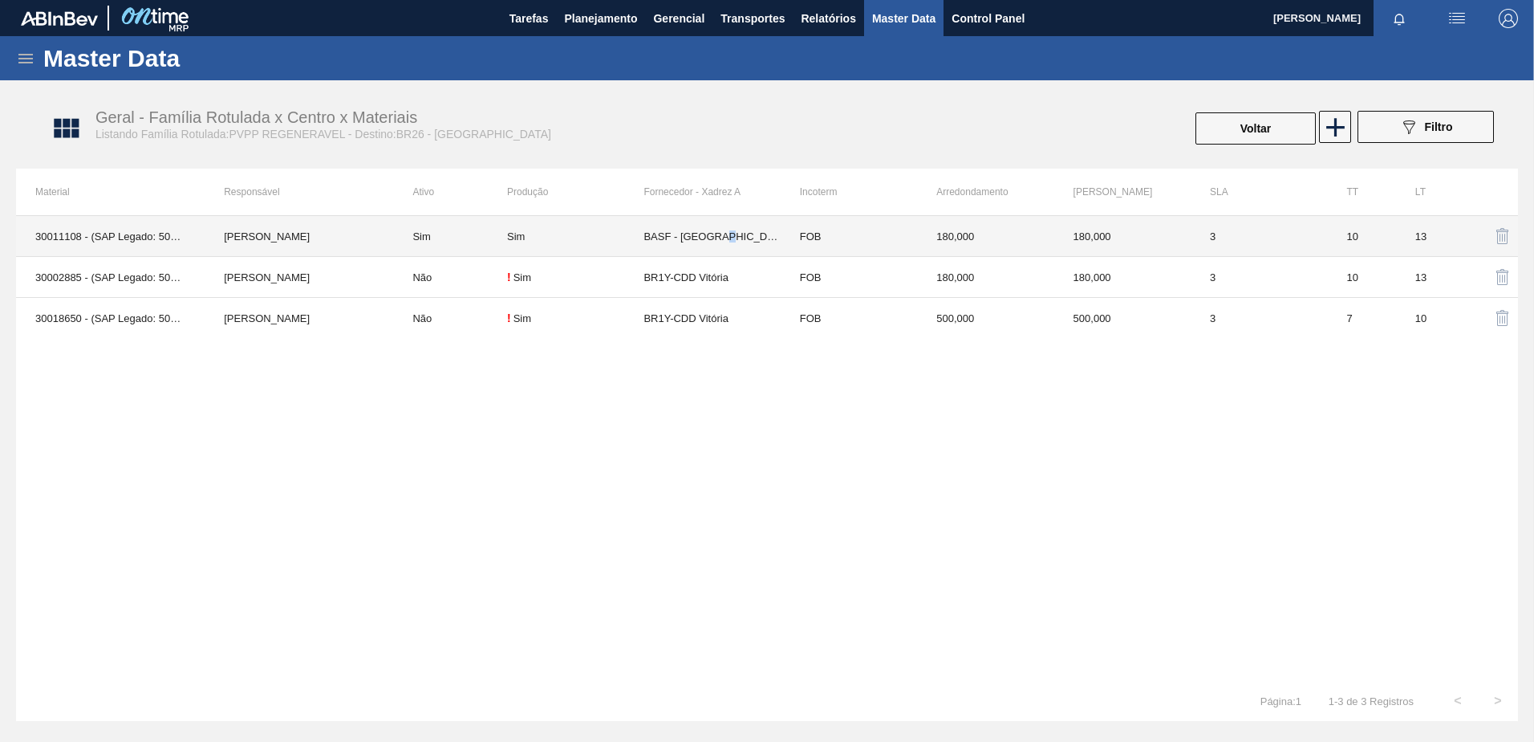
click at [729, 227] on td "BASF - SÃO PAULO (SP)" at bounding box center [712, 236] width 136 height 41
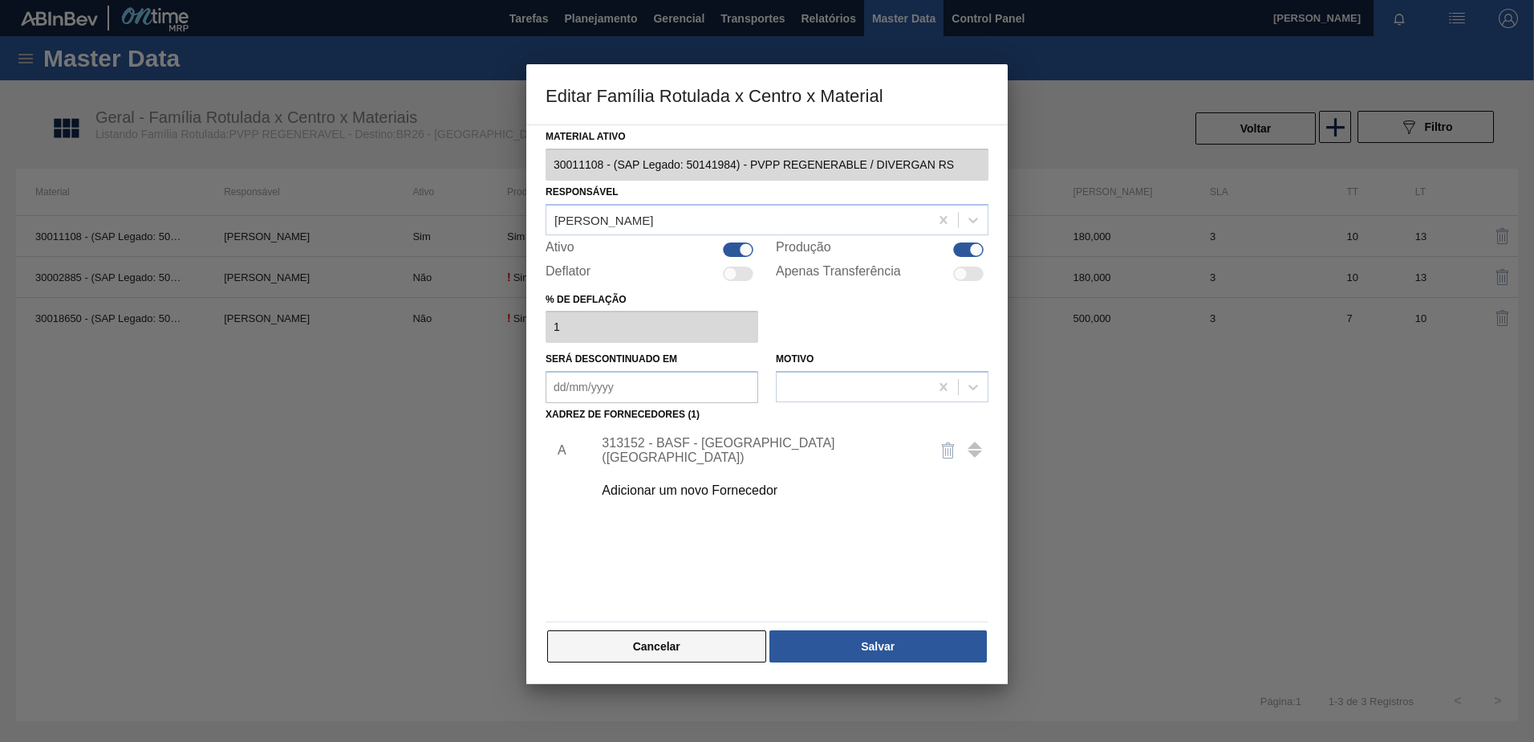
click at [649, 654] on button "Cancelar" at bounding box center [656, 646] width 219 height 32
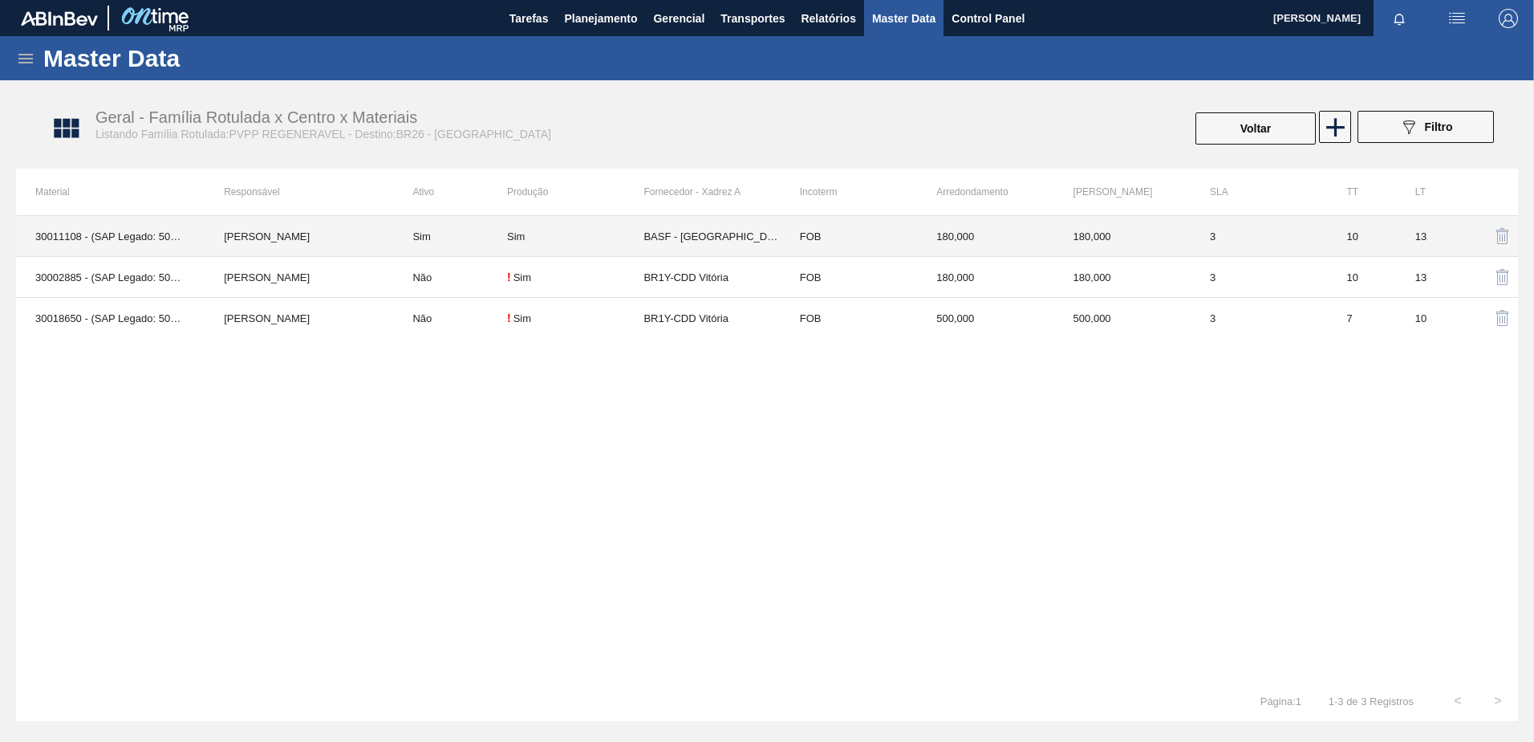
click at [580, 242] on td "Sim" at bounding box center [575, 236] width 136 height 41
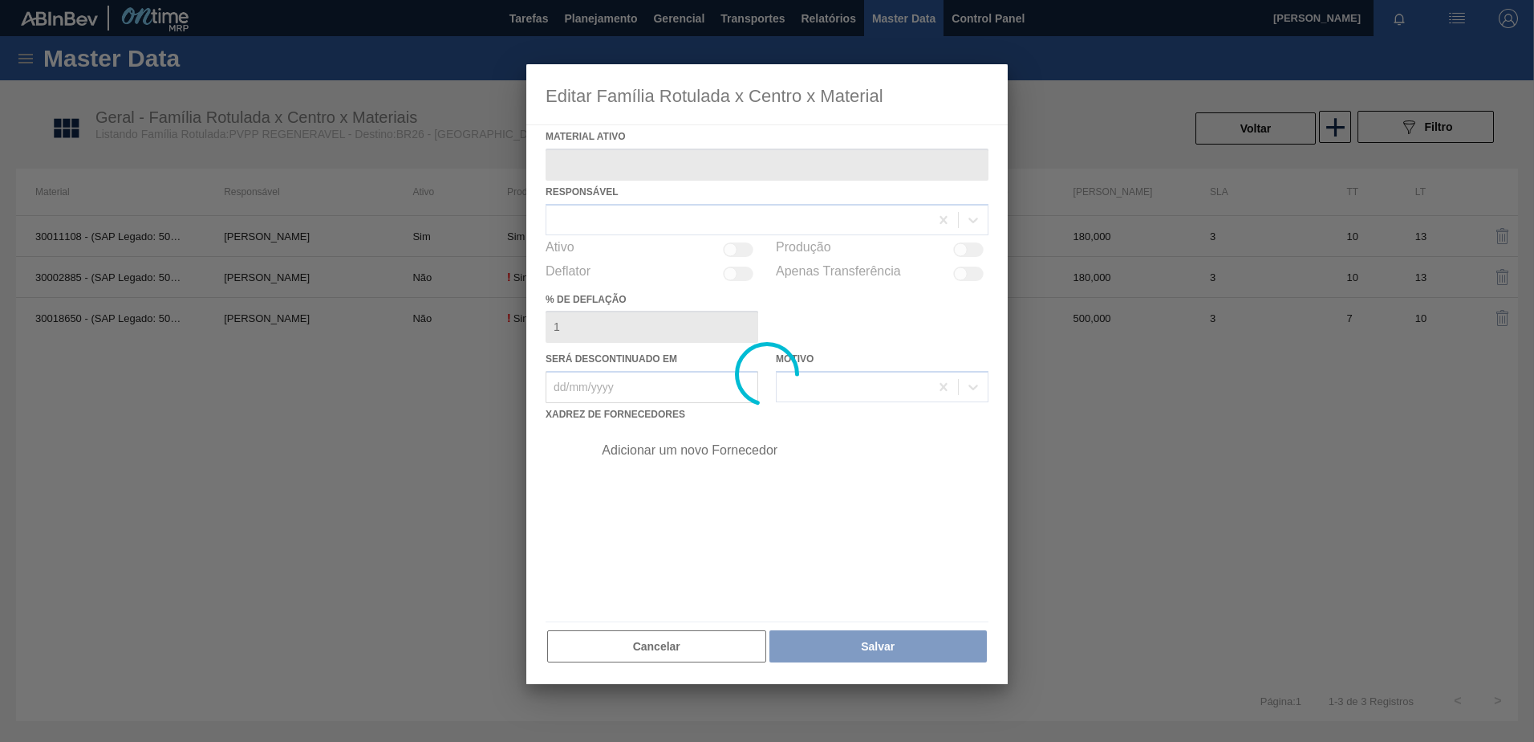
type ativo "30011108 - (SAP Legado: 50141984) - PVPP REGENERABLE / DIVERGAN RS"
checkbox input "true"
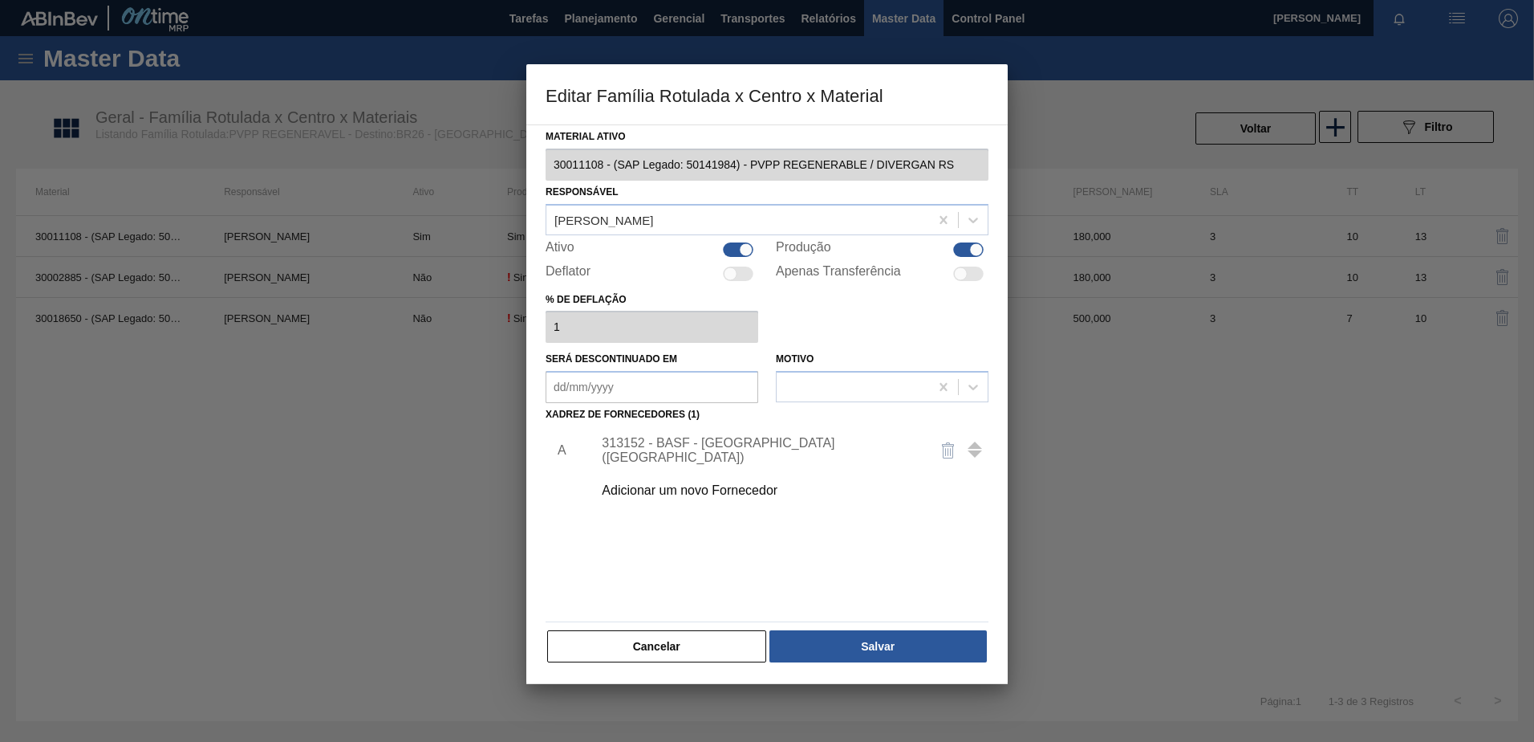
click at [708, 452] on div "313152 - BASF - SÃO PAULO (SP)" at bounding box center [759, 450] width 315 height 29
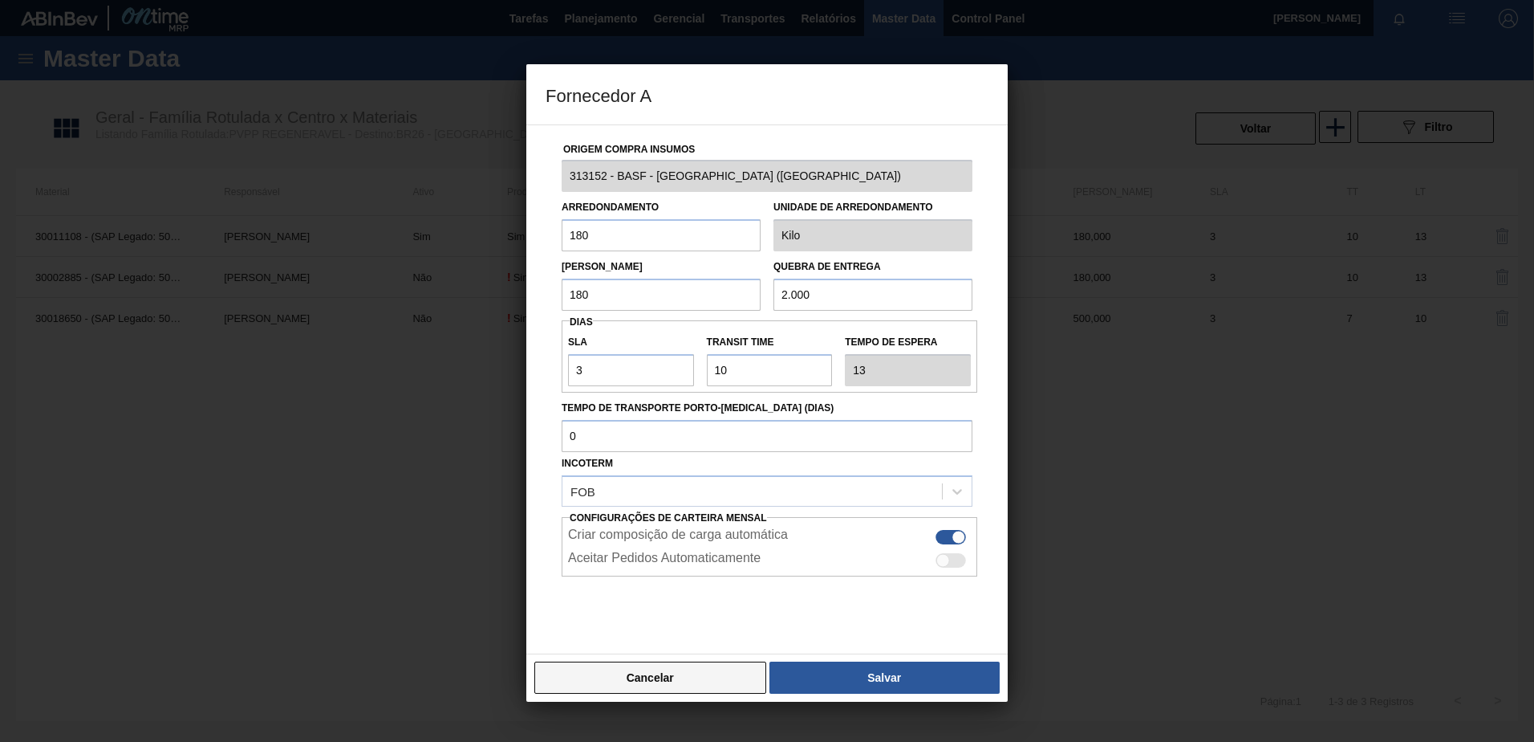
click at [652, 684] on button "Cancelar" at bounding box center [650, 677] width 232 height 32
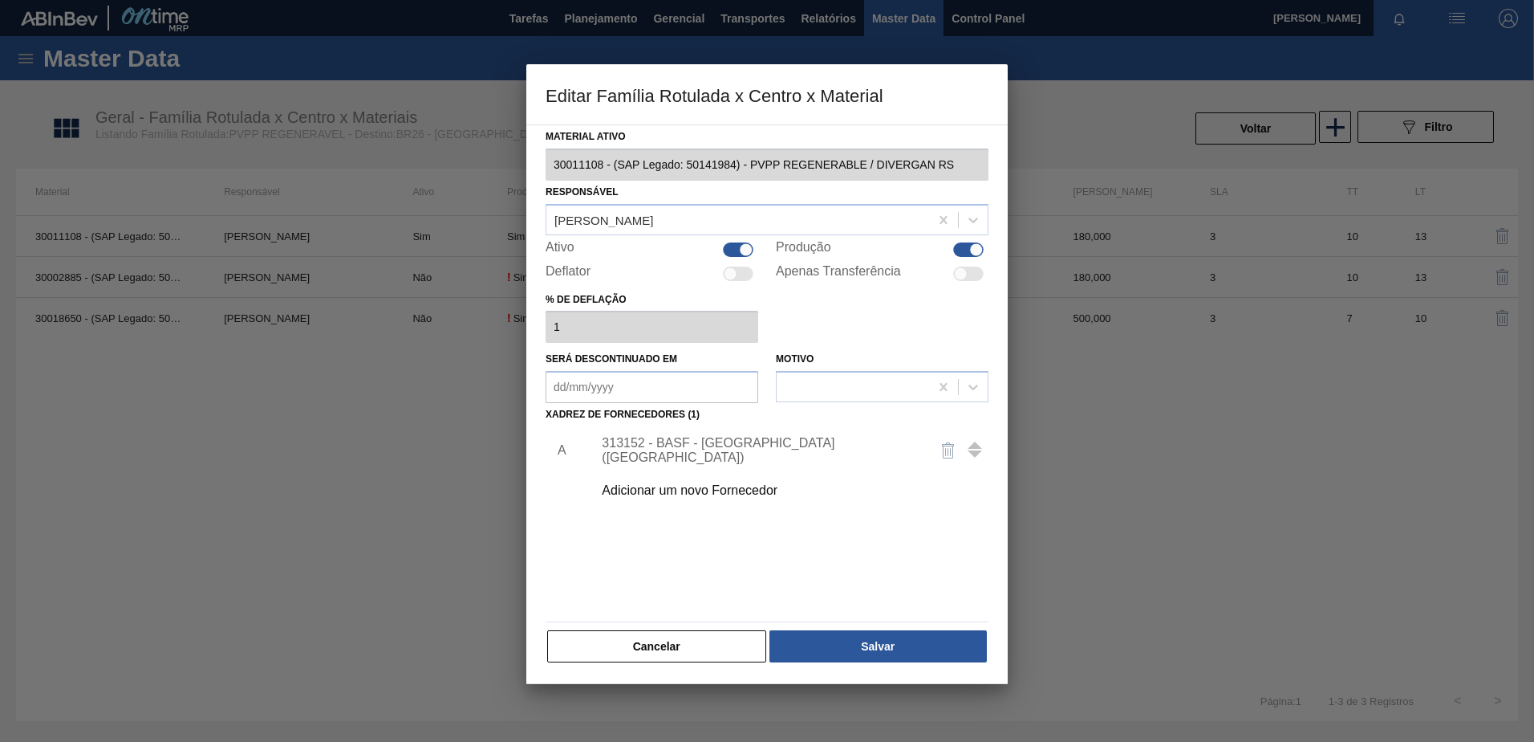
click at [630, 666] on div "Material ativo 30011108 - (SAP Legado: 50141984) - PVPP REGENERABLE / DIVERGAN …" at bounding box center [767, 403] width 482 height 559
click at [620, 657] on button "Cancelar" at bounding box center [656, 646] width 219 height 32
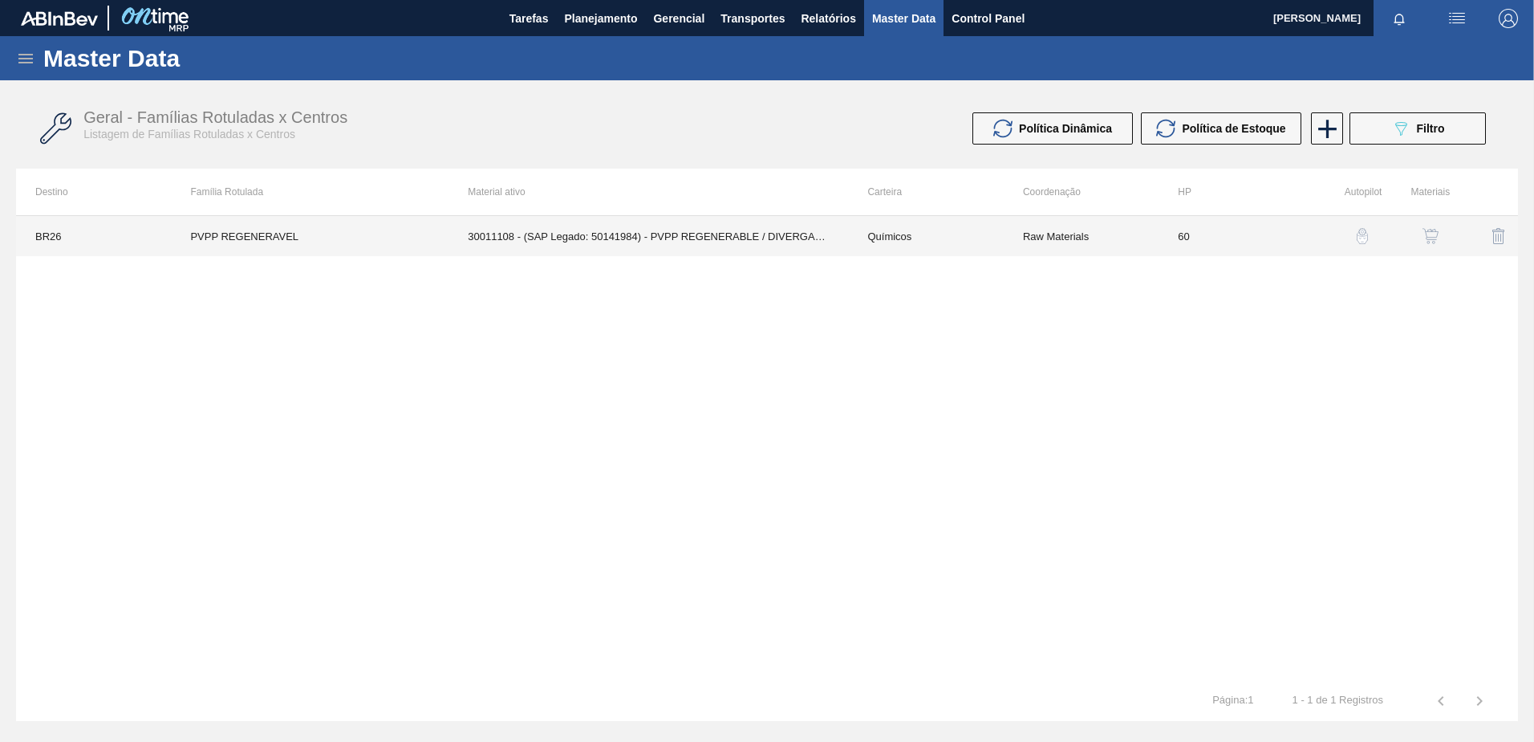
click at [583, 242] on td "30011108 - (SAP Legado: 50141984) - PVPP REGENERABLE / DIVERGAN RS" at bounding box center [649, 236] width 400 height 40
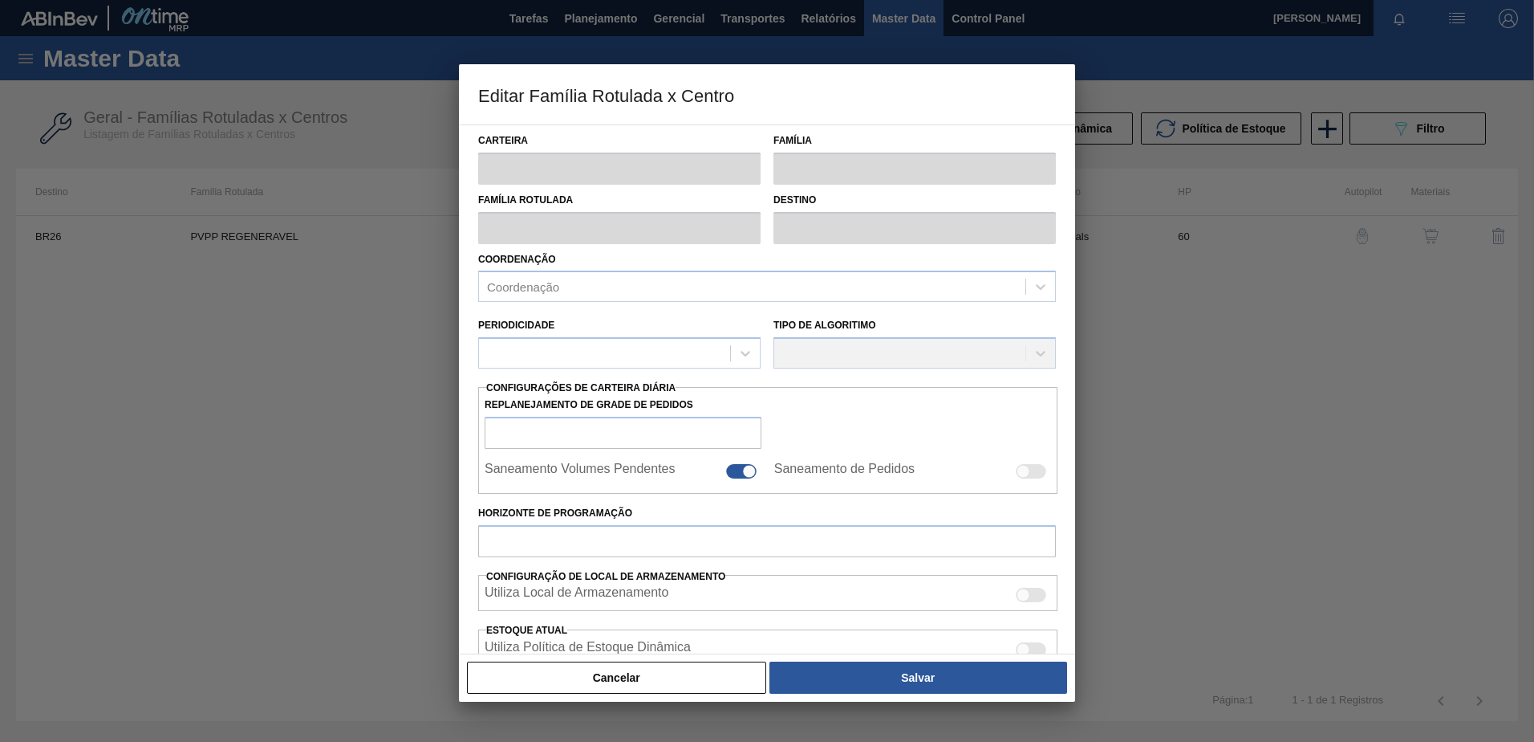
type input "Químicos"
type input "PVPP"
type input "PVPP REGENERAVEL"
type input "BR26 - [GEOGRAPHIC_DATA]"
type input "60"
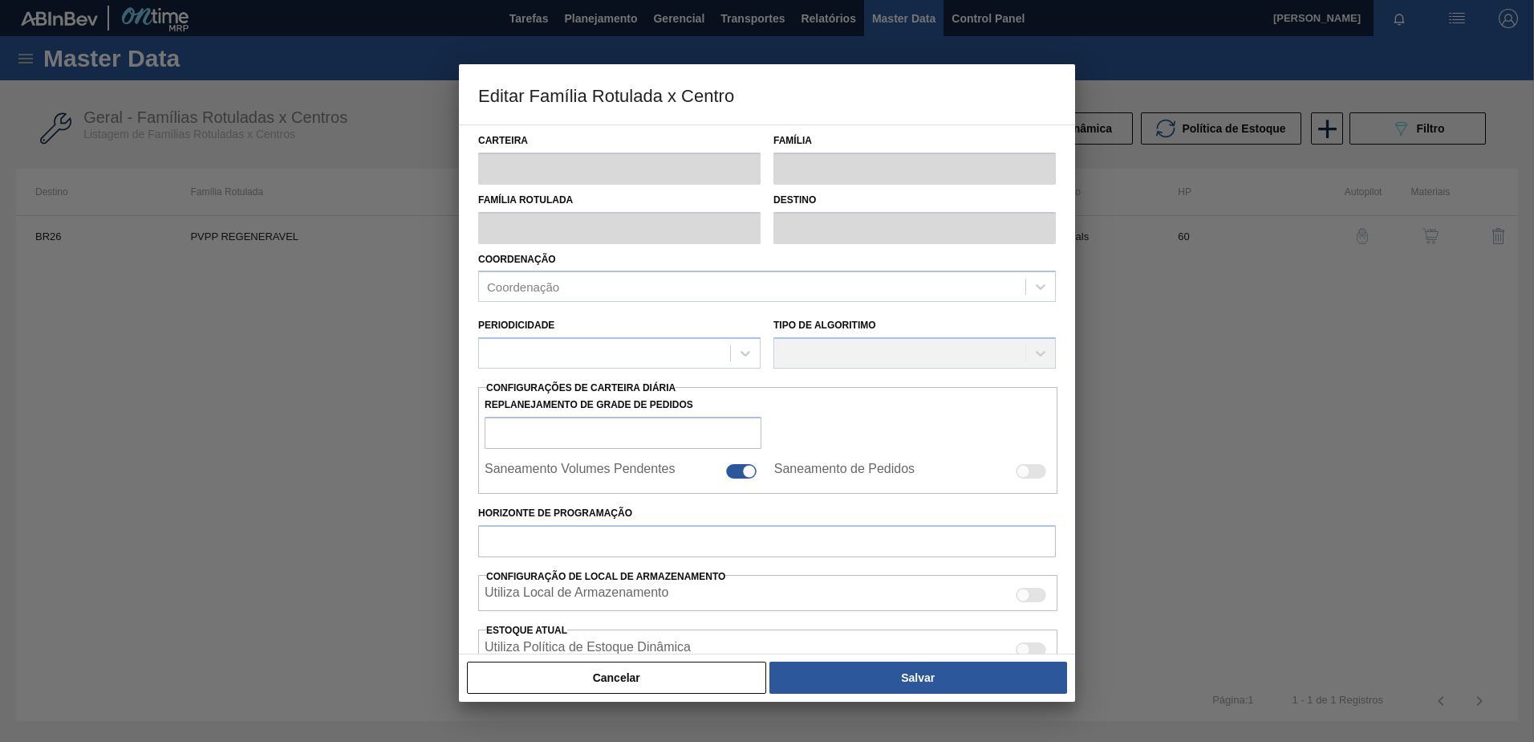
type input "350"
type input "4.000"
type input "50"
type input "2.175,000"
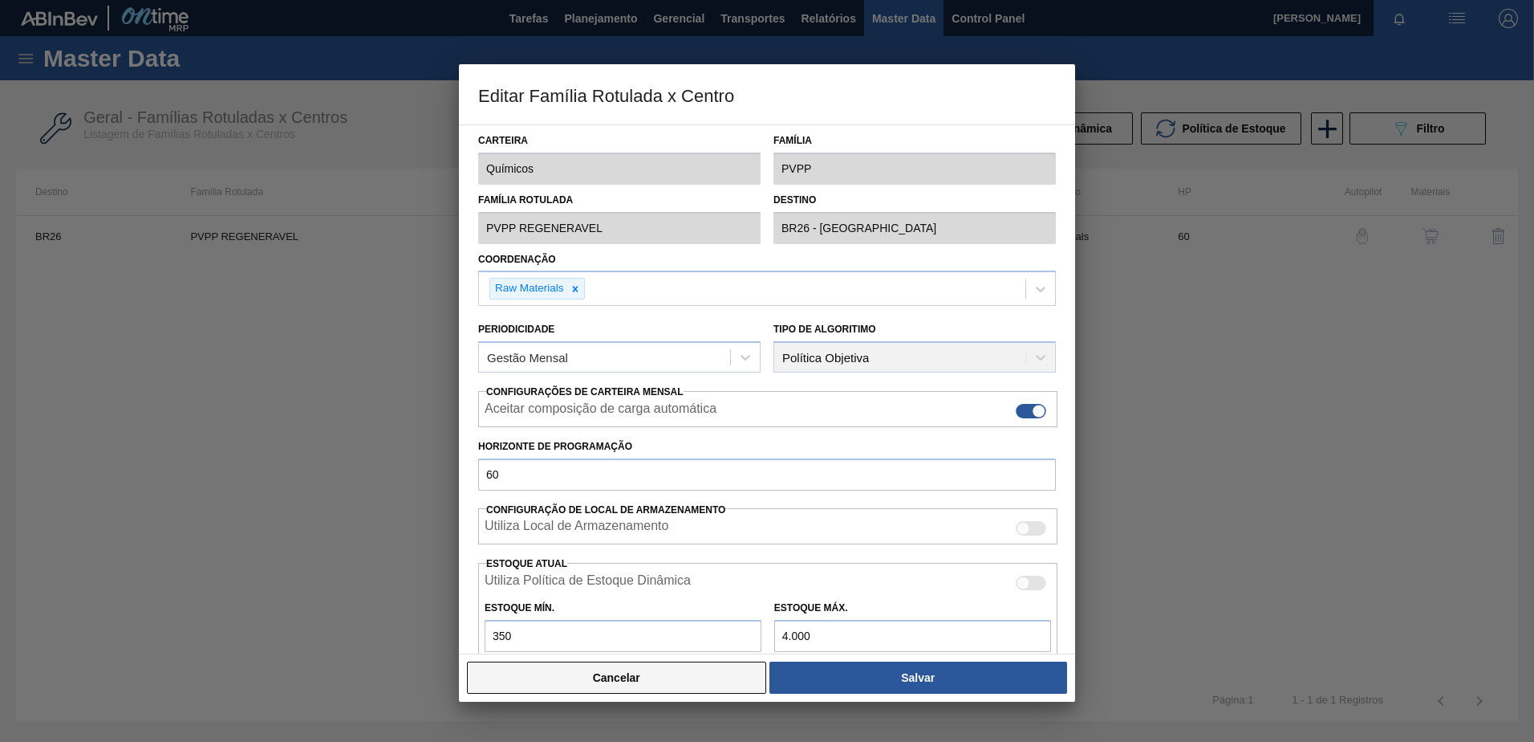
click at [603, 693] on button "Cancelar" at bounding box center [616, 677] width 299 height 32
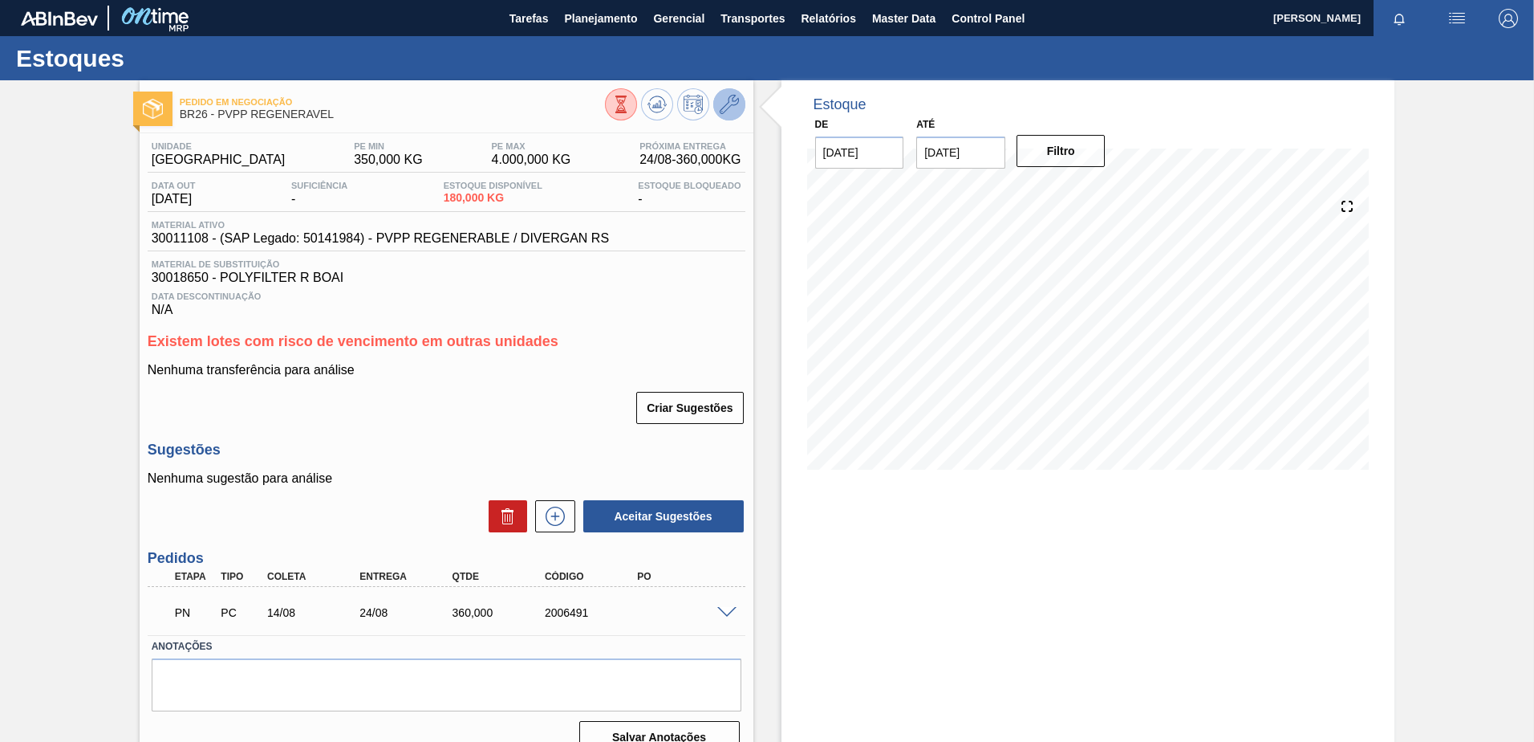
click at [729, 106] on icon at bounding box center [729, 104] width 19 height 19
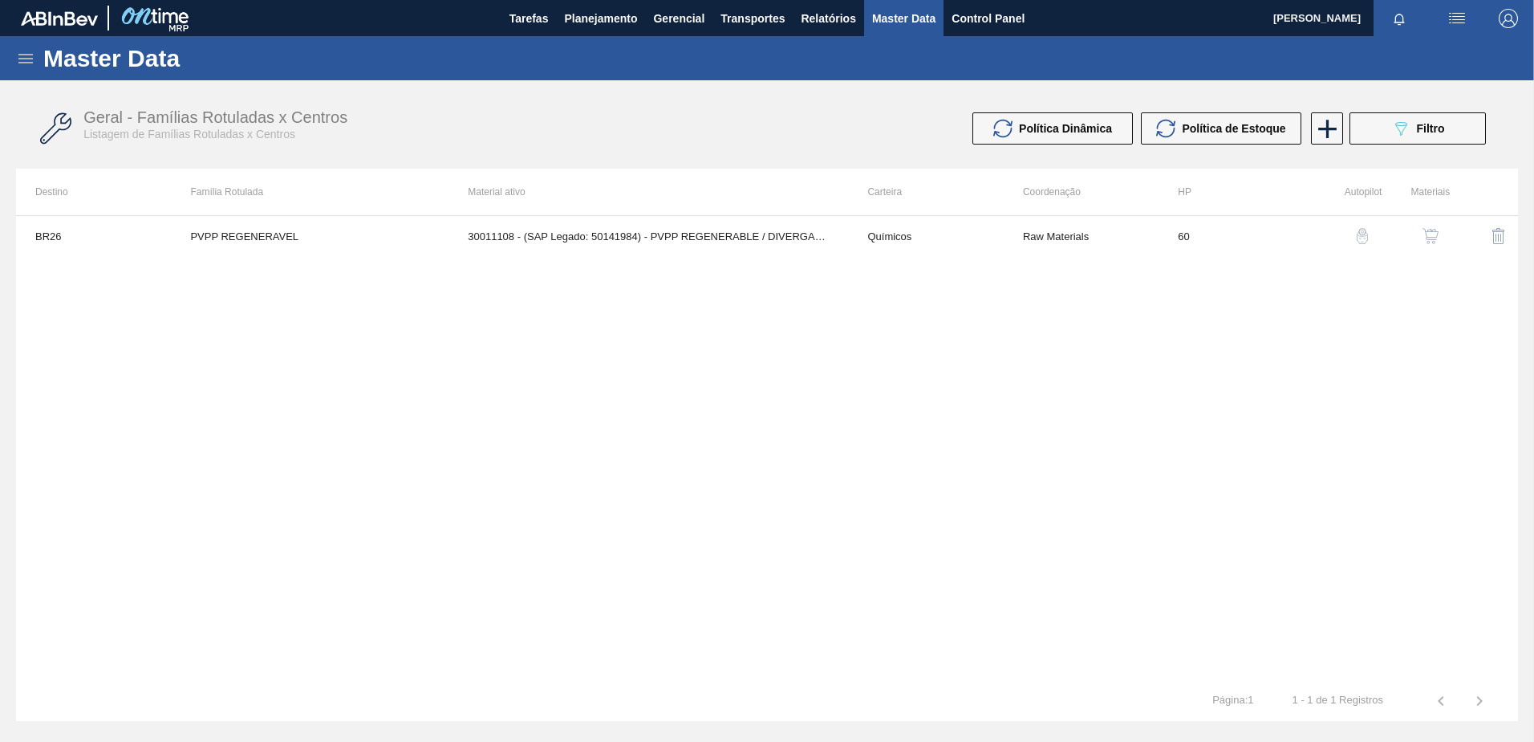
click at [1439, 230] on img "button" at bounding box center [1431, 236] width 16 height 16
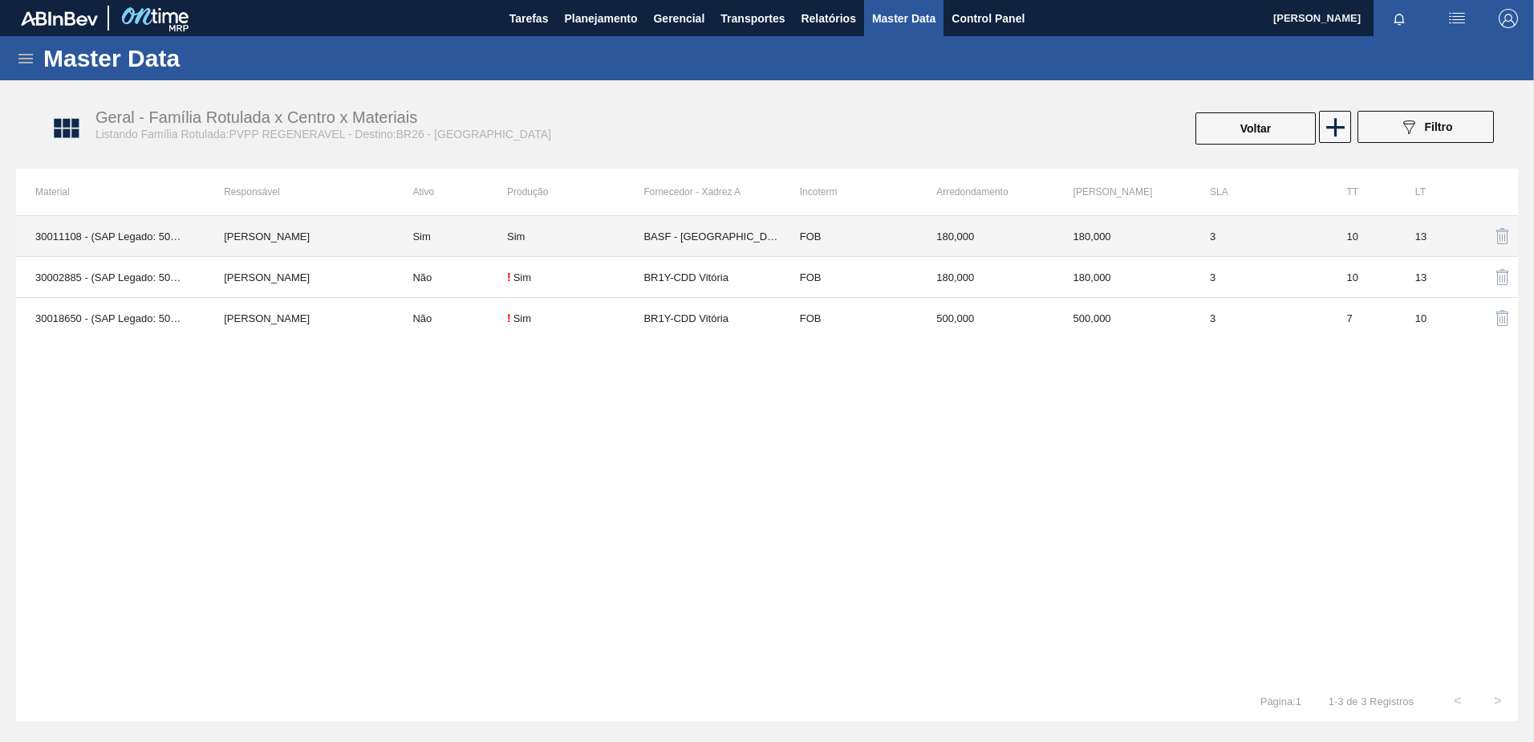
click at [679, 230] on td "BASF - SÃO PAULO (SP)" at bounding box center [712, 236] width 136 height 41
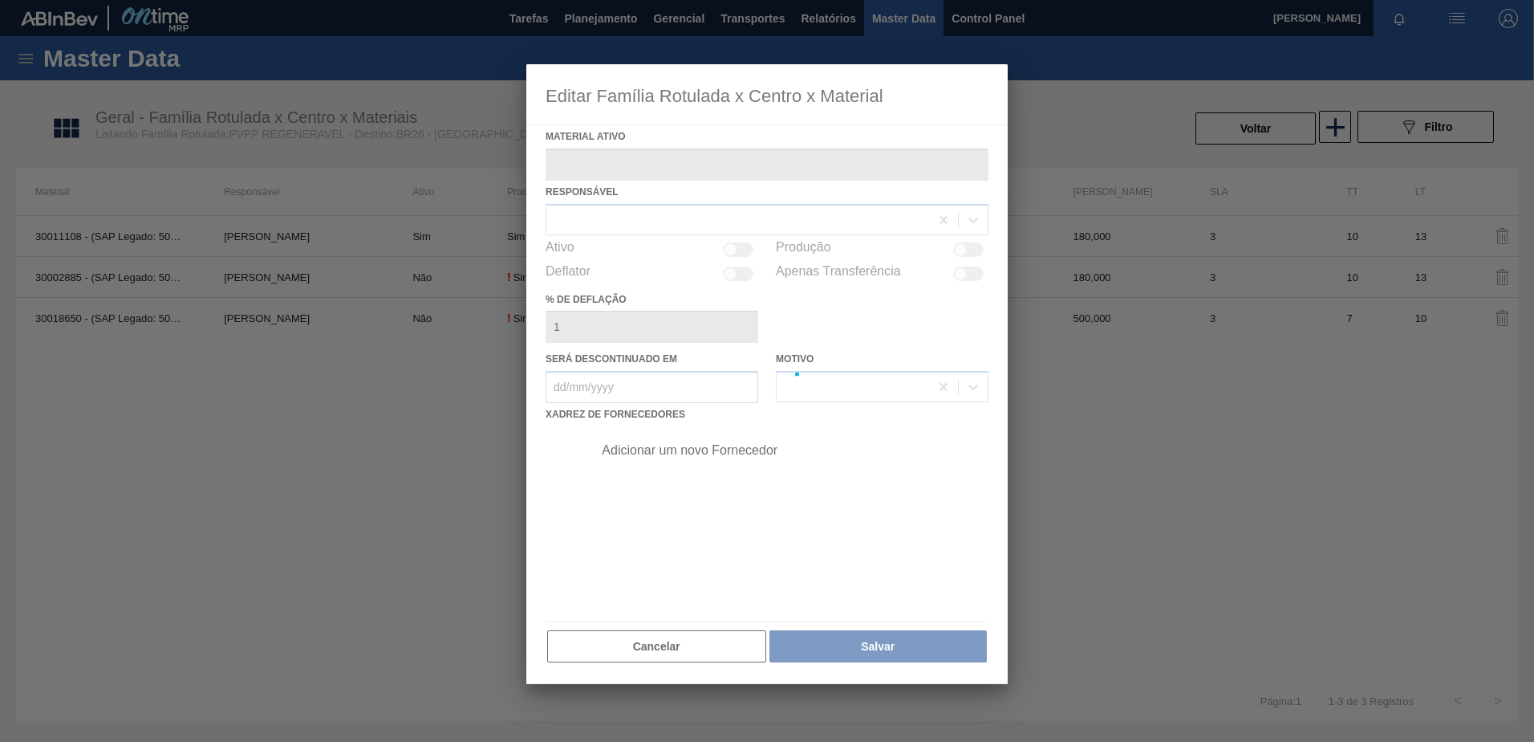
type ativo "30011108 - (SAP Legado: 50141984) - PVPP REGENERABLE / DIVERGAN RS"
checkbox input "true"
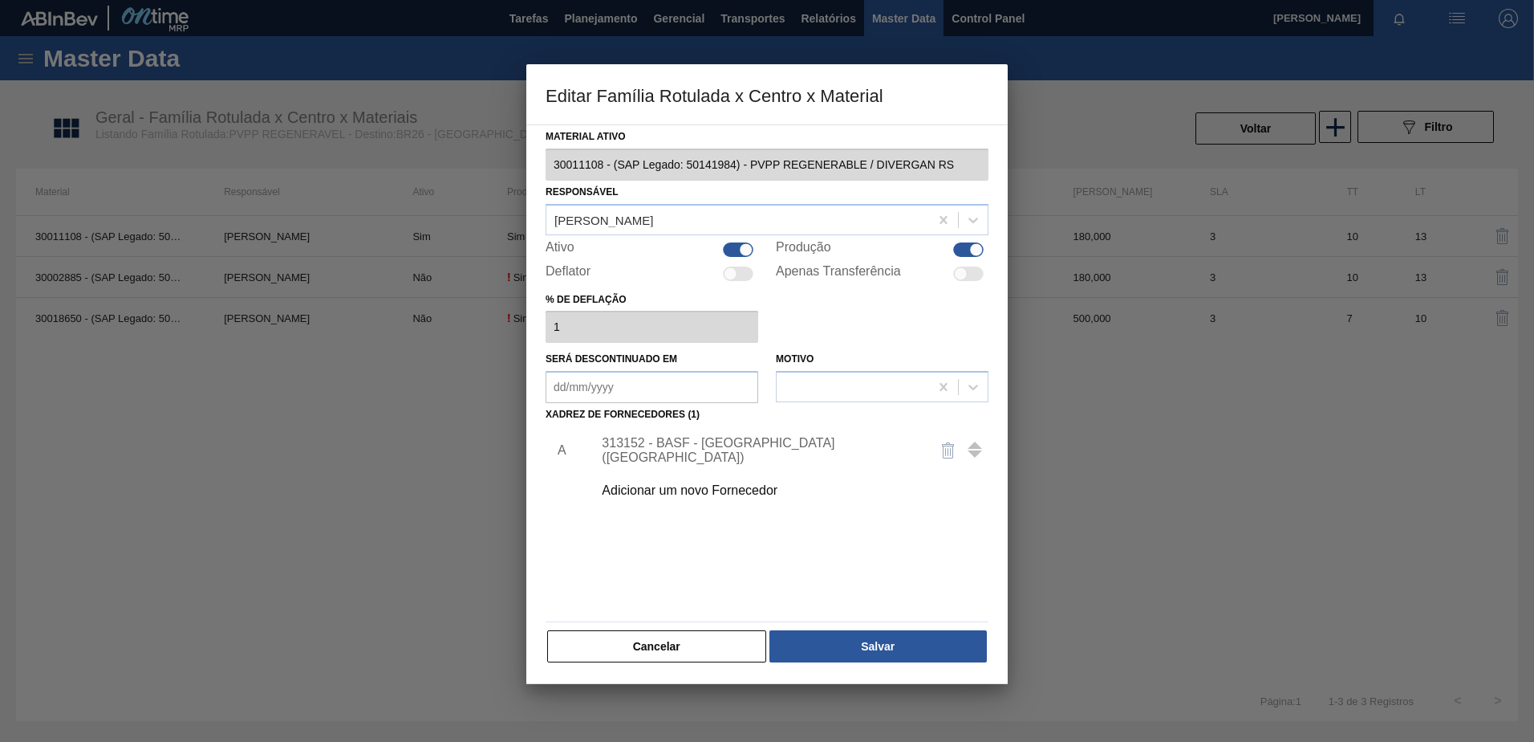
click at [758, 448] on div "313152 - BASF - SÃO PAULO (SP)" at bounding box center [759, 450] width 315 height 29
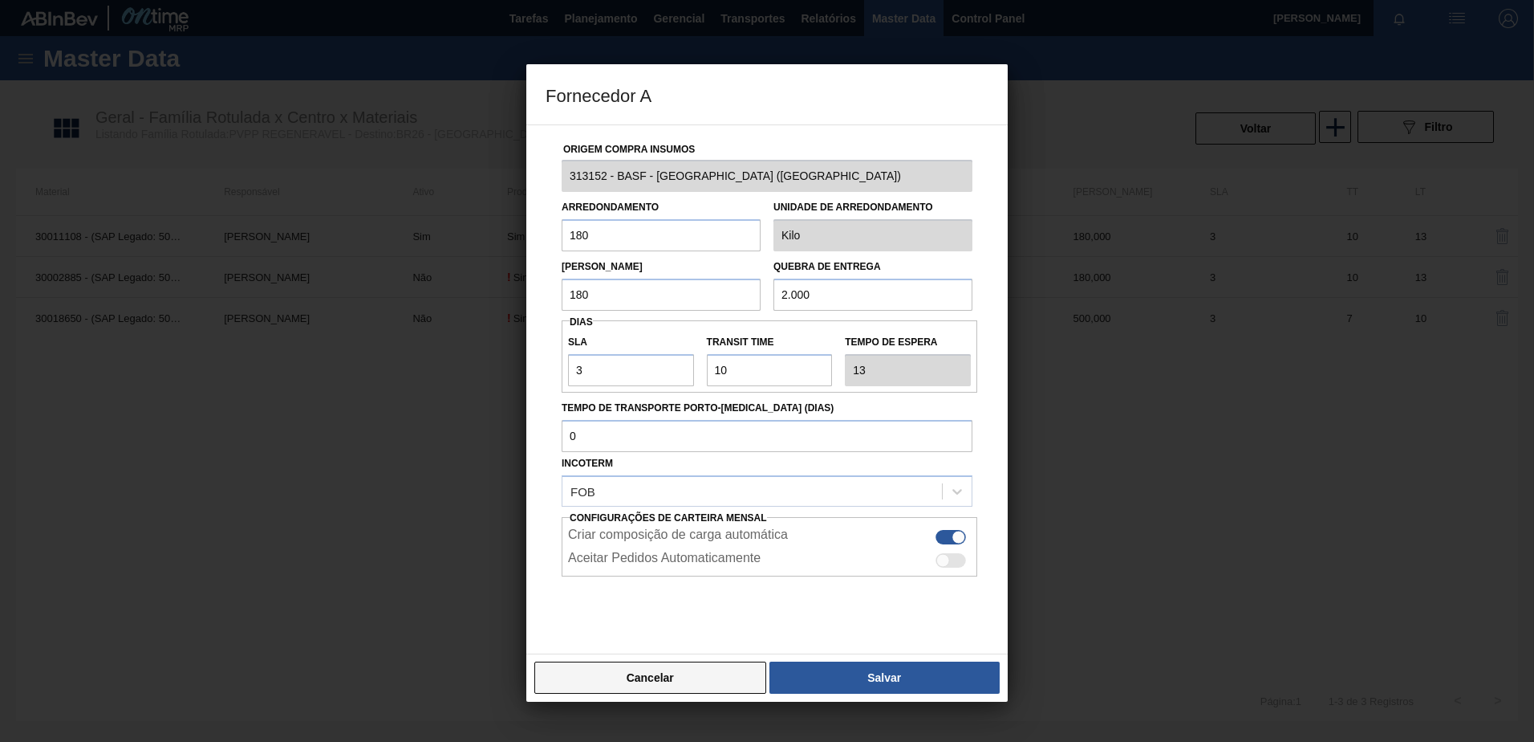
click at [690, 687] on button "Cancelar" at bounding box center [650, 677] width 232 height 32
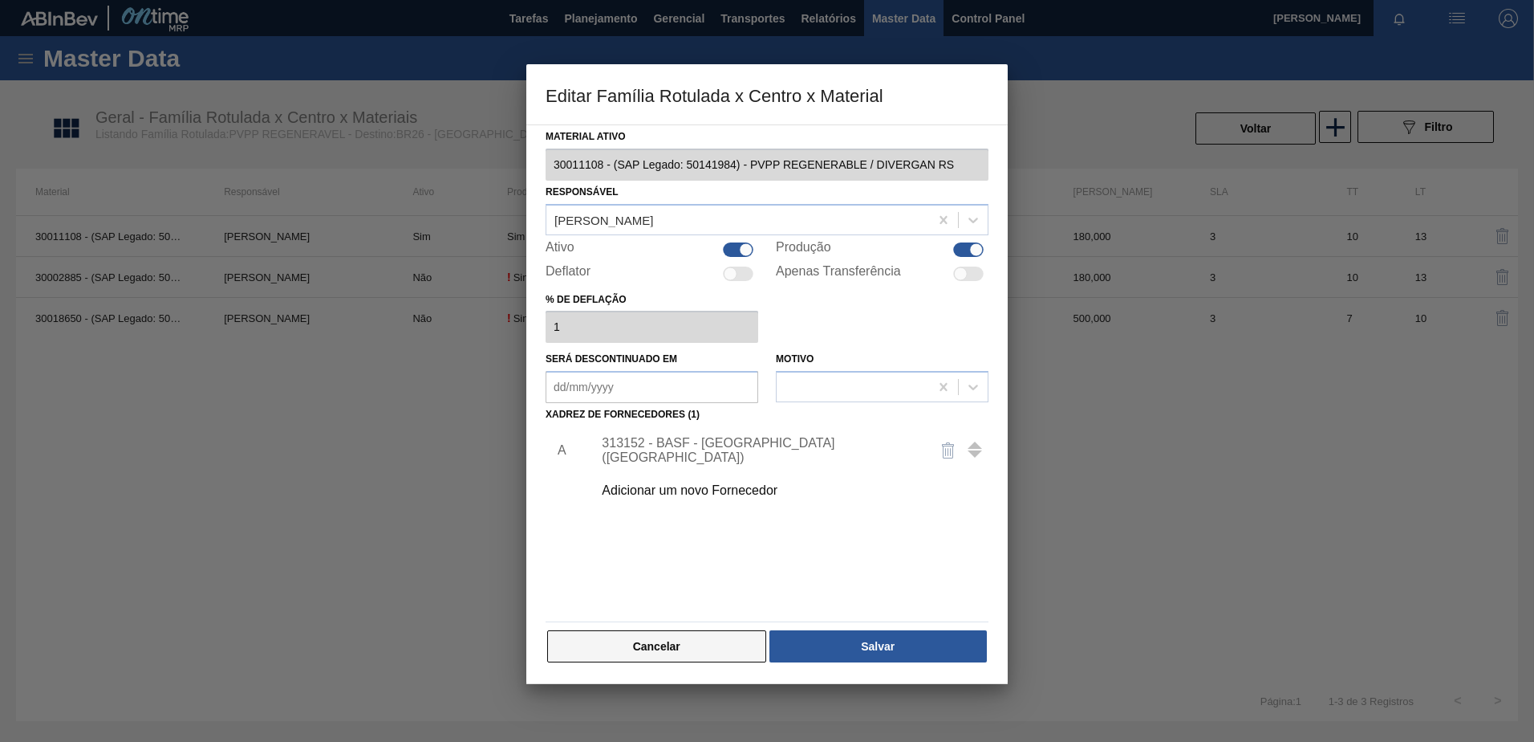
click at [692, 657] on button "Cancelar" at bounding box center [656, 646] width 219 height 32
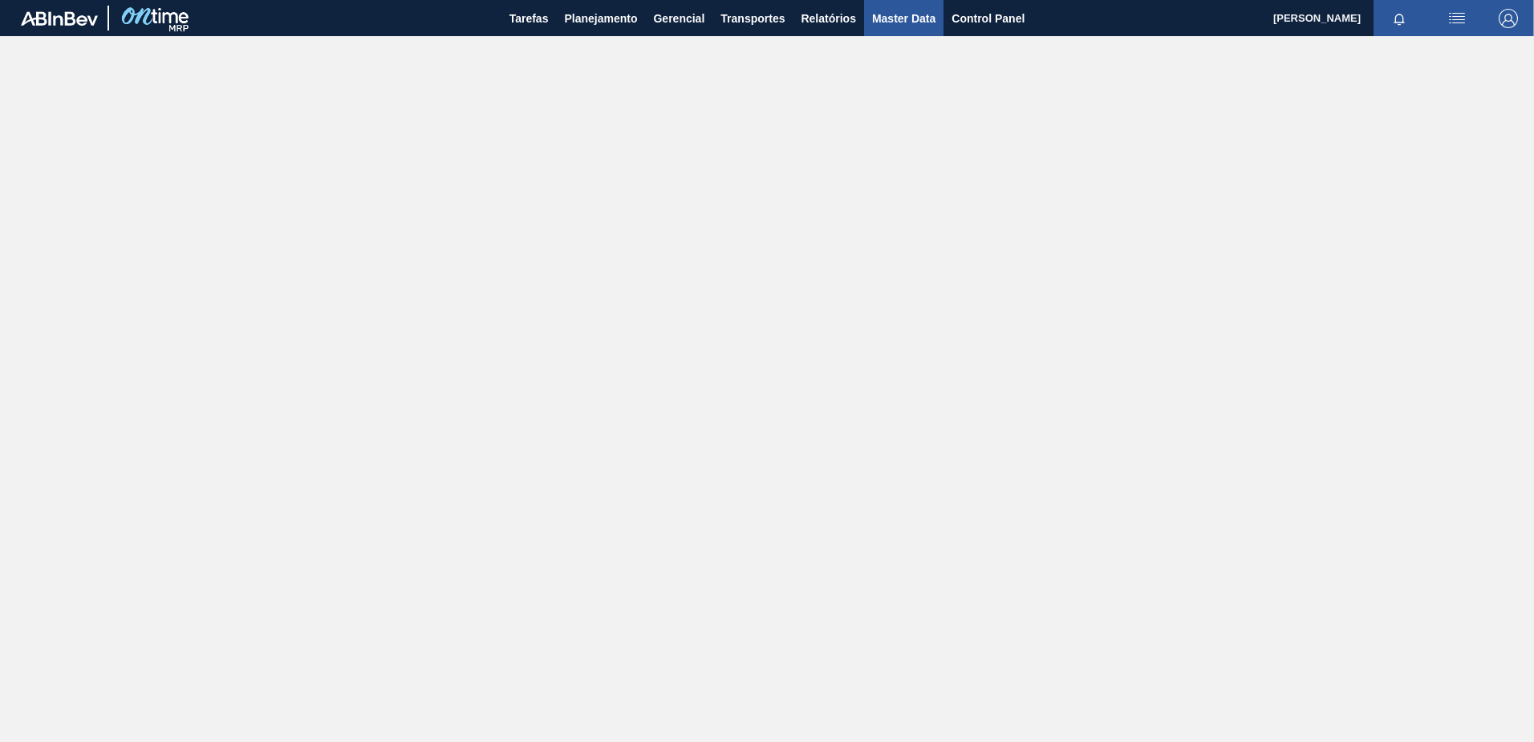
click at [894, 16] on span "Master Data" at bounding box center [903, 18] width 63 height 19
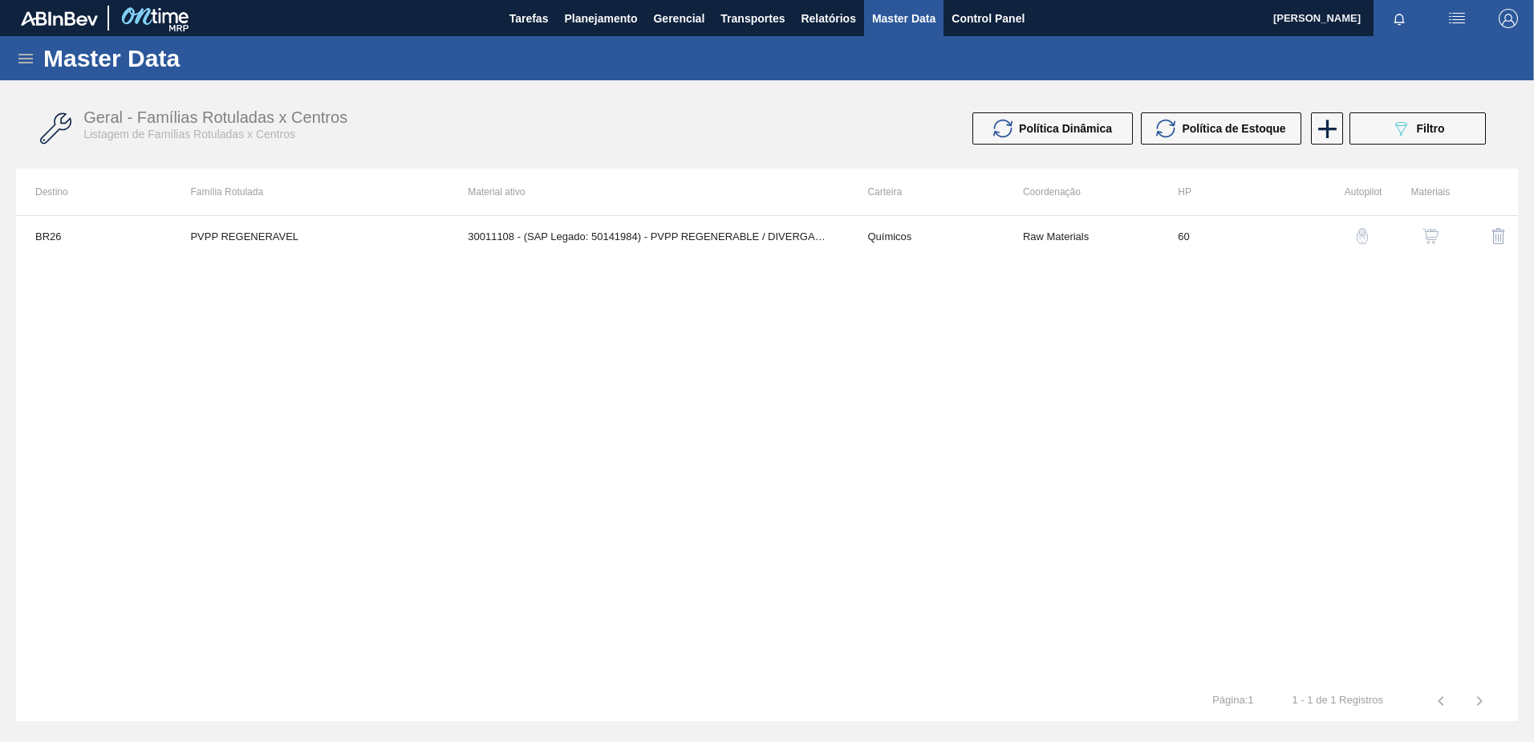
click at [23, 65] on icon at bounding box center [25, 58] width 19 height 19
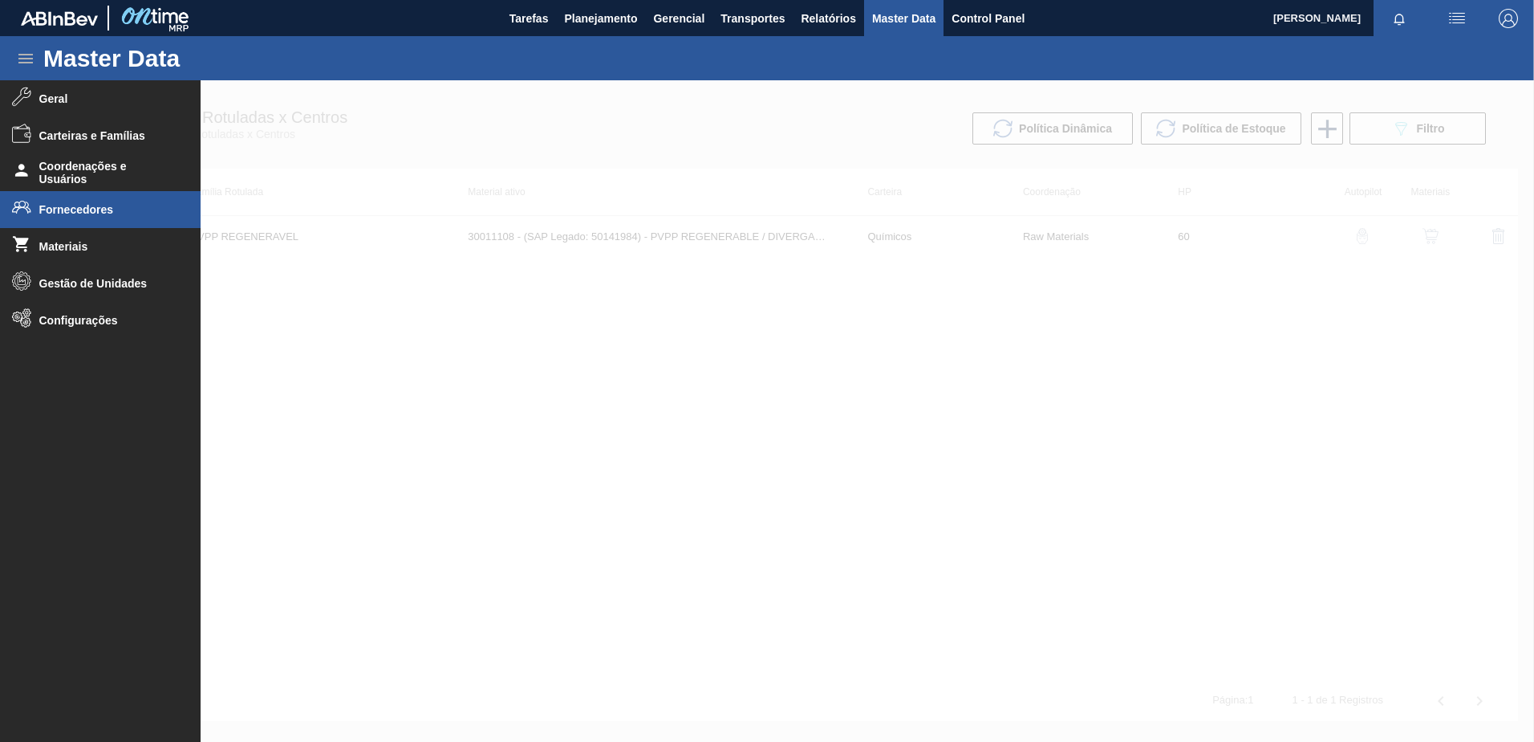
click at [87, 215] on span "Fornecedores" at bounding box center [105, 209] width 132 height 13
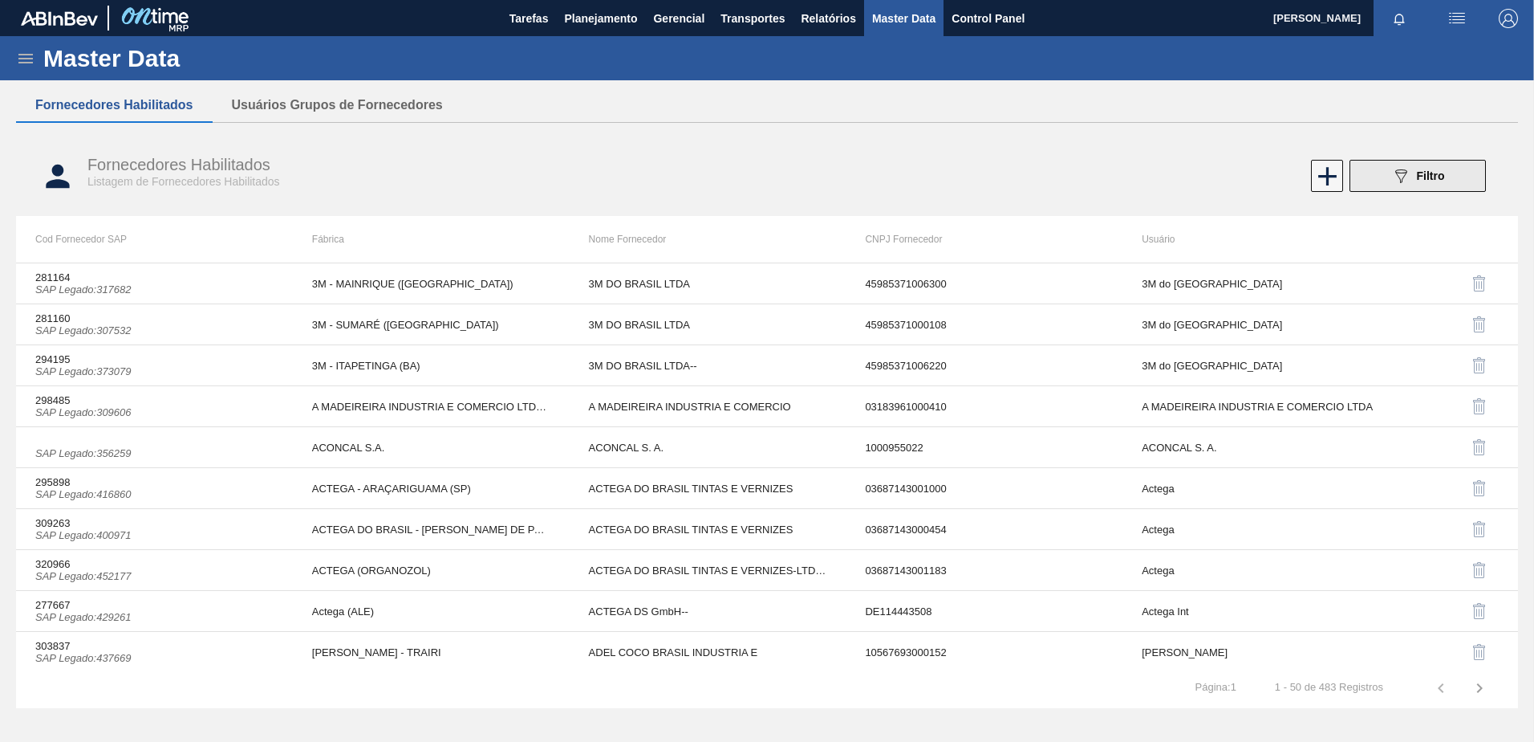
click at [1378, 174] on button "089F7B8B-B2A5-4AFE-B5C0-19BA573D28AC Filtro" at bounding box center [1418, 176] width 136 height 32
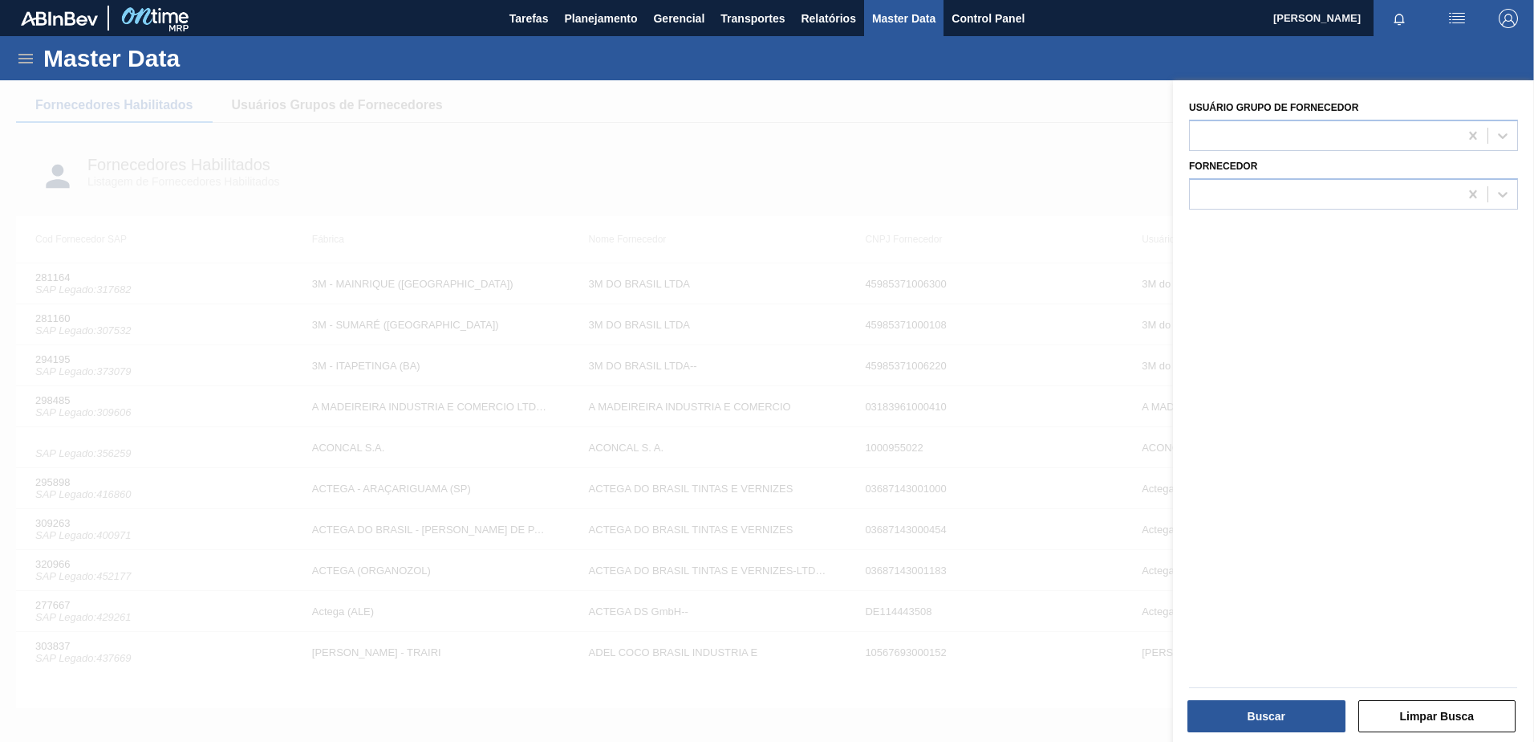
click at [801, 251] on div at bounding box center [767, 451] width 1534 height 742
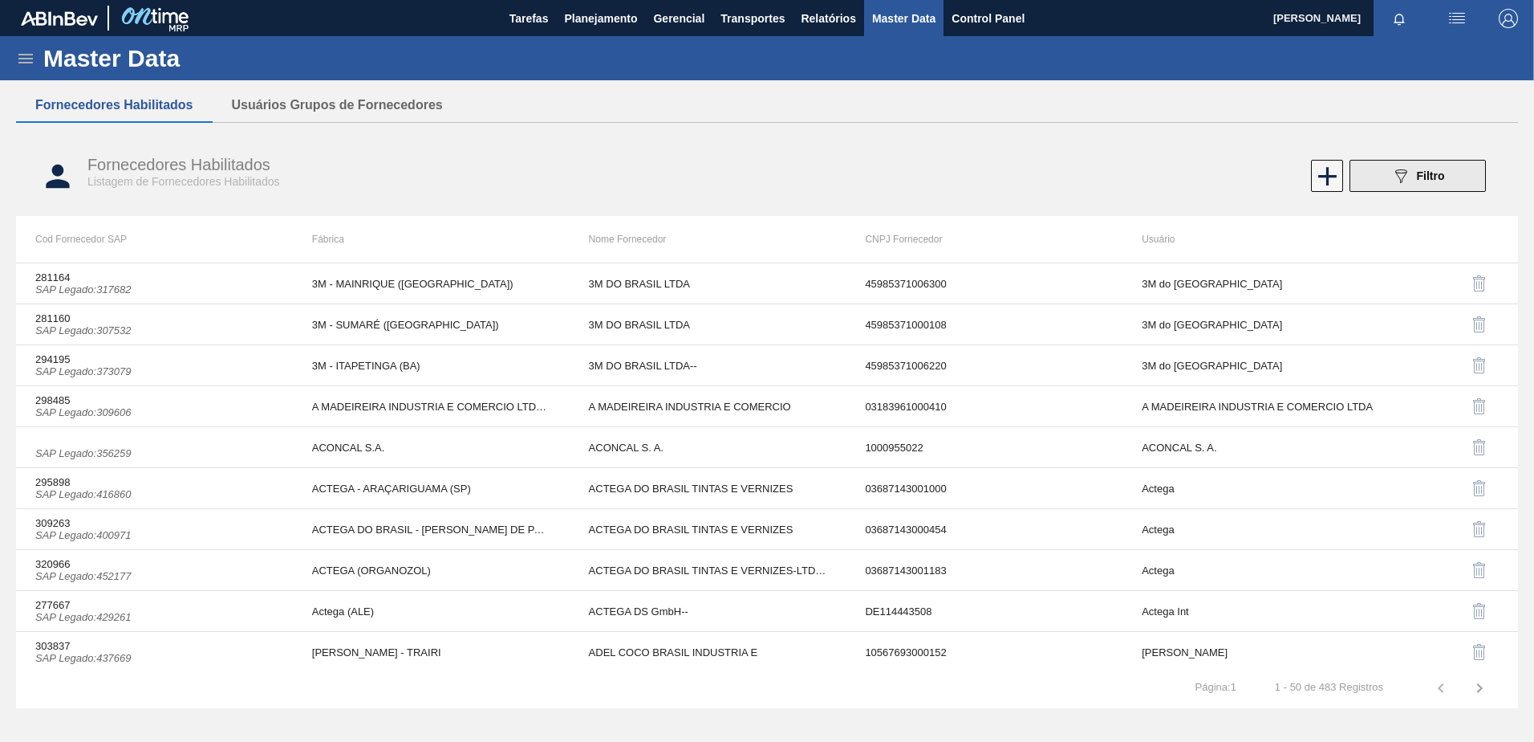
click at [1395, 179] on icon "089F7B8B-B2A5-4AFE-B5C0-19BA573D28AC" at bounding box center [1401, 175] width 19 height 19
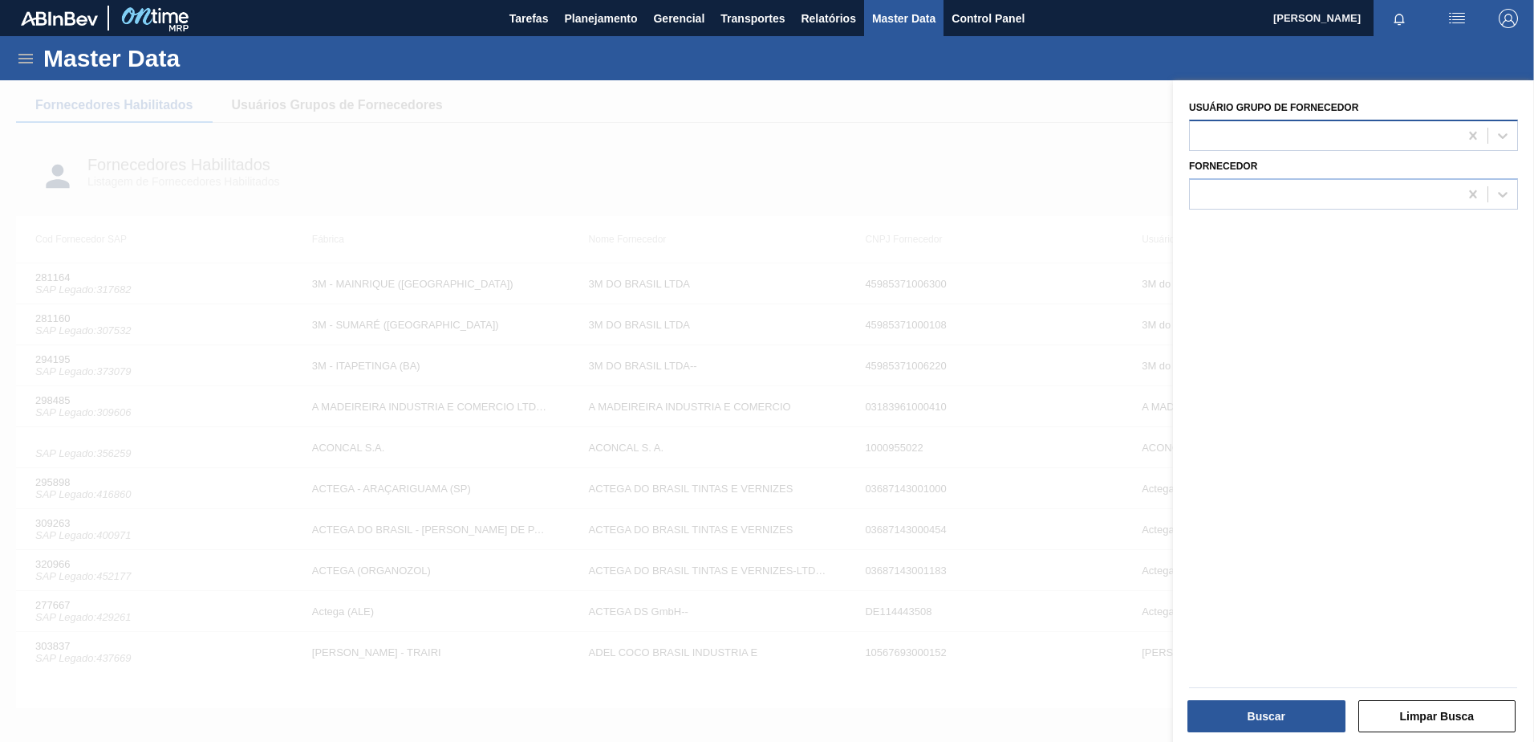
click at [1307, 137] on div at bounding box center [1324, 135] width 269 height 23
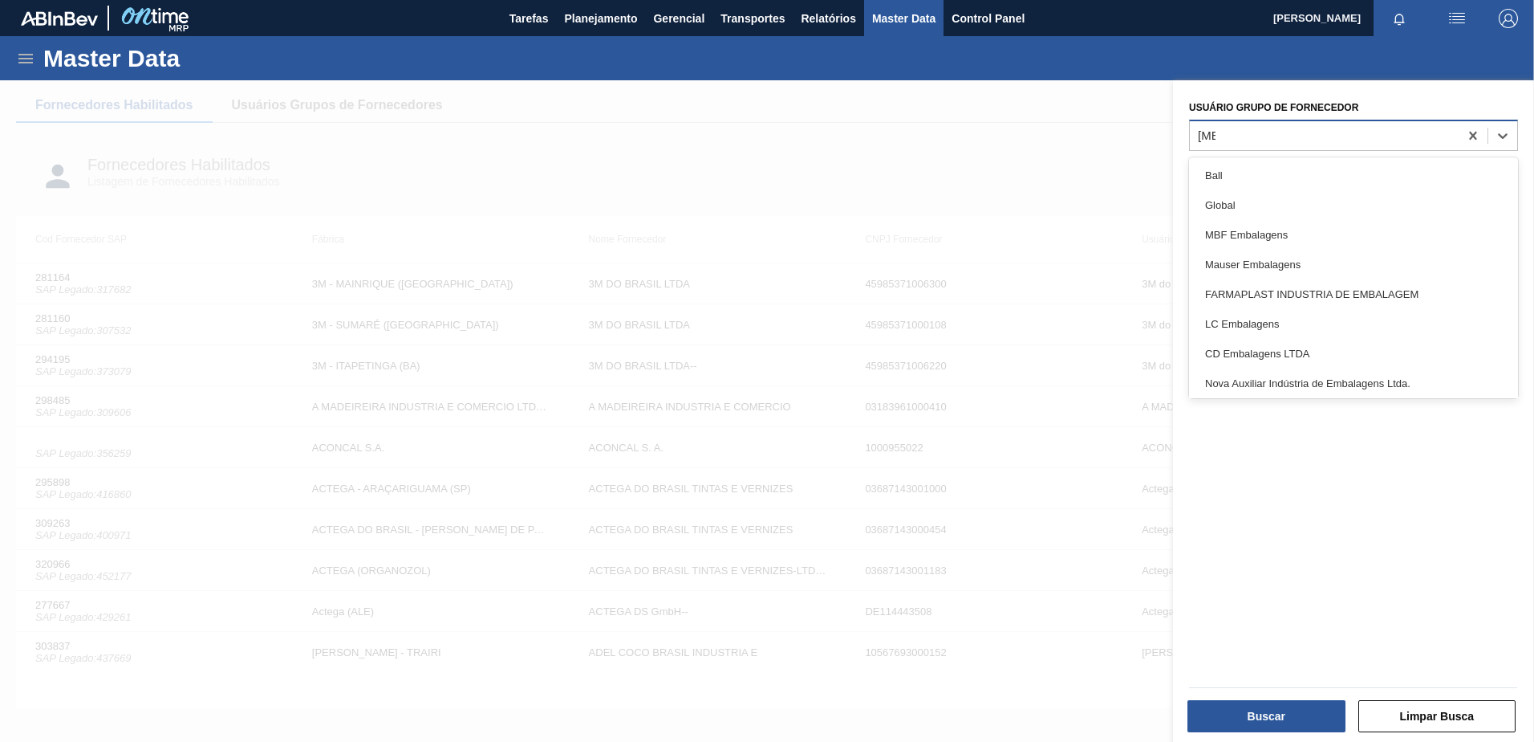
type Fornecedor "ball"
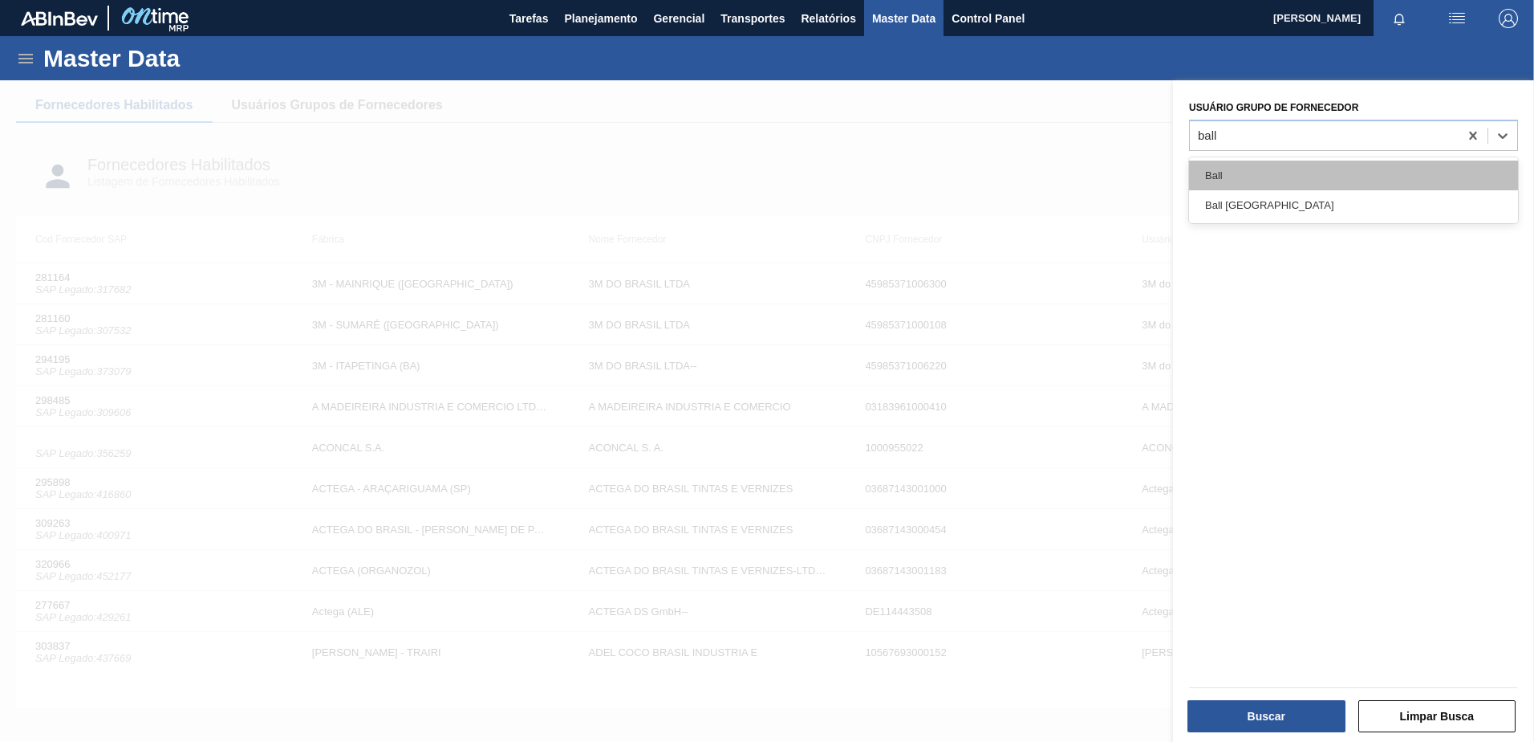
click at [1272, 179] on div "Ball" at bounding box center [1353, 176] width 329 height 30
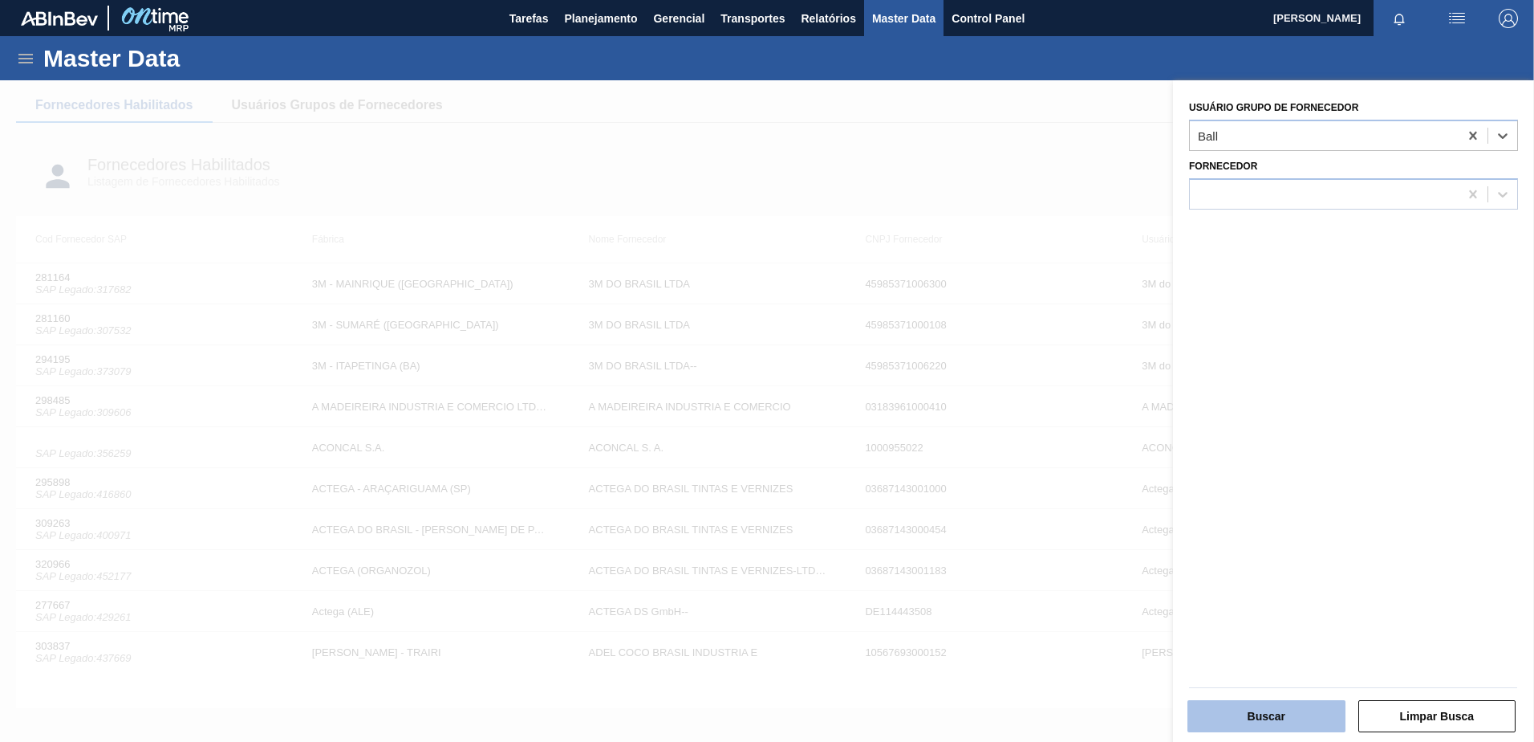
click at [1278, 723] on button "Buscar" at bounding box center [1267, 716] width 158 height 32
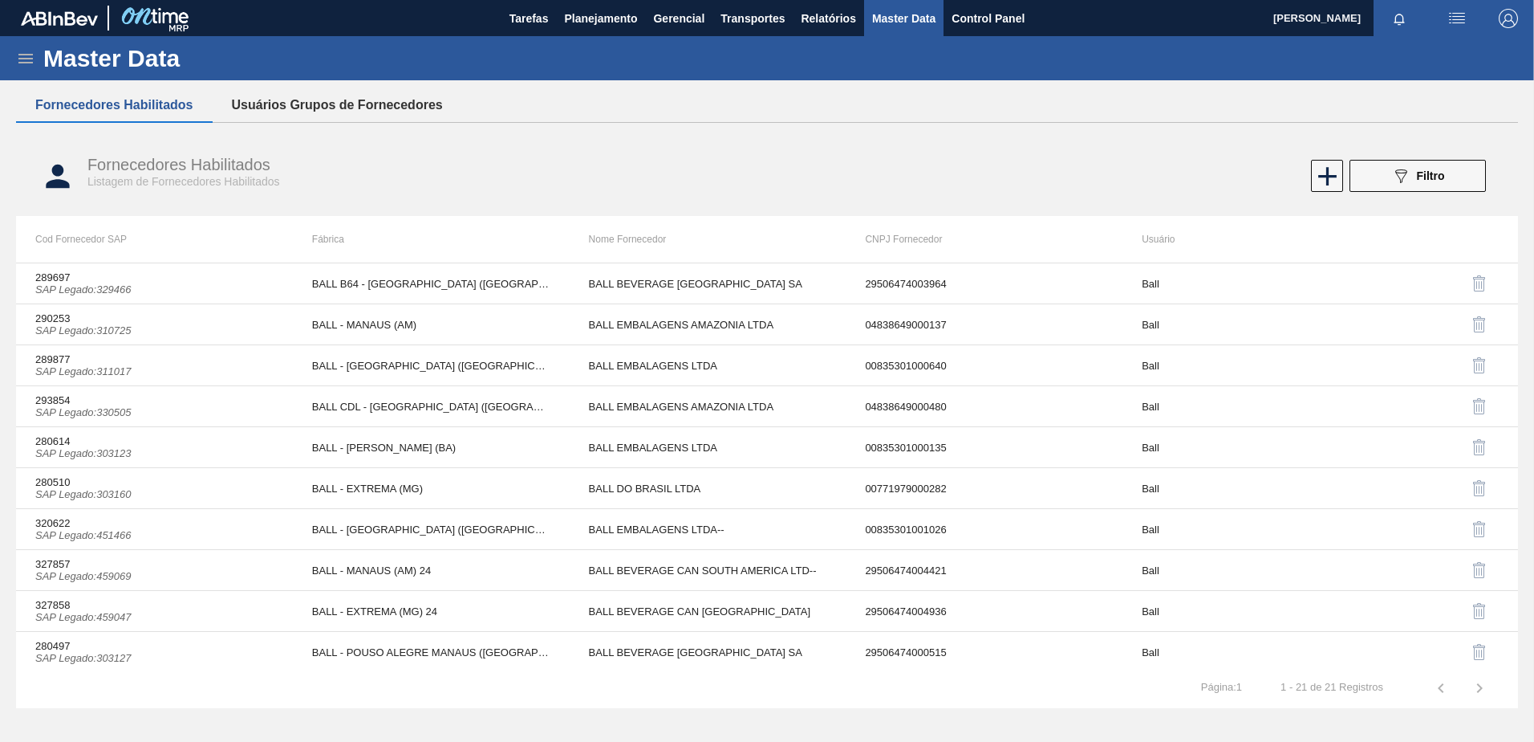
click at [328, 107] on button "Usuários Grupos de Fornecedores" at bounding box center [338, 105] width 250 height 34
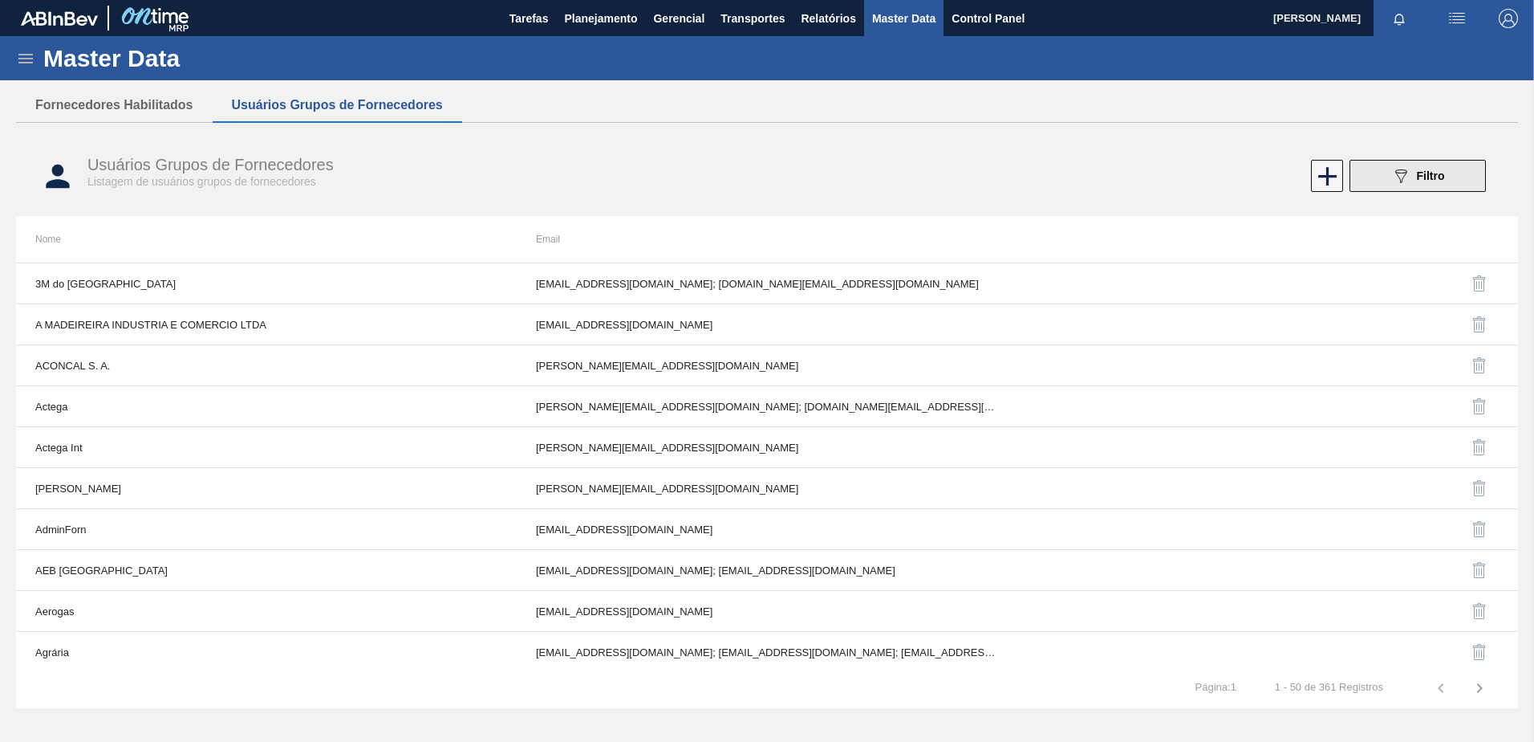
click at [1367, 186] on button "089F7B8B-B2A5-4AFE-B5C0-19BA573D28AC Filtro" at bounding box center [1418, 176] width 136 height 32
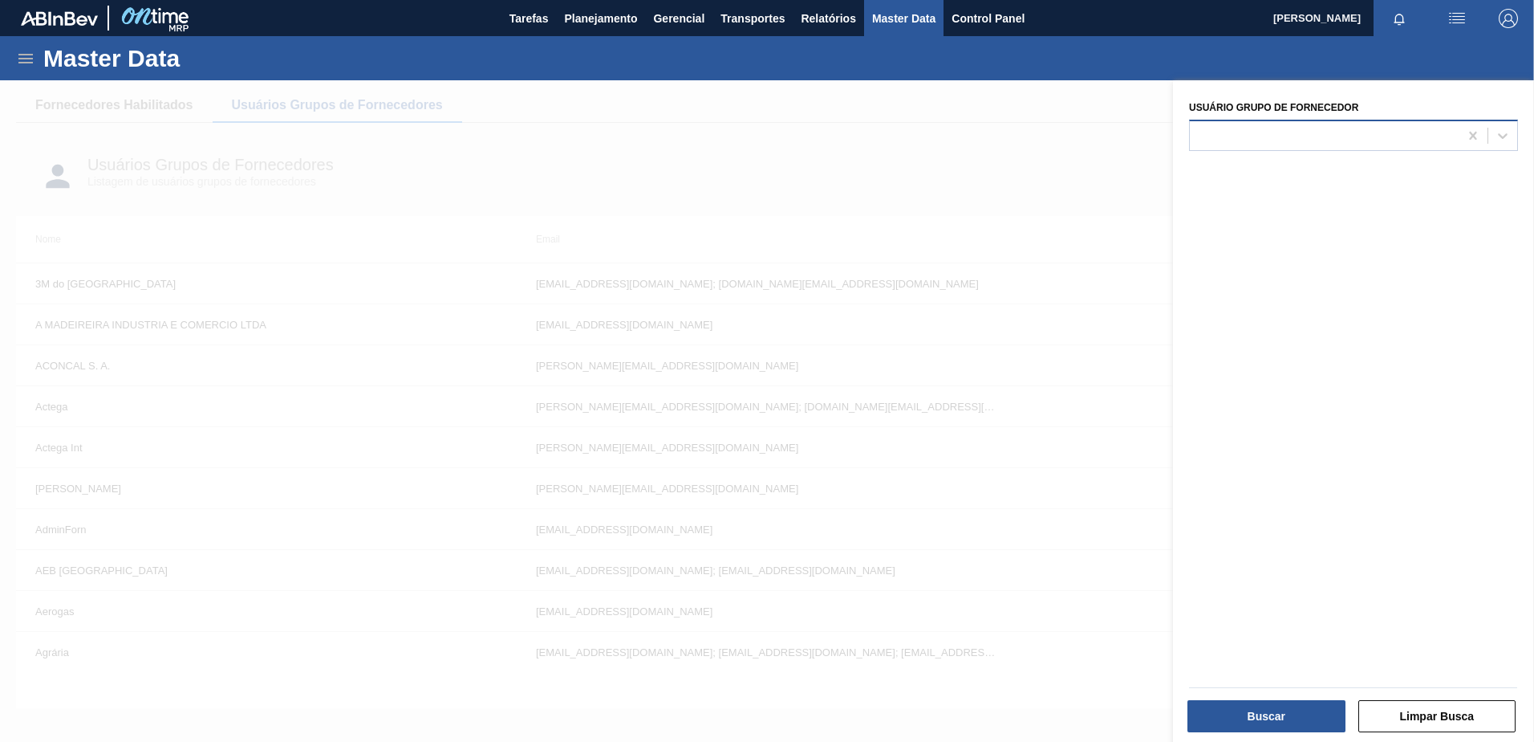
click at [1248, 137] on div at bounding box center [1324, 135] width 269 height 23
type Fornecedor "ball"
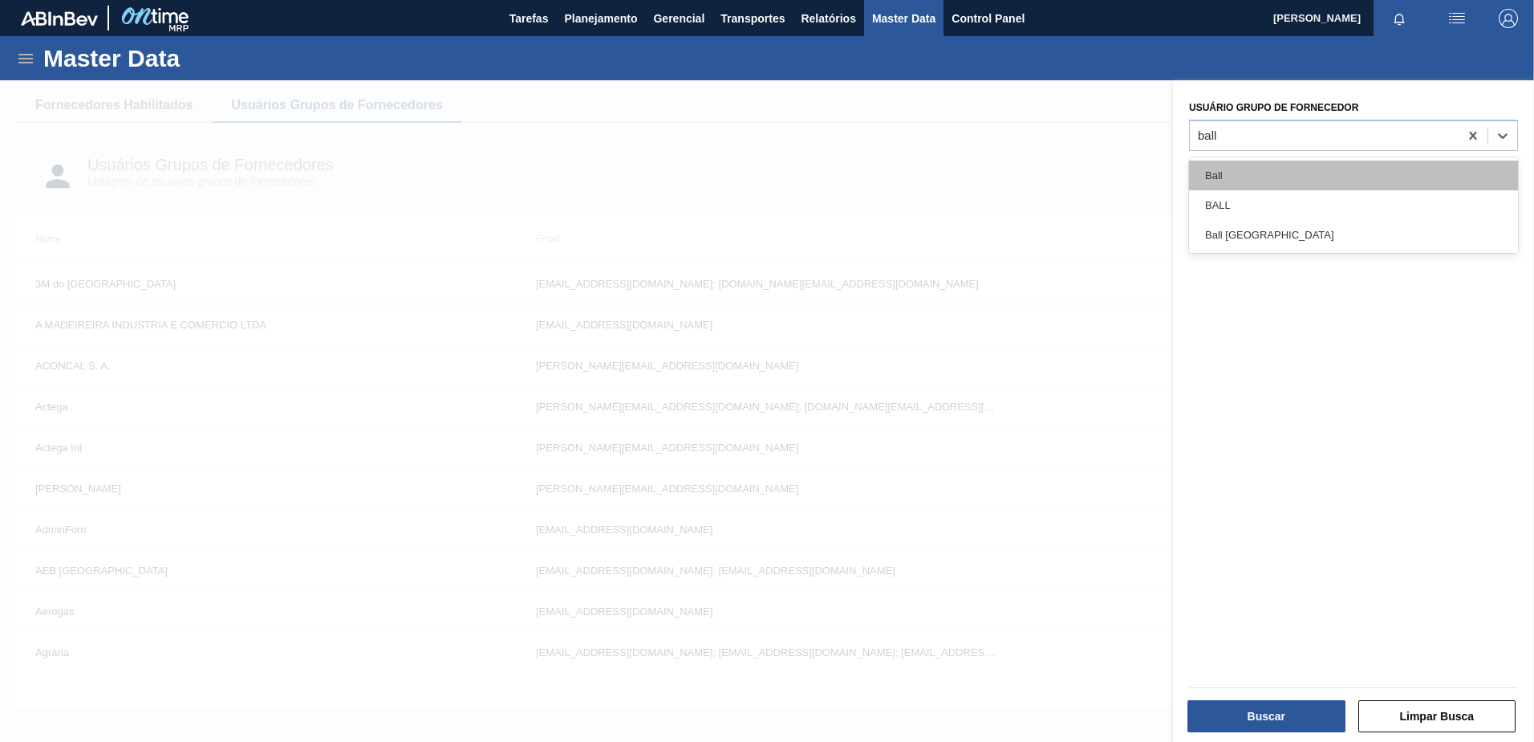
click at [1228, 169] on div "Ball" at bounding box center [1353, 176] width 329 height 30
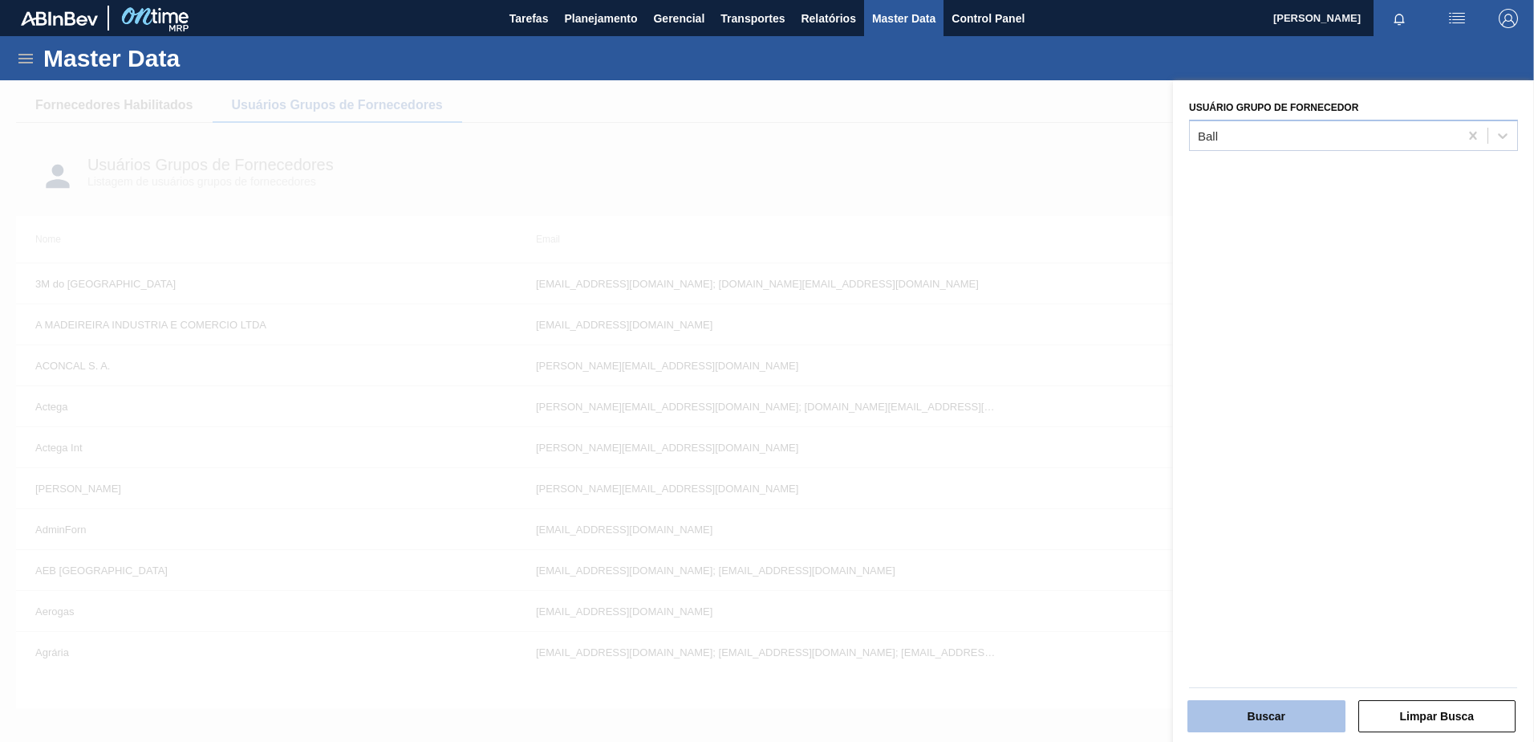
click at [1239, 709] on button "Buscar" at bounding box center [1267, 716] width 158 height 32
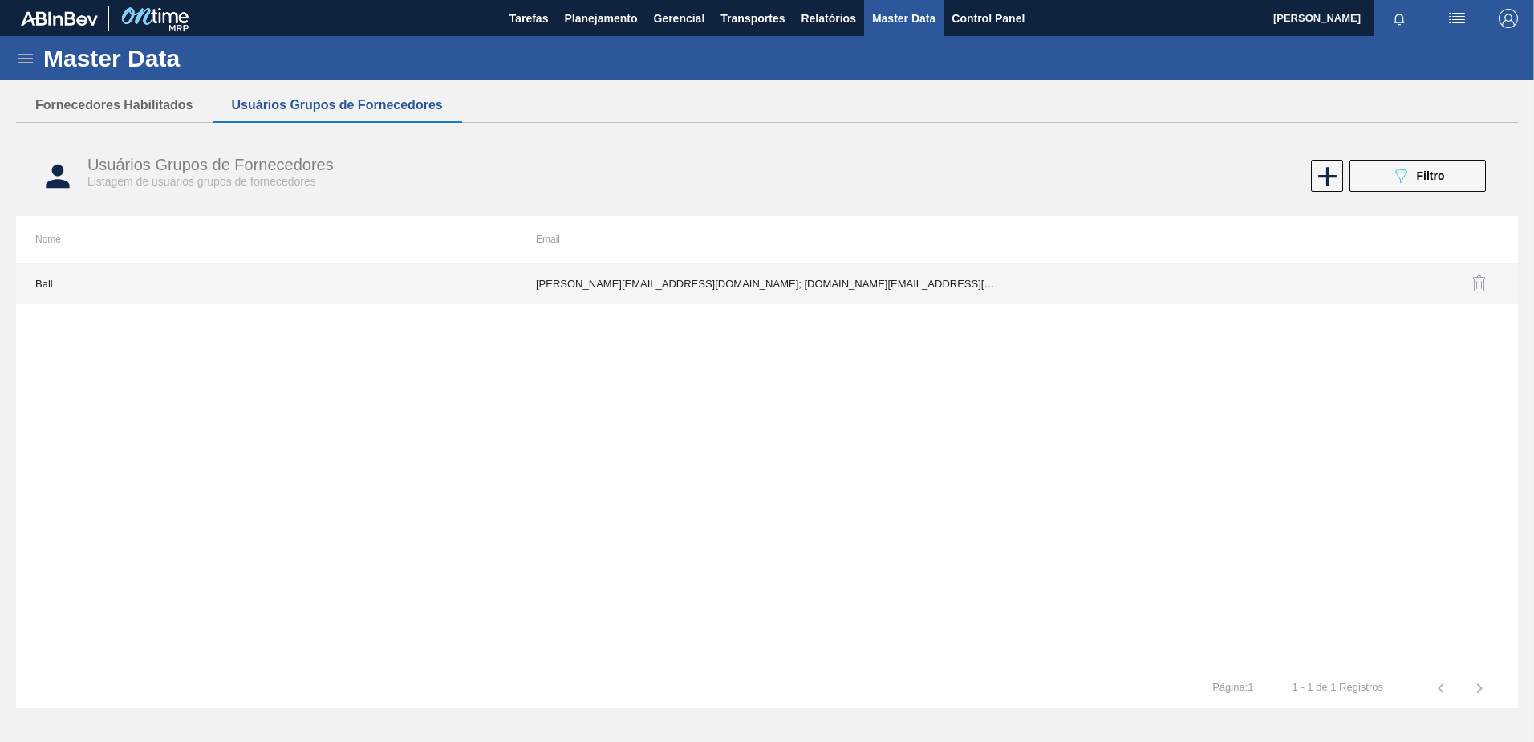
click at [969, 292] on td "Arthur.Aquino@ball.com; fabiana.miranda@ball.com; jjunio10@ball.com; joao.azeve…" at bounding box center [767, 283] width 501 height 40
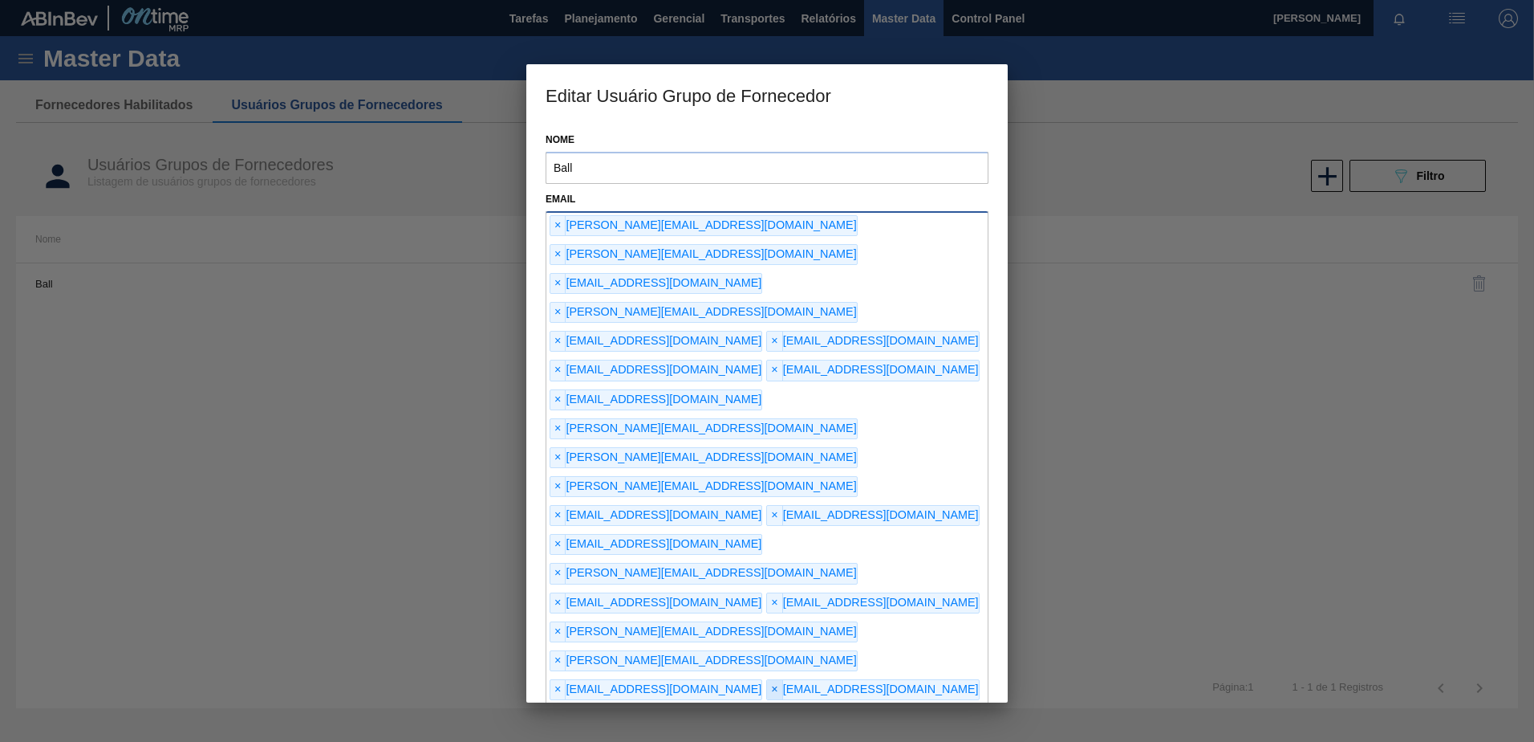
click at [767, 680] on span "×" at bounding box center [774, 689] width 15 height 19
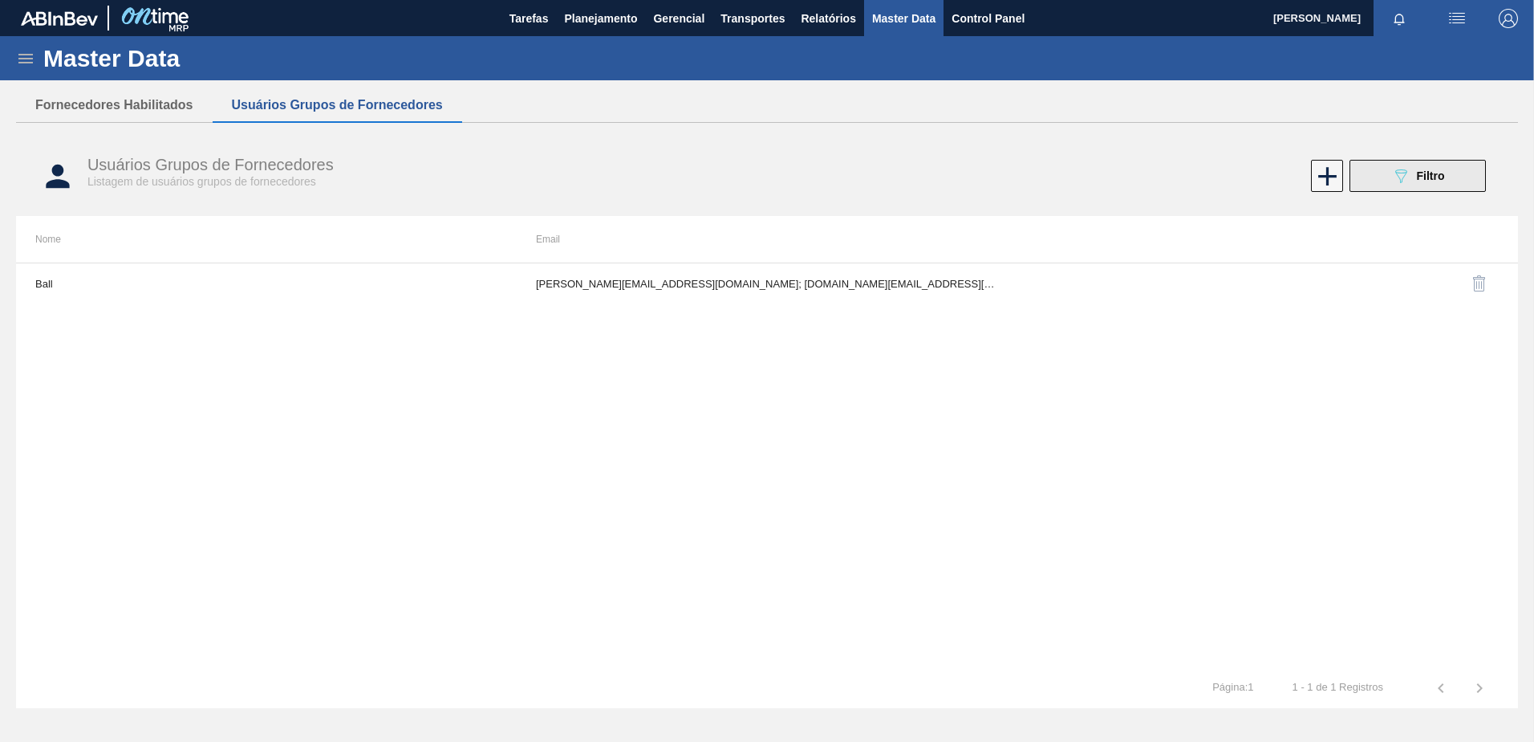
click at [1359, 174] on button "089F7B8B-B2A5-4AFE-B5C0-19BA573D28AC Filtro" at bounding box center [1418, 176] width 136 height 32
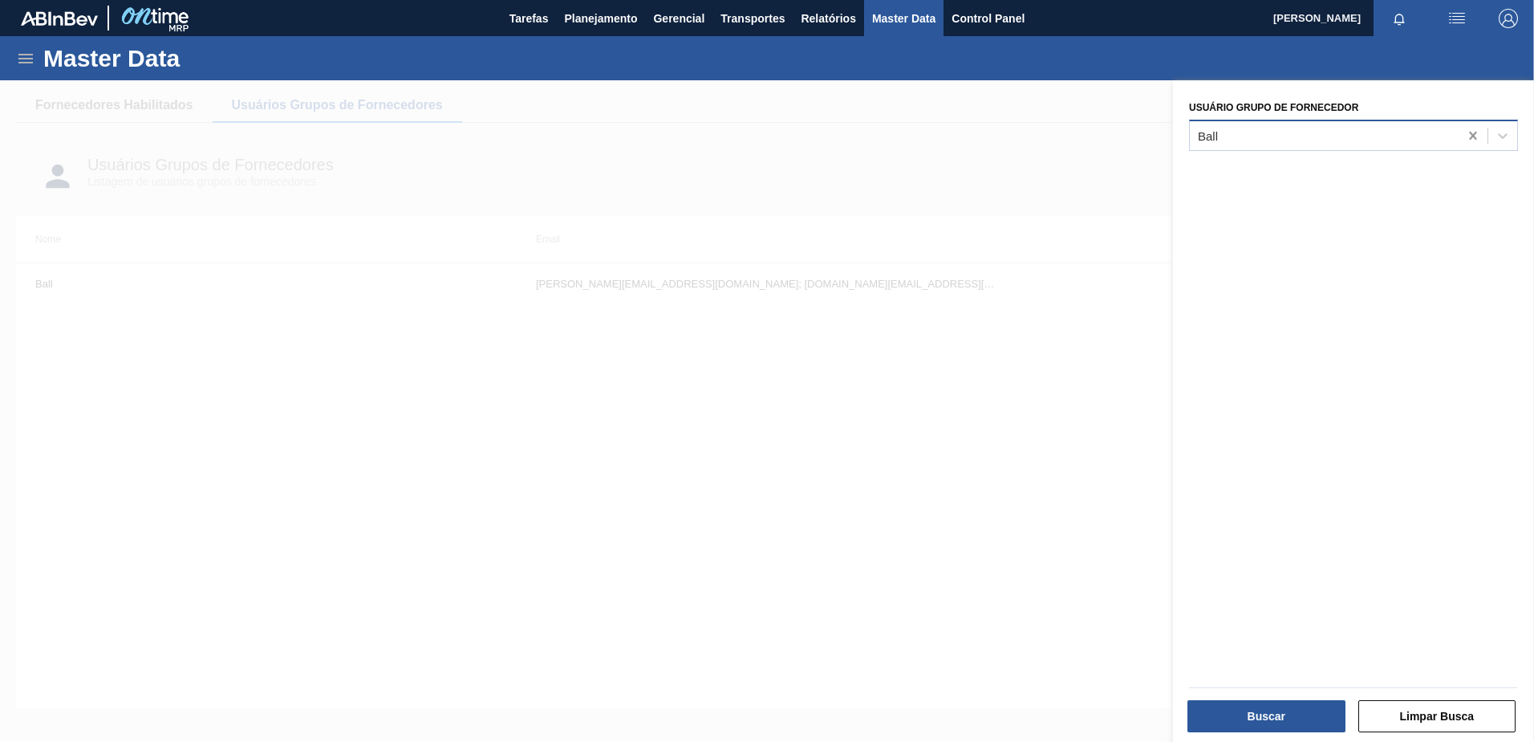
click at [1473, 135] on icon at bounding box center [1472, 136] width 7 height 8
click at [1427, 144] on div at bounding box center [1324, 135] width 269 height 23
type Fornecedor "basf"
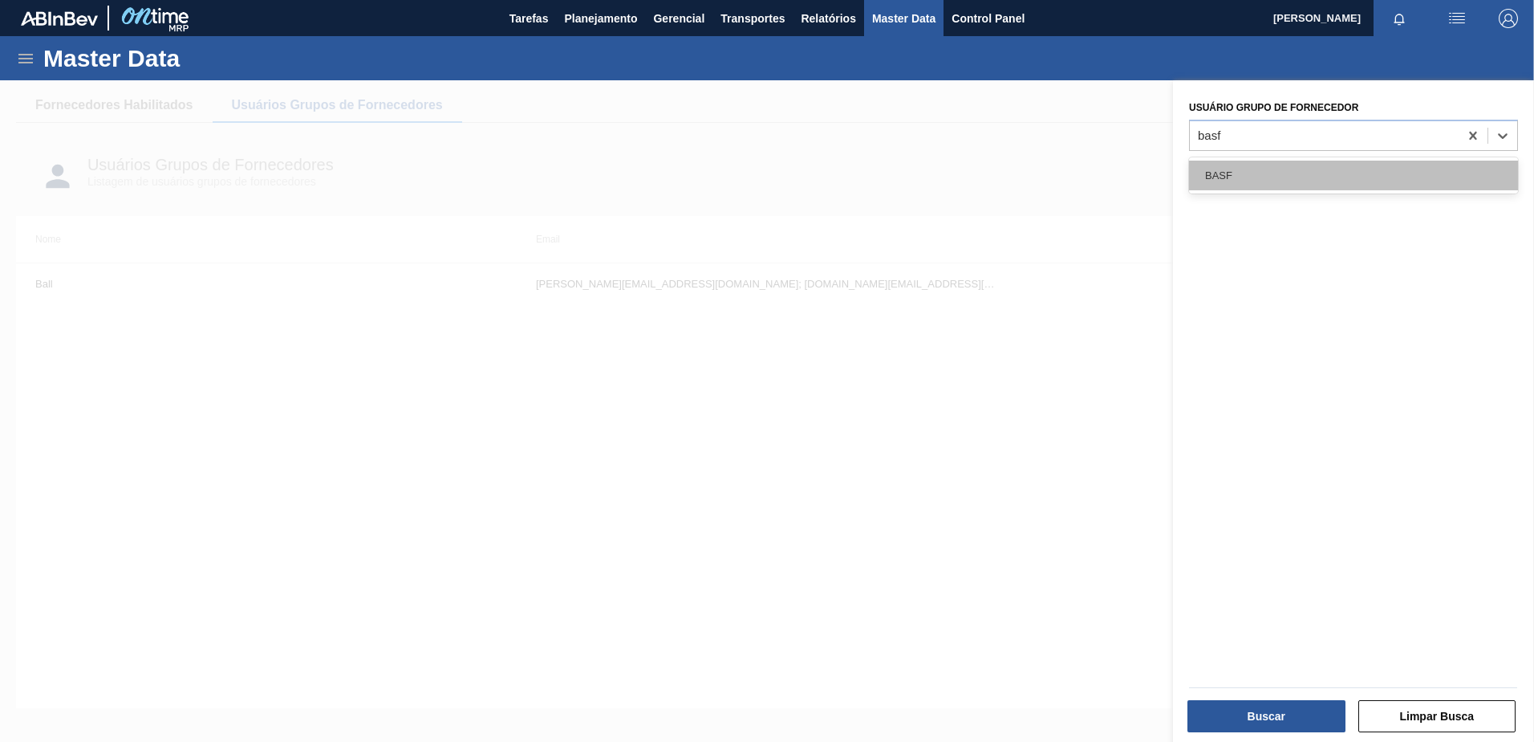
click at [1374, 165] on div "BASF" at bounding box center [1353, 176] width 329 height 30
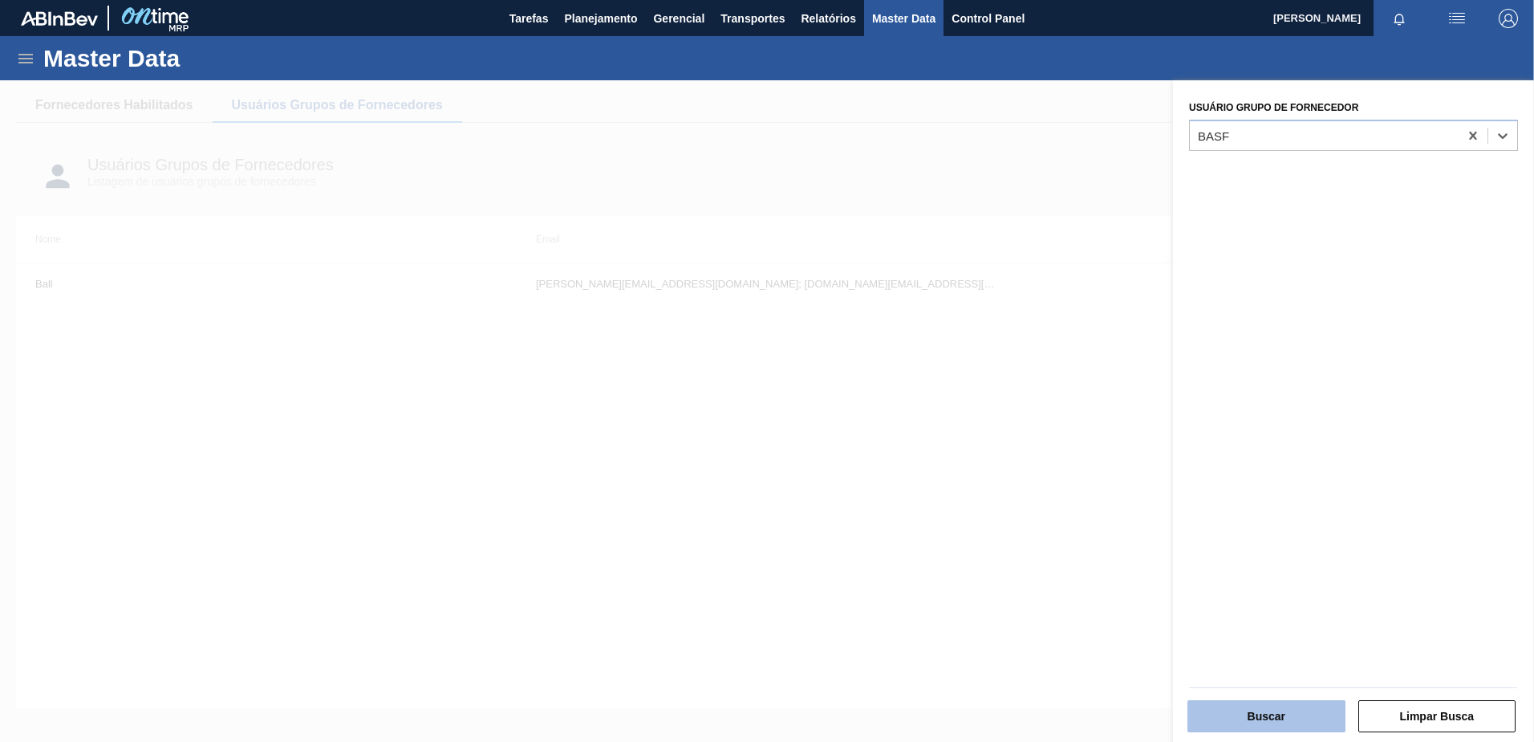
click at [1241, 708] on button "Buscar" at bounding box center [1267, 716] width 158 height 32
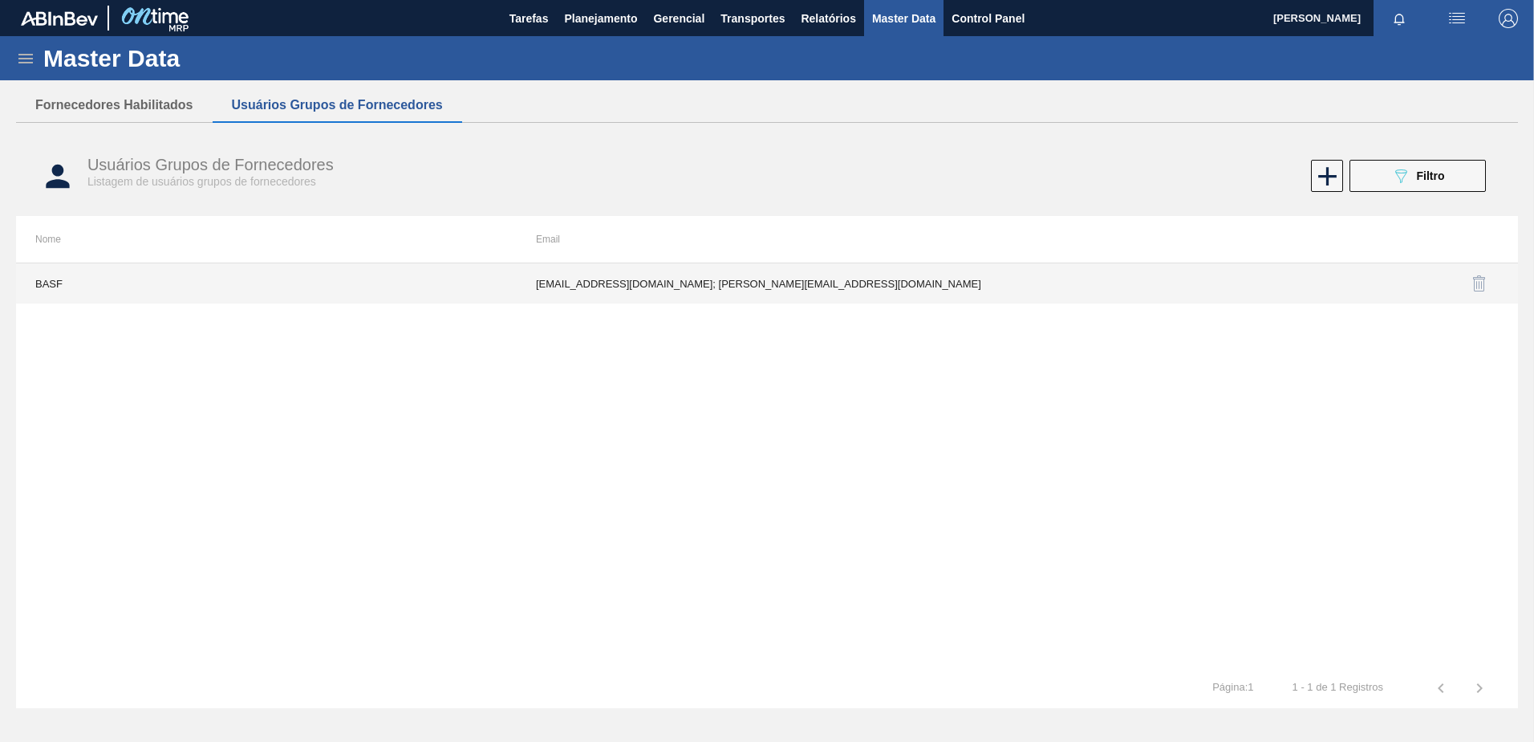
click at [815, 296] on td "Flavia.angarten@basf.com; Carlos-alfonso.ortega@basf.com" at bounding box center [767, 283] width 501 height 40
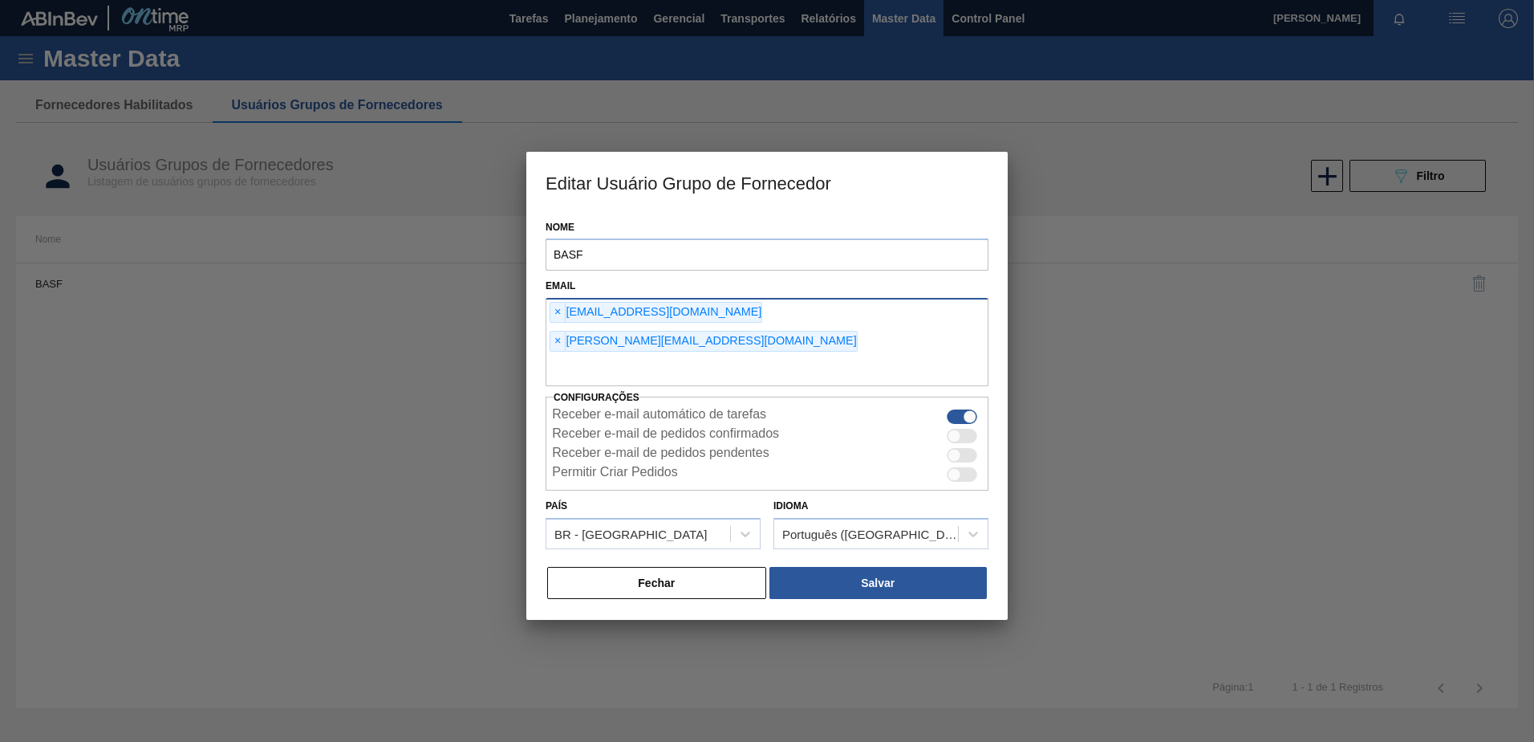
click at [616, 356] on input "text" at bounding box center [767, 371] width 443 height 30
type input "vitinhoforn@gmail.com"
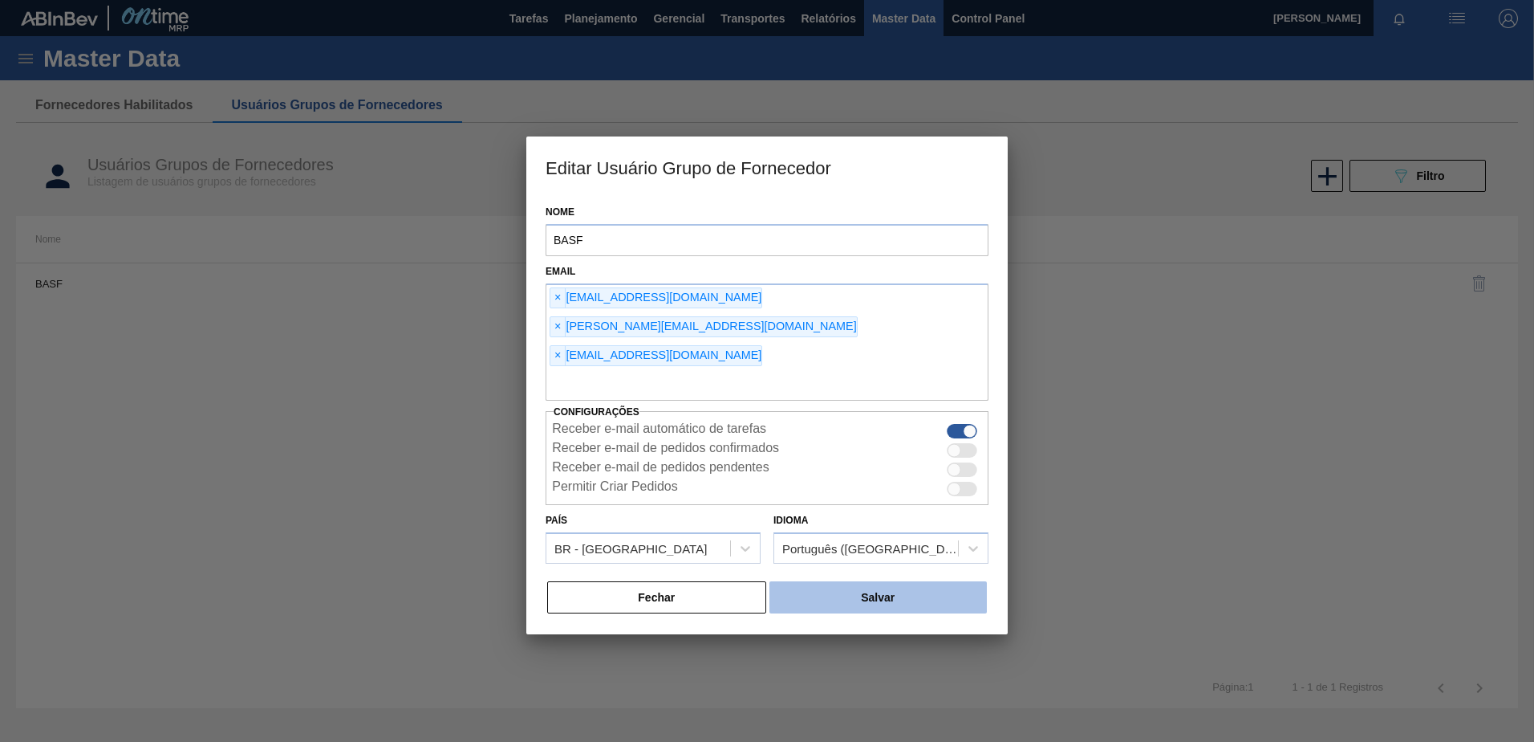
click at [876, 581] on button "Salvar" at bounding box center [878, 597] width 217 height 32
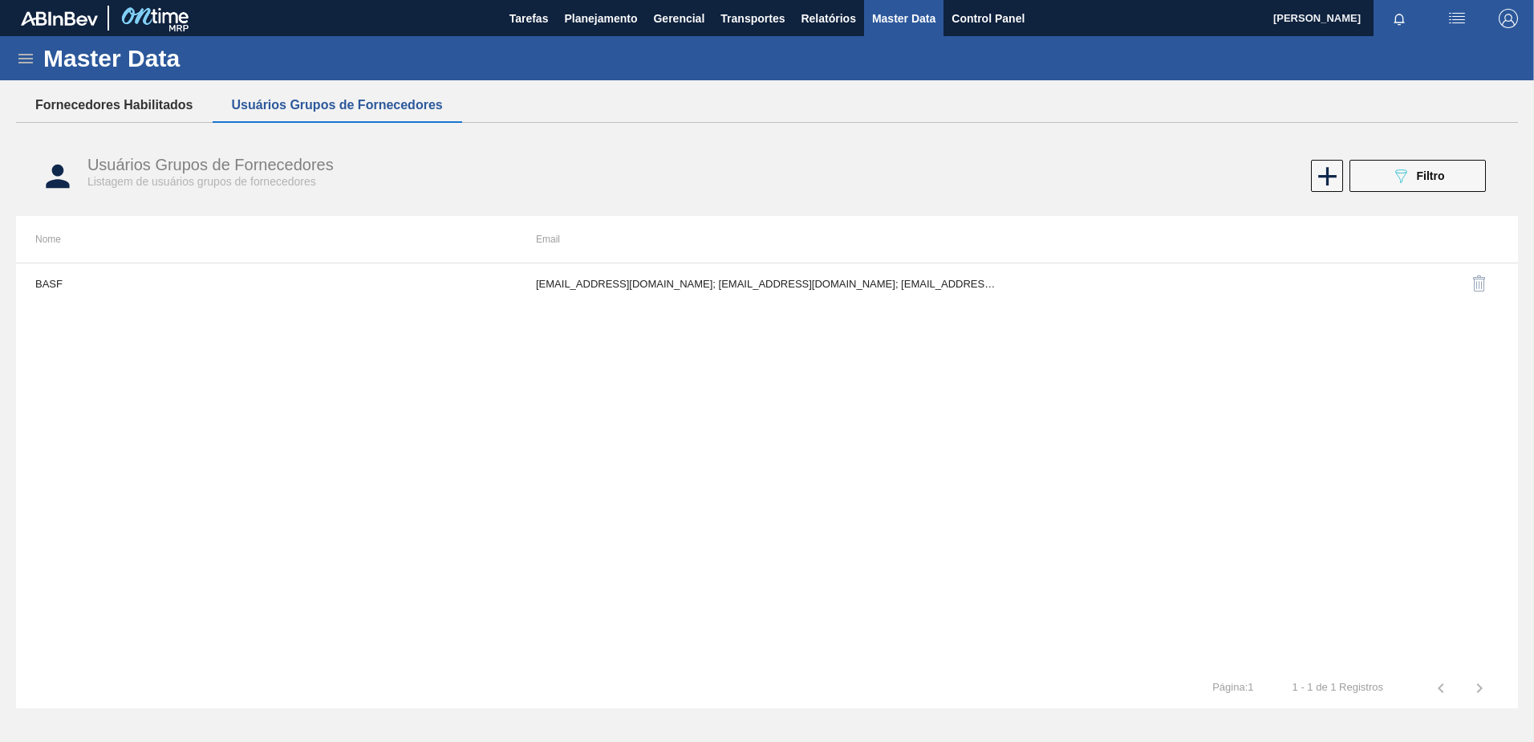
click at [145, 107] on button "Fornecedores Habilitados" at bounding box center [114, 105] width 197 height 34
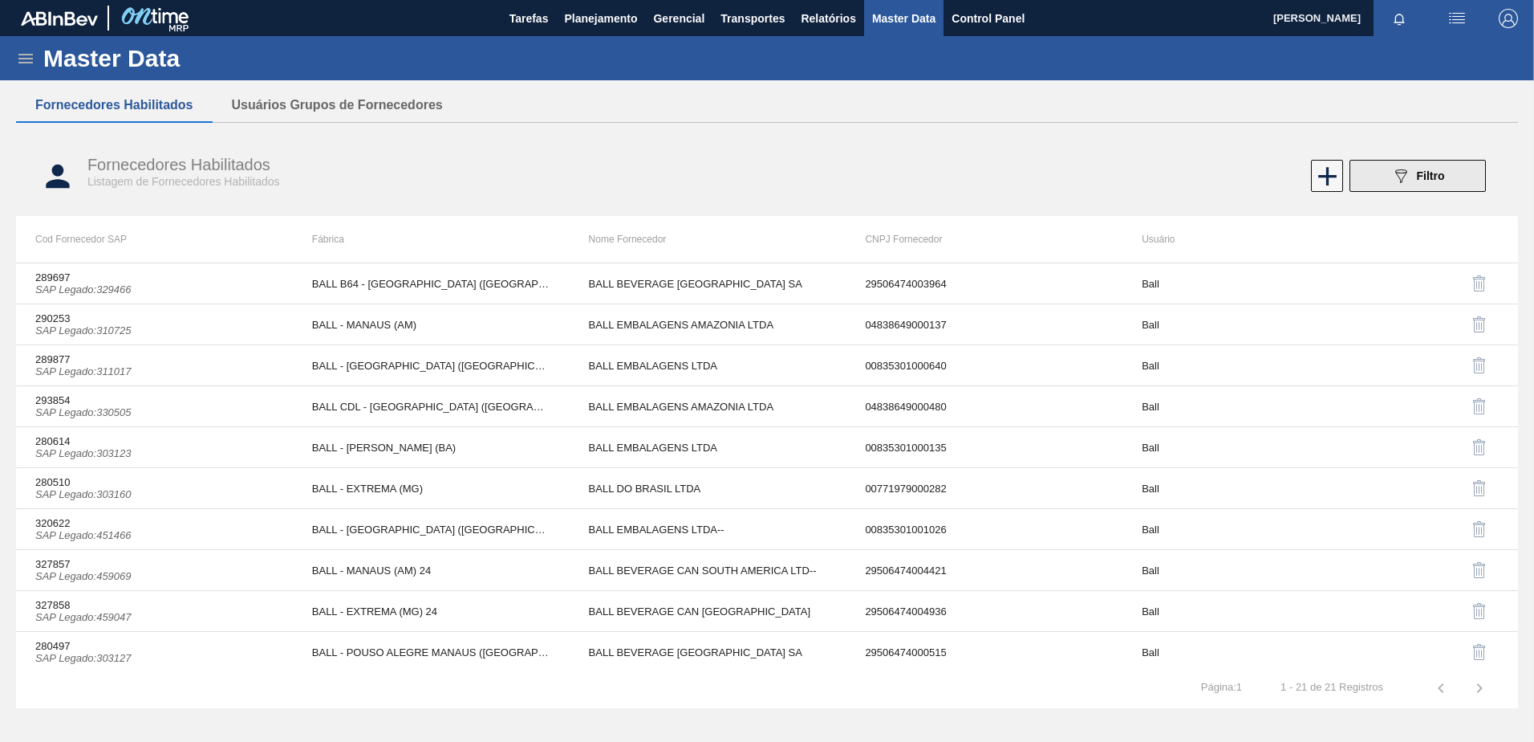
click at [1388, 178] on button "089F7B8B-B2A5-4AFE-B5C0-19BA573D28AC Filtro" at bounding box center [1418, 176] width 136 height 32
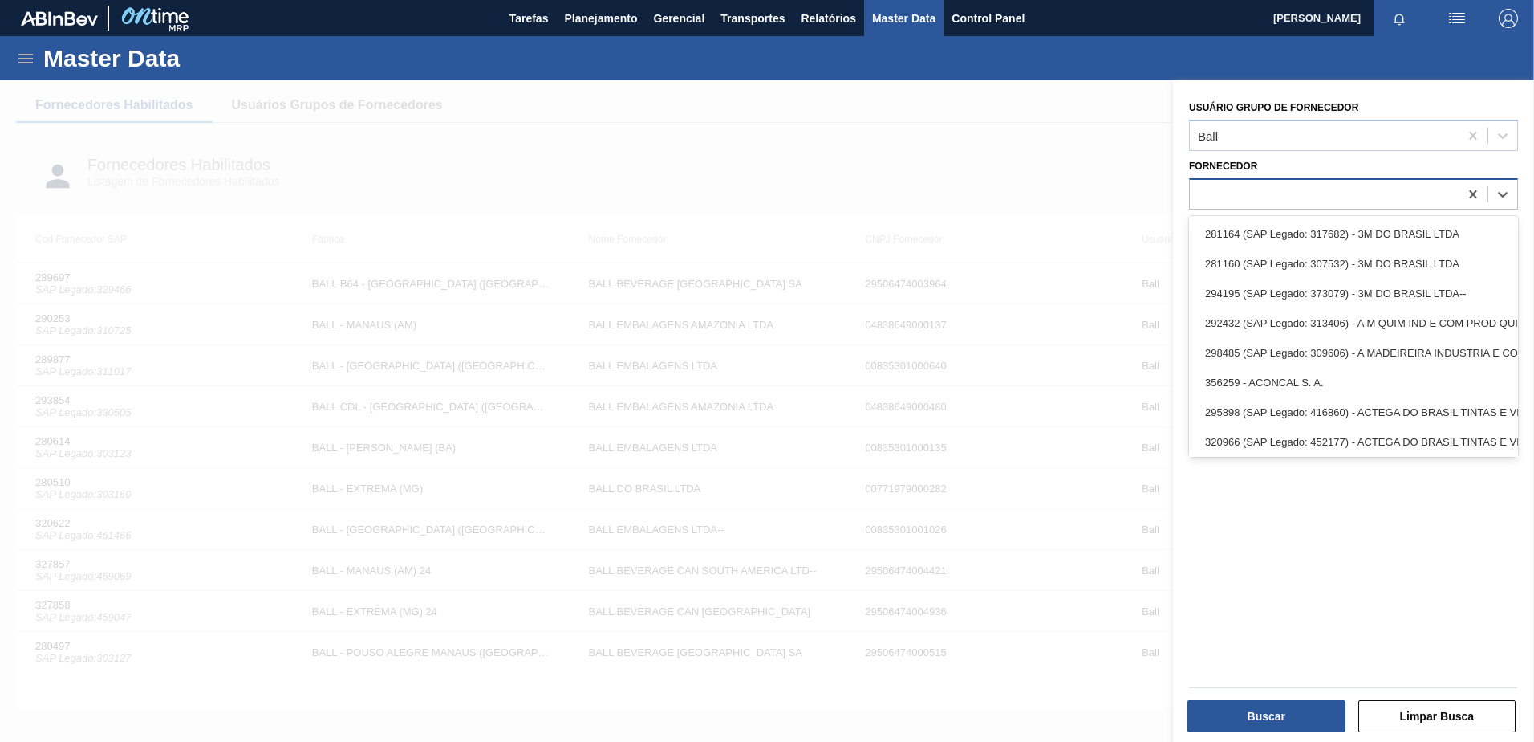
click at [1237, 201] on div at bounding box center [1324, 193] width 269 height 23
type input "3131"
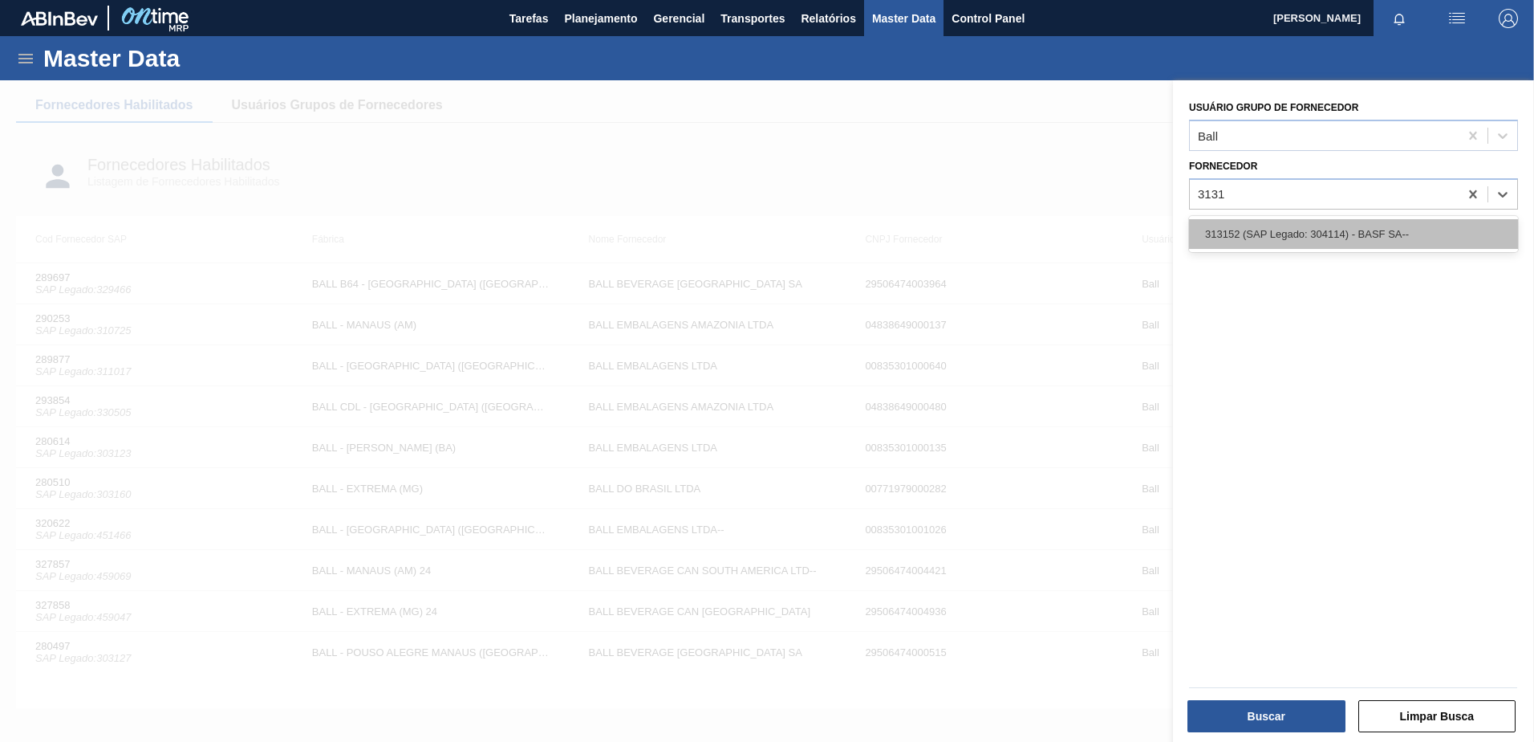
click at [1216, 234] on div "313152 (SAP Legado: 304114) - BASF SA--" at bounding box center [1353, 234] width 329 height 30
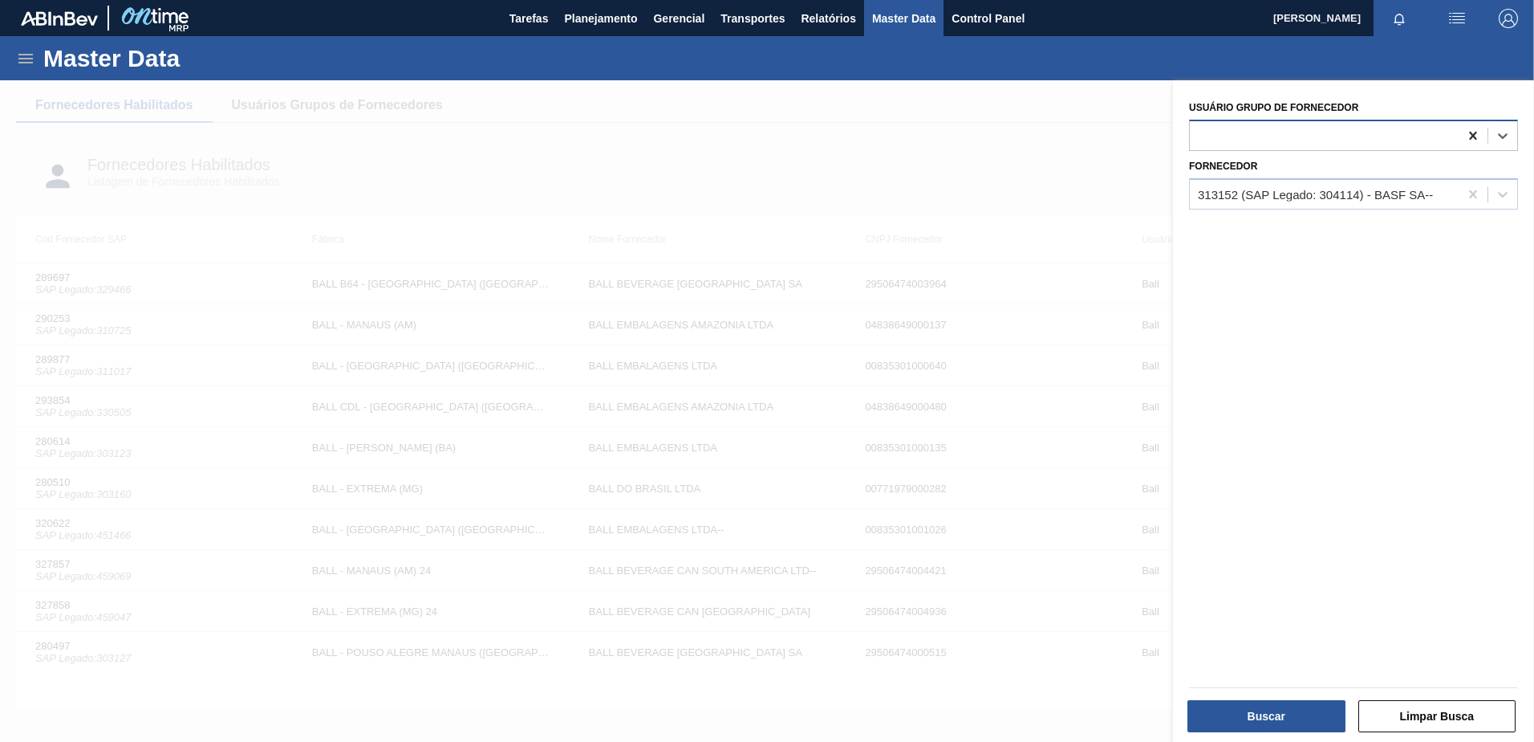
click at [1474, 130] on icon at bounding box center [1473, 136] width 16 height 16
click at [1253, 719] on button "Buscar" at bounding box center [1267, 716] width 158 height 32
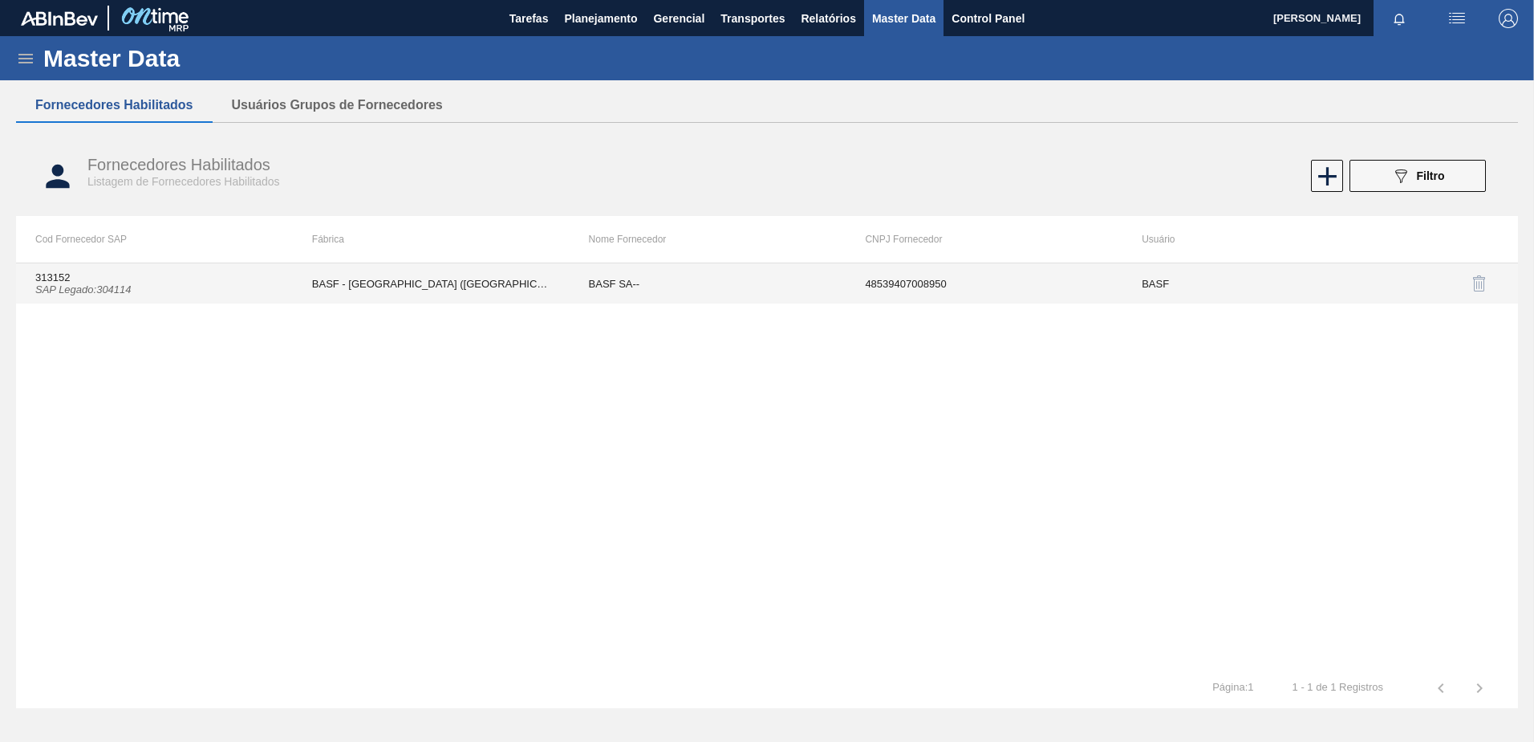
click at [998, 293] on td "48539407008950" at bounding box center [984, 283] width 277 height 40
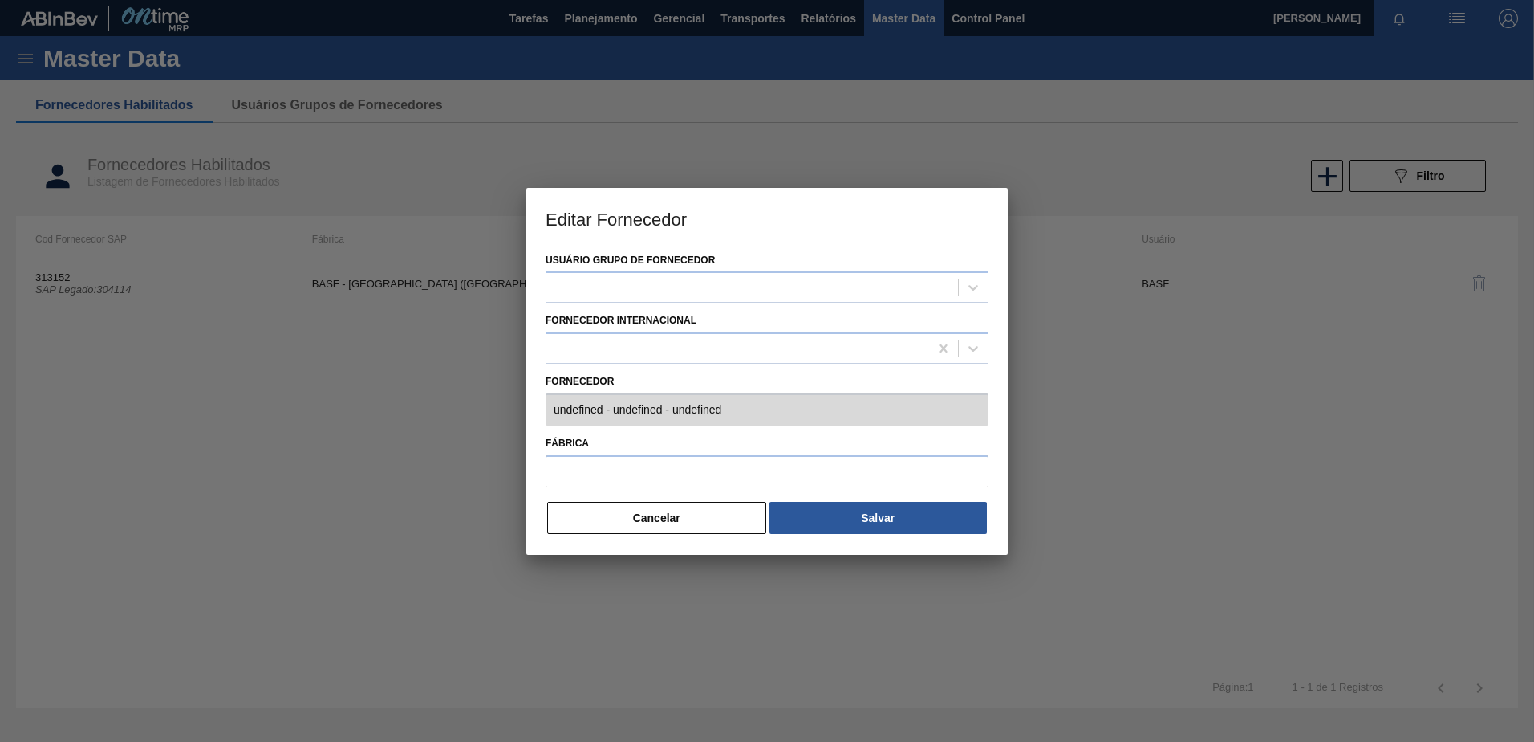
type input "313152 (SAP Legado: 304114) - BASF SA-- - 48539407008950"
type input "BASF - SÃO PAULO (SP)"
click at [684, 517] on button "Cancelar" at bounding box center [656, 518] width 219 height 32
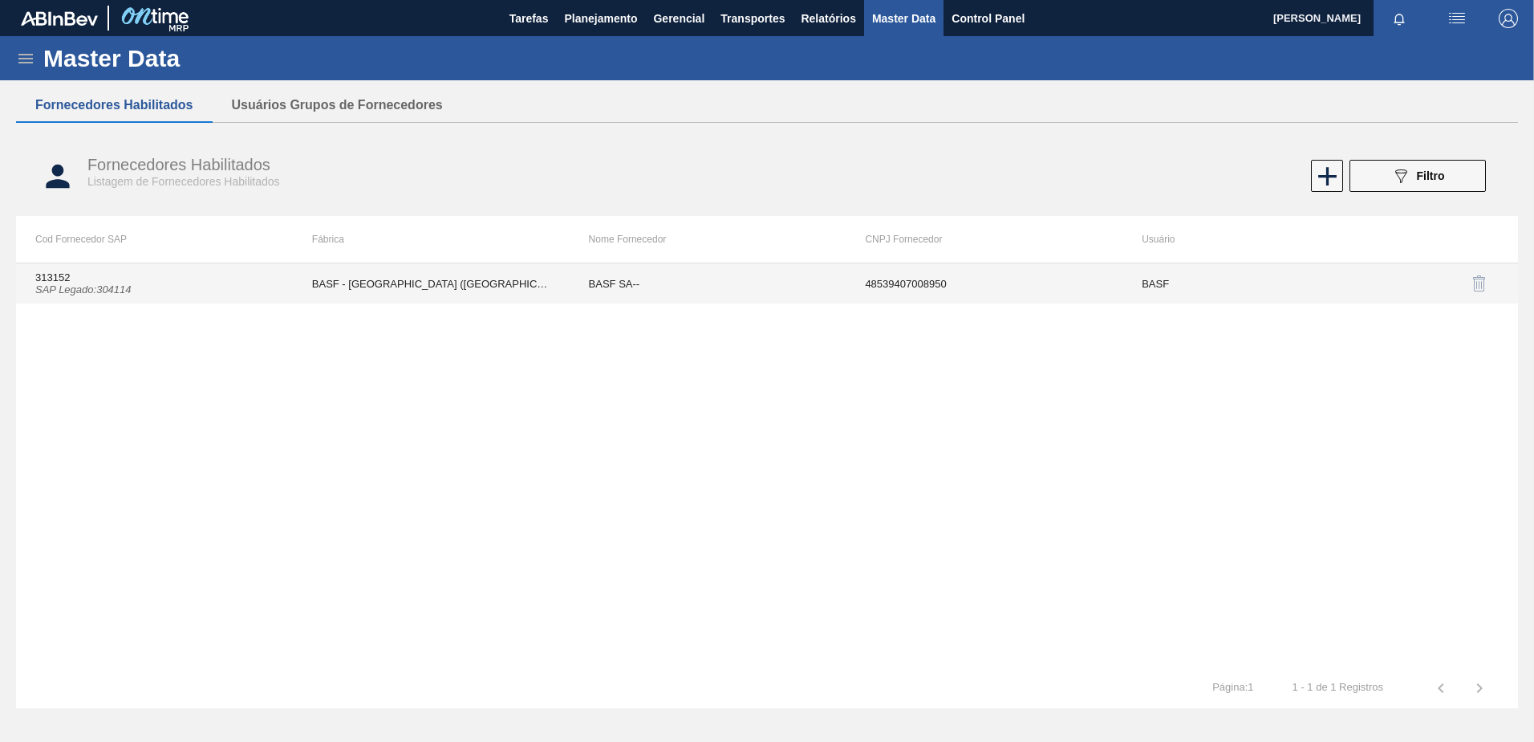
click at [628, 279] on td "BASF SA--" at bounding box center [708, 283] width 277 height 40
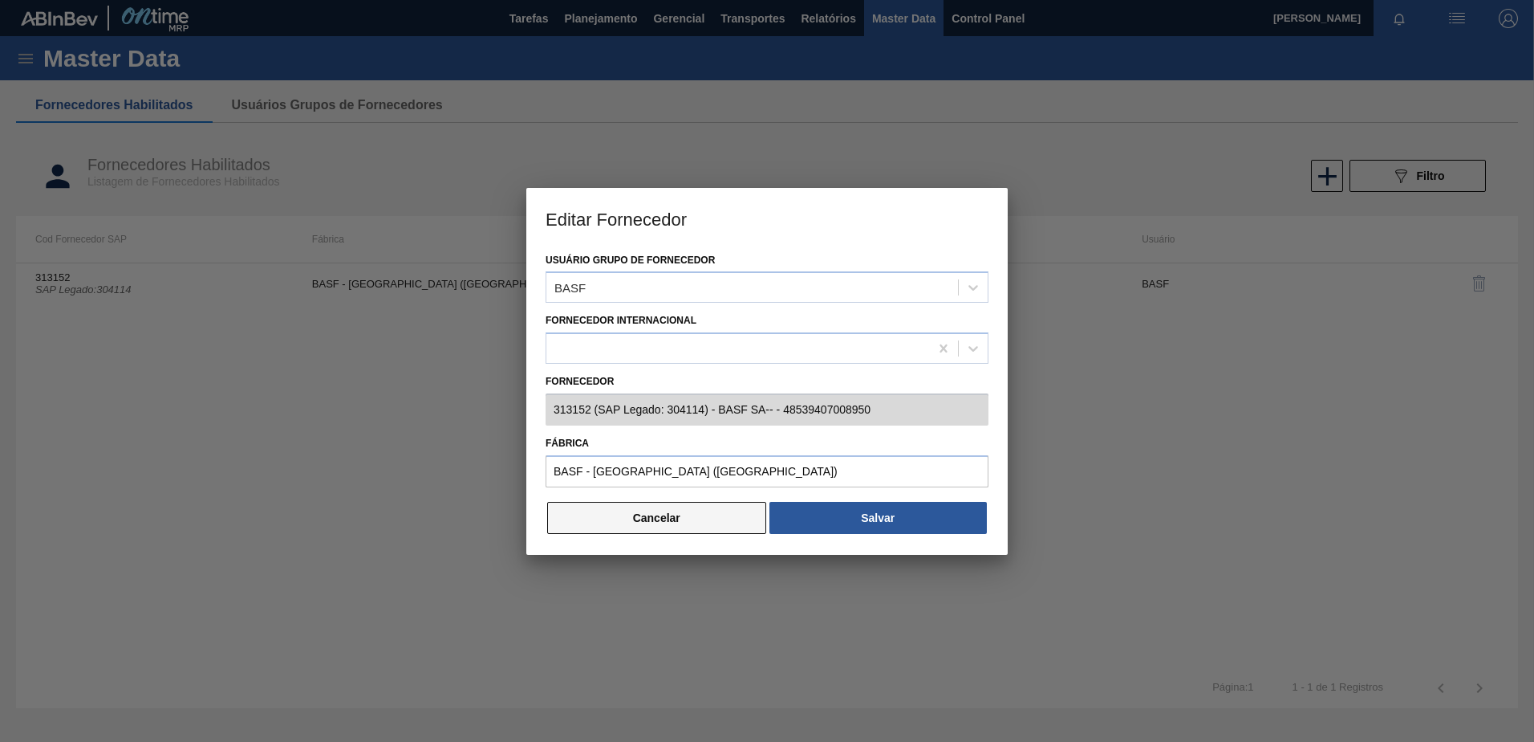
click at [648, 515] on button "Cancelar" at bounding box center [656, 518] width 219 height 32
